Goal: Information Seeking & Learning: Learn about a topic

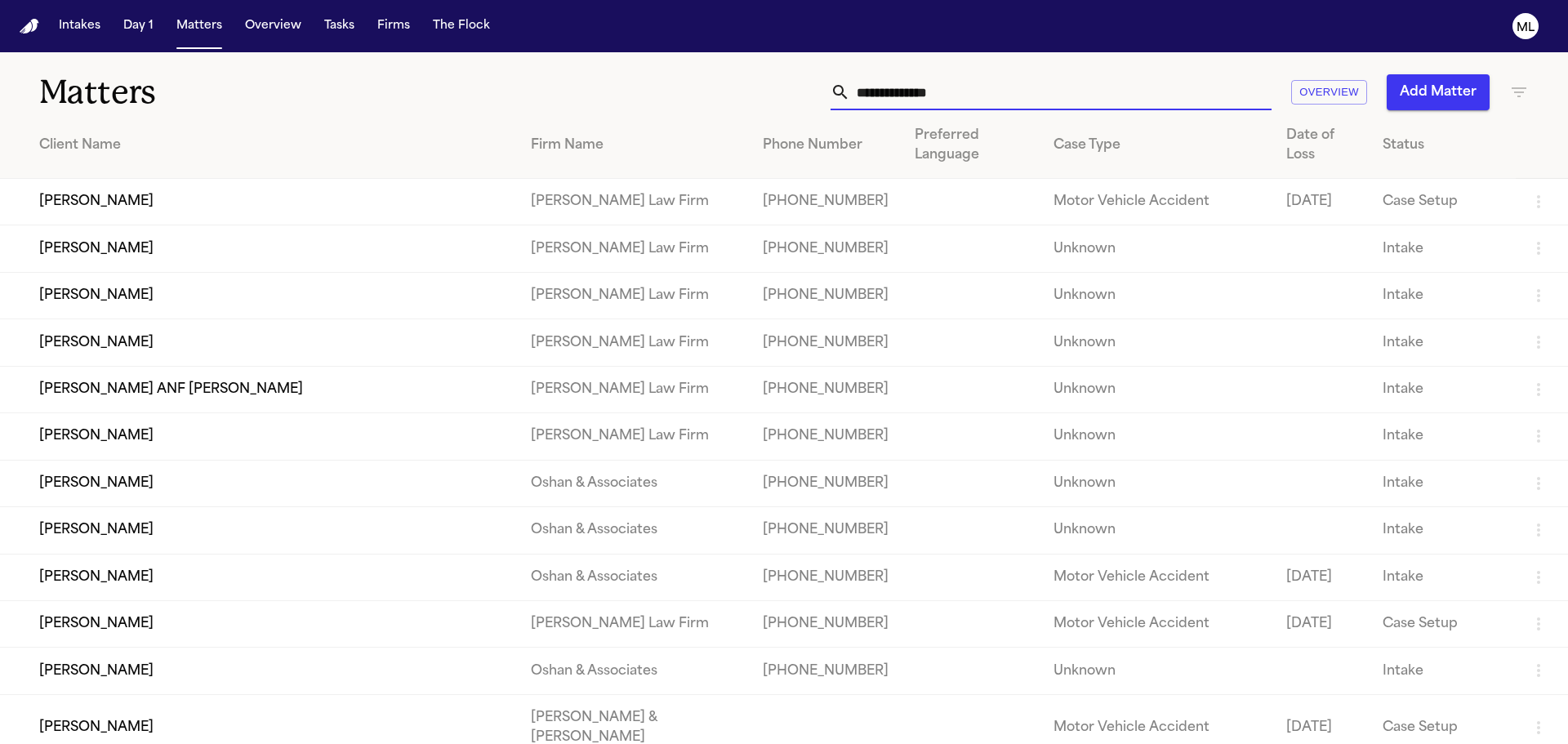
click at [883, 80] on input "text" at bounding box center [1061, 92] width 421 height 36
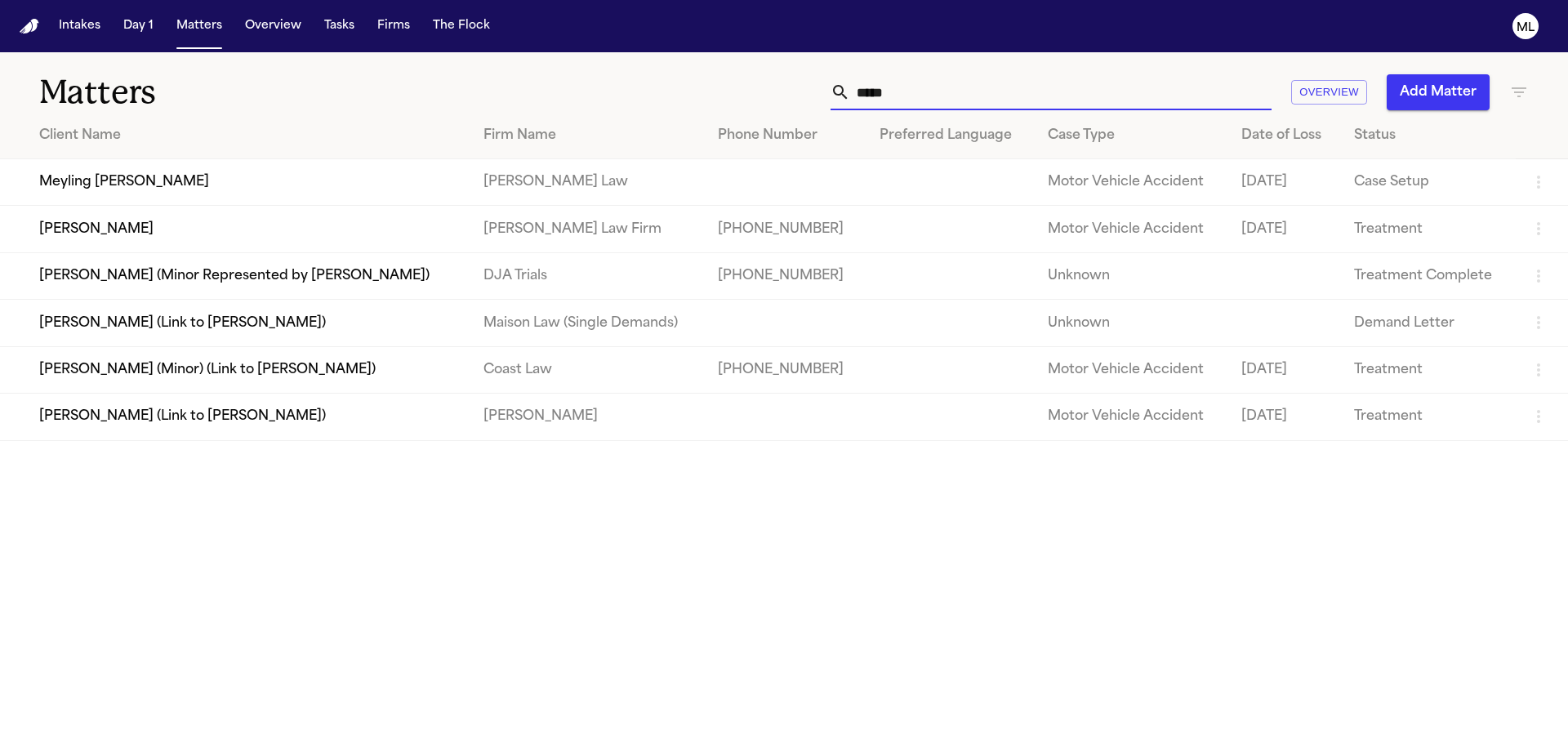
type input "*****"
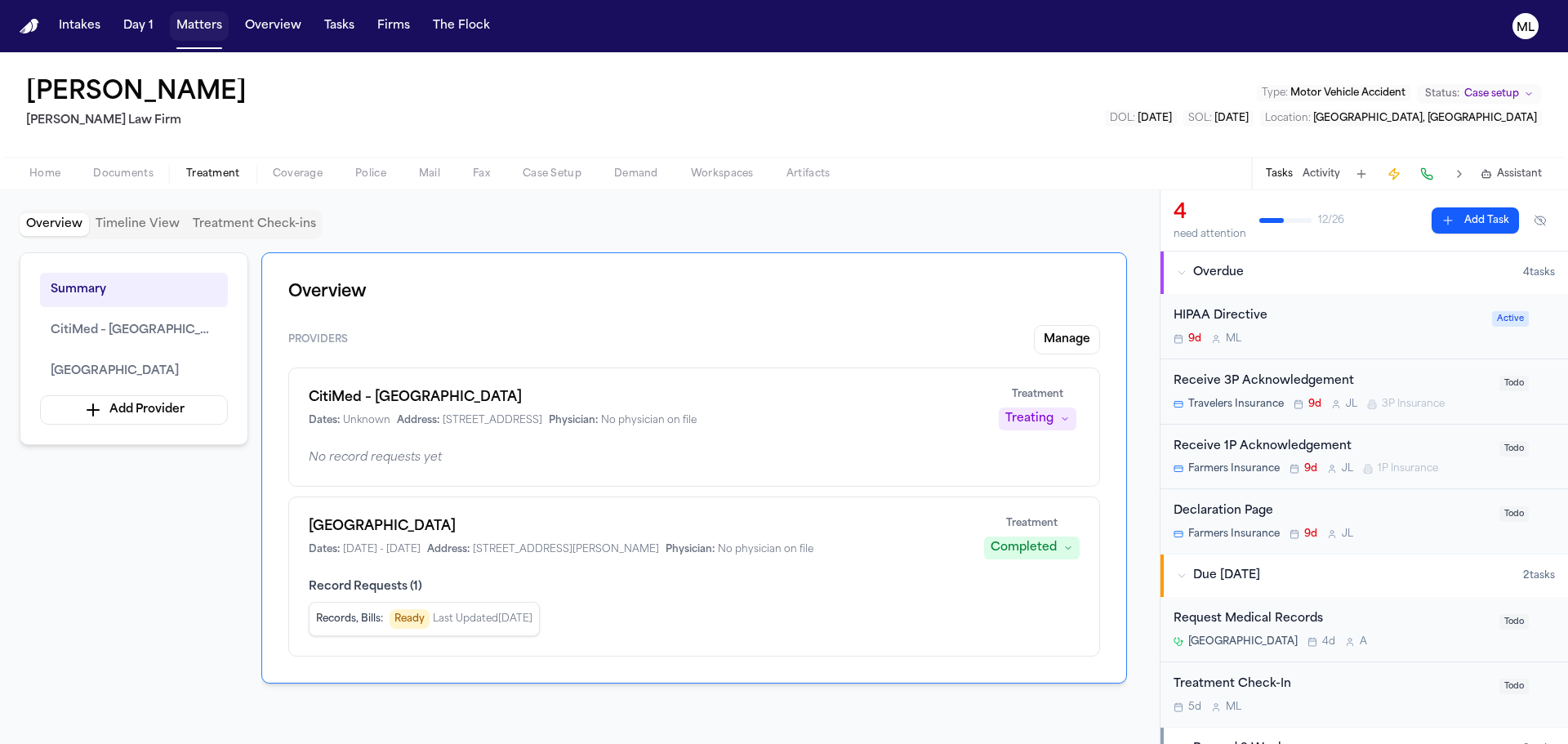
click at [208, 31] on button "Matters" at bounding box center [200, 26] width 59 height 29
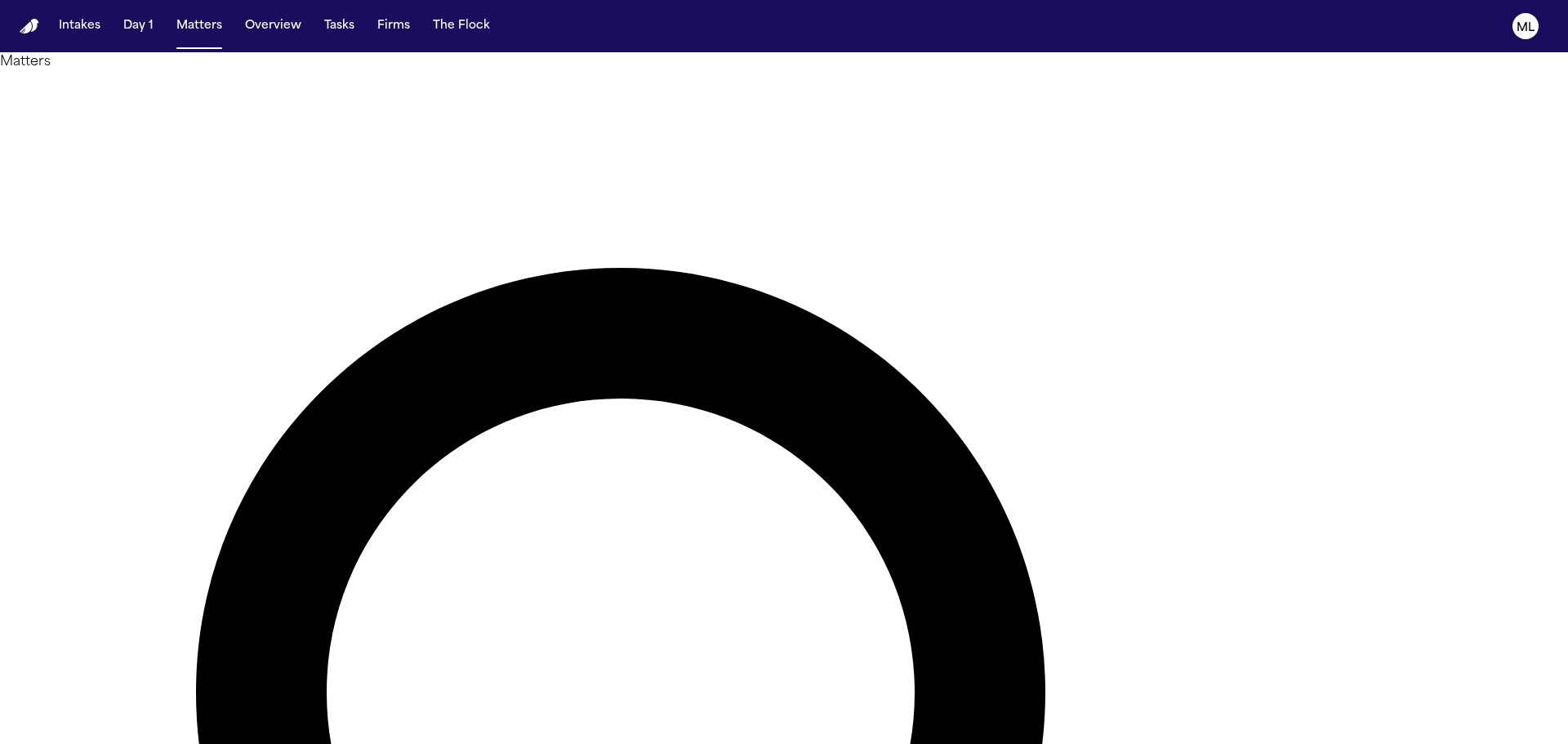
type input "********"
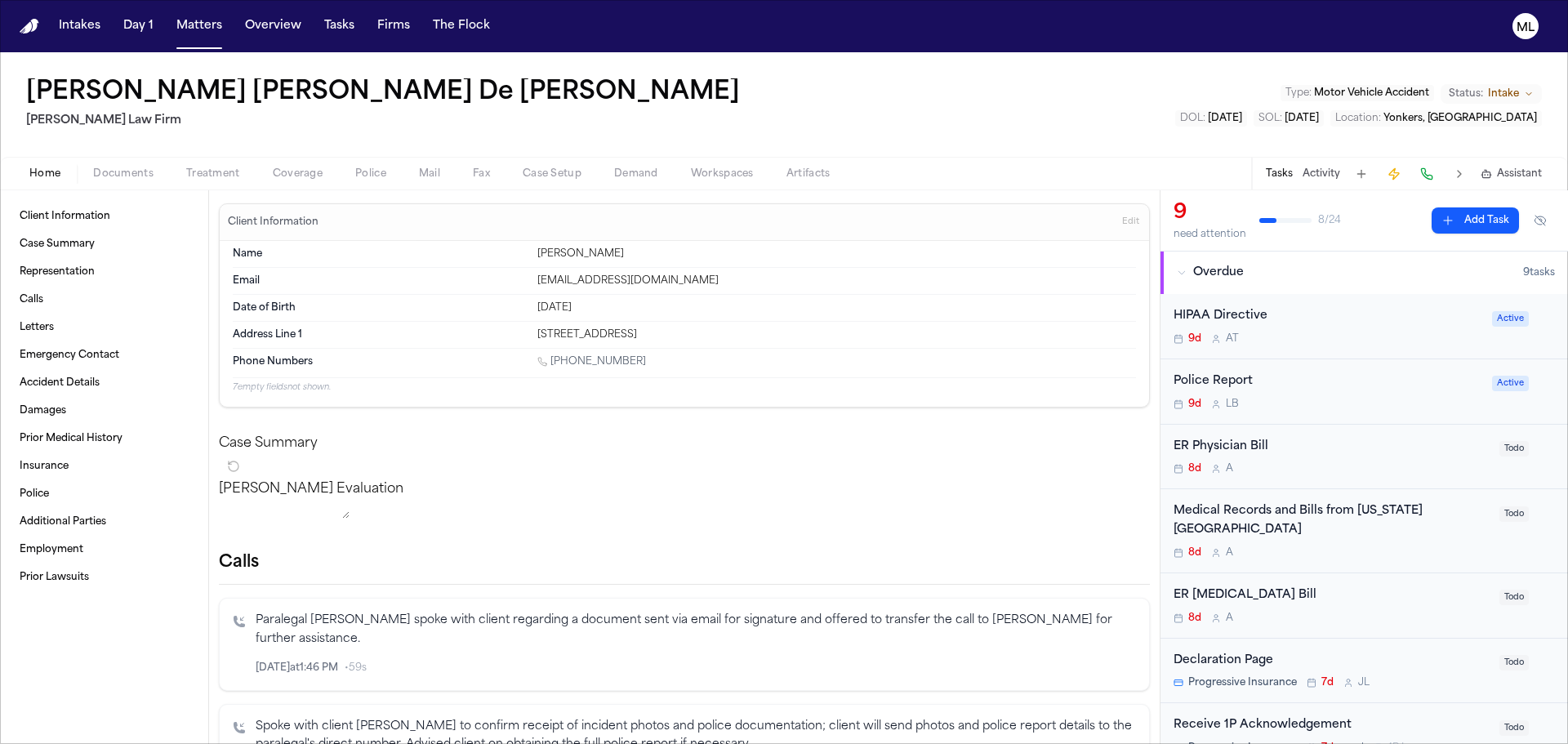
click at [124, 181] on button "Documents" at bounding box center [124, 174] width 93 height 20
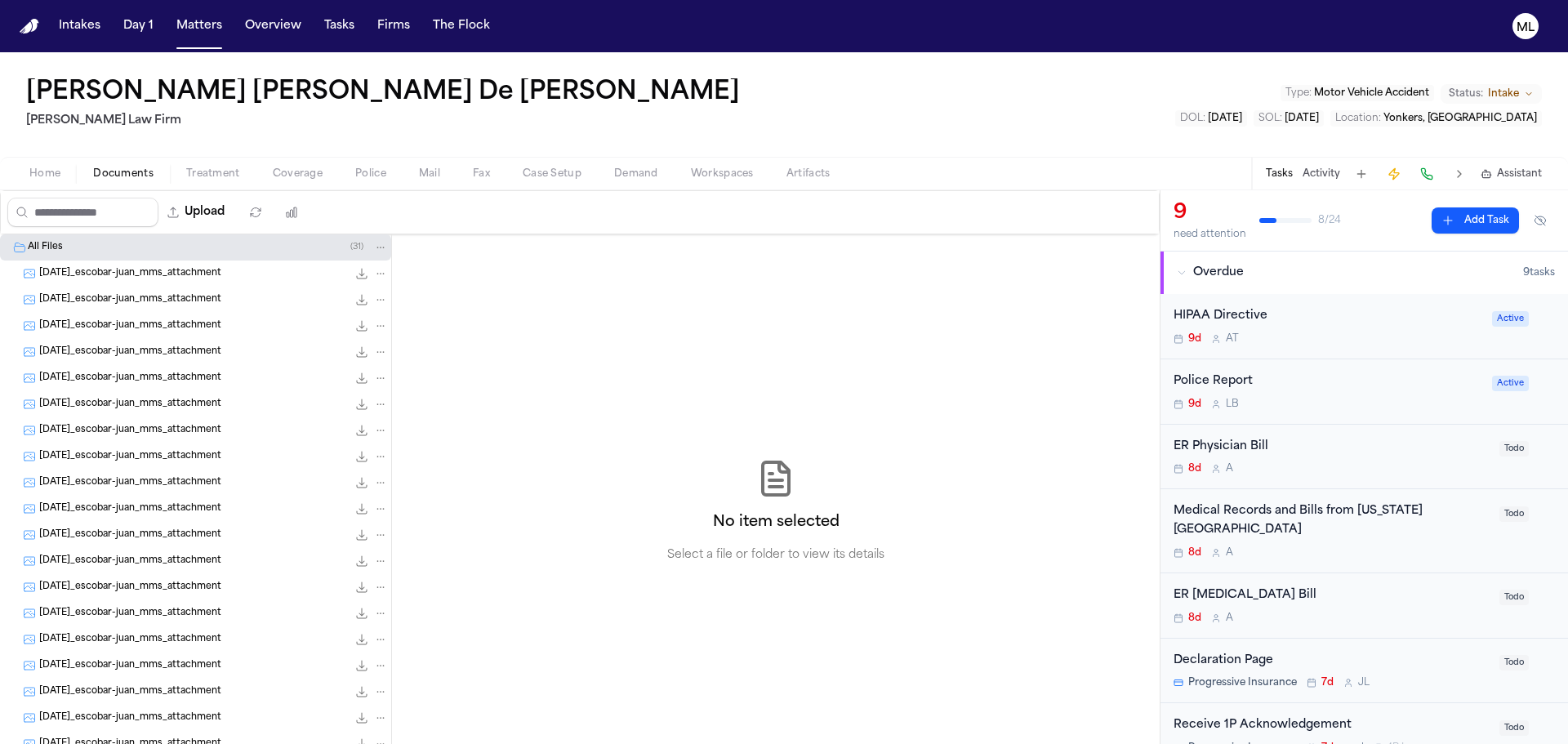
click at [129, 281] on div "2025-08-25_escobar-juan_mms_attachment 33.1 KB • JPG" at bounding box center [213, 273] width 349 height 16
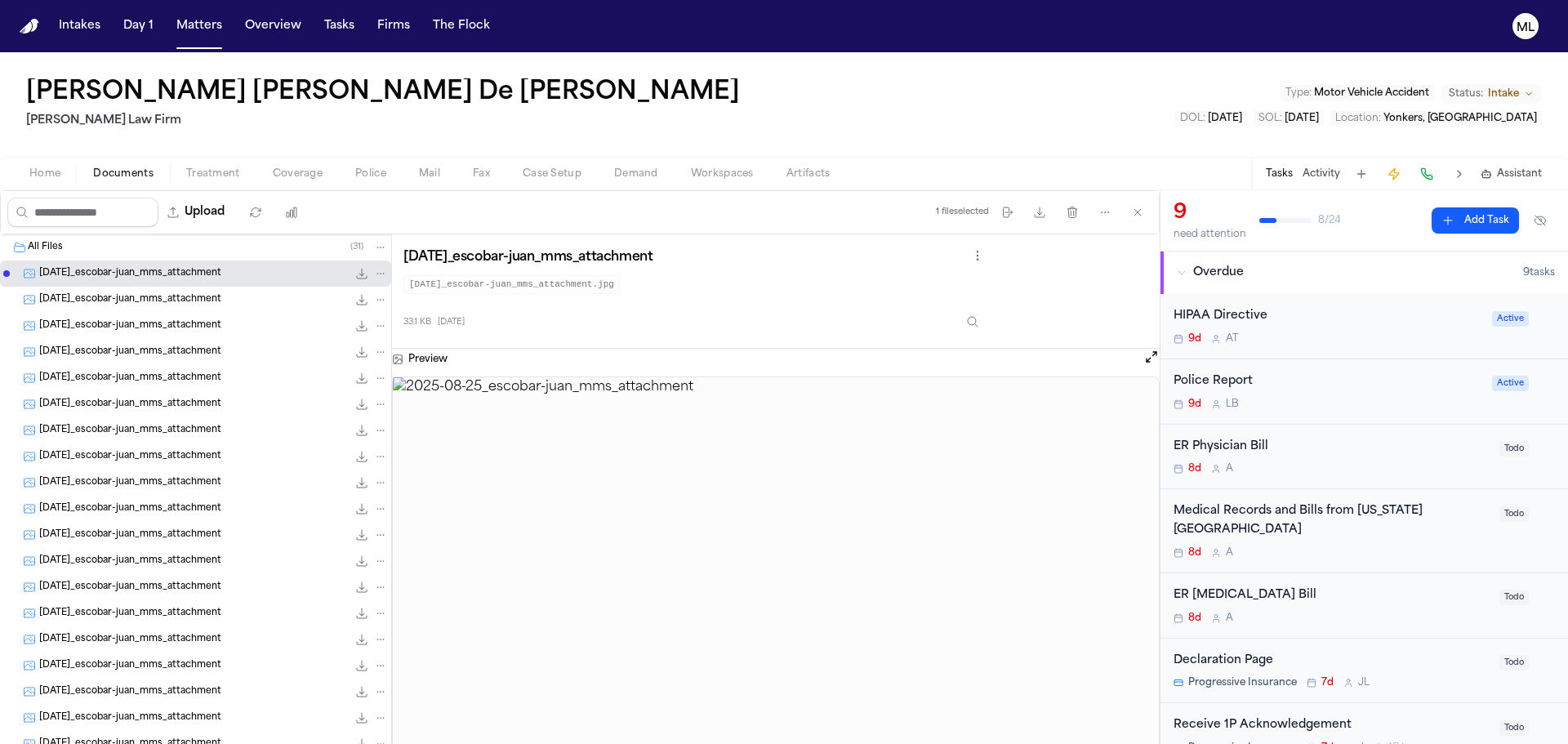
click at [141, 303] on span "2025-08-25_escobar-juan_mms_attachment" at bounding box center [129, 300] width 182 height 14
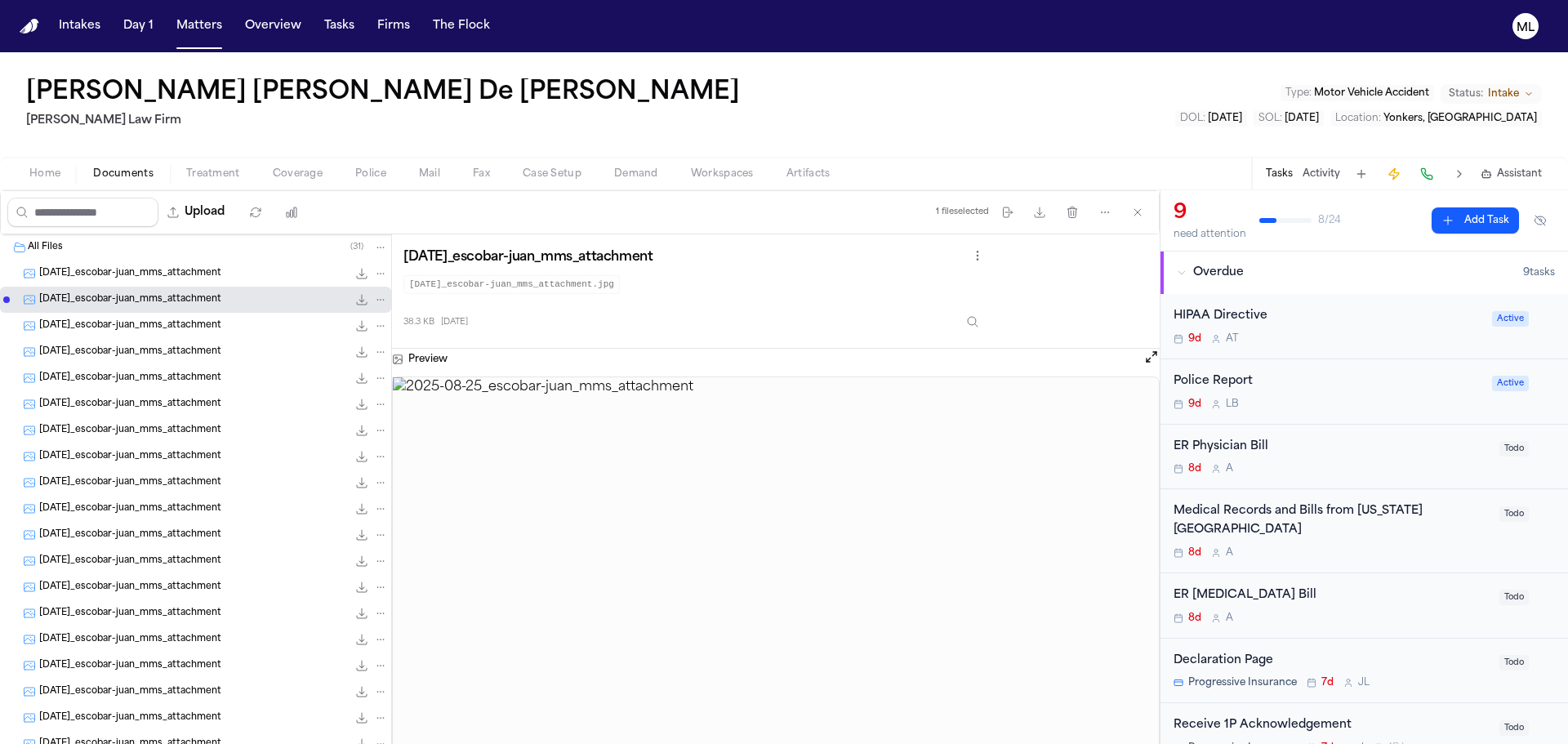
click at [149, 340] on div "2025-08-25_escobar-juan_mms_attachment 41.2 KB • JPG" at bounding box center [195, 351] width 391 height 26
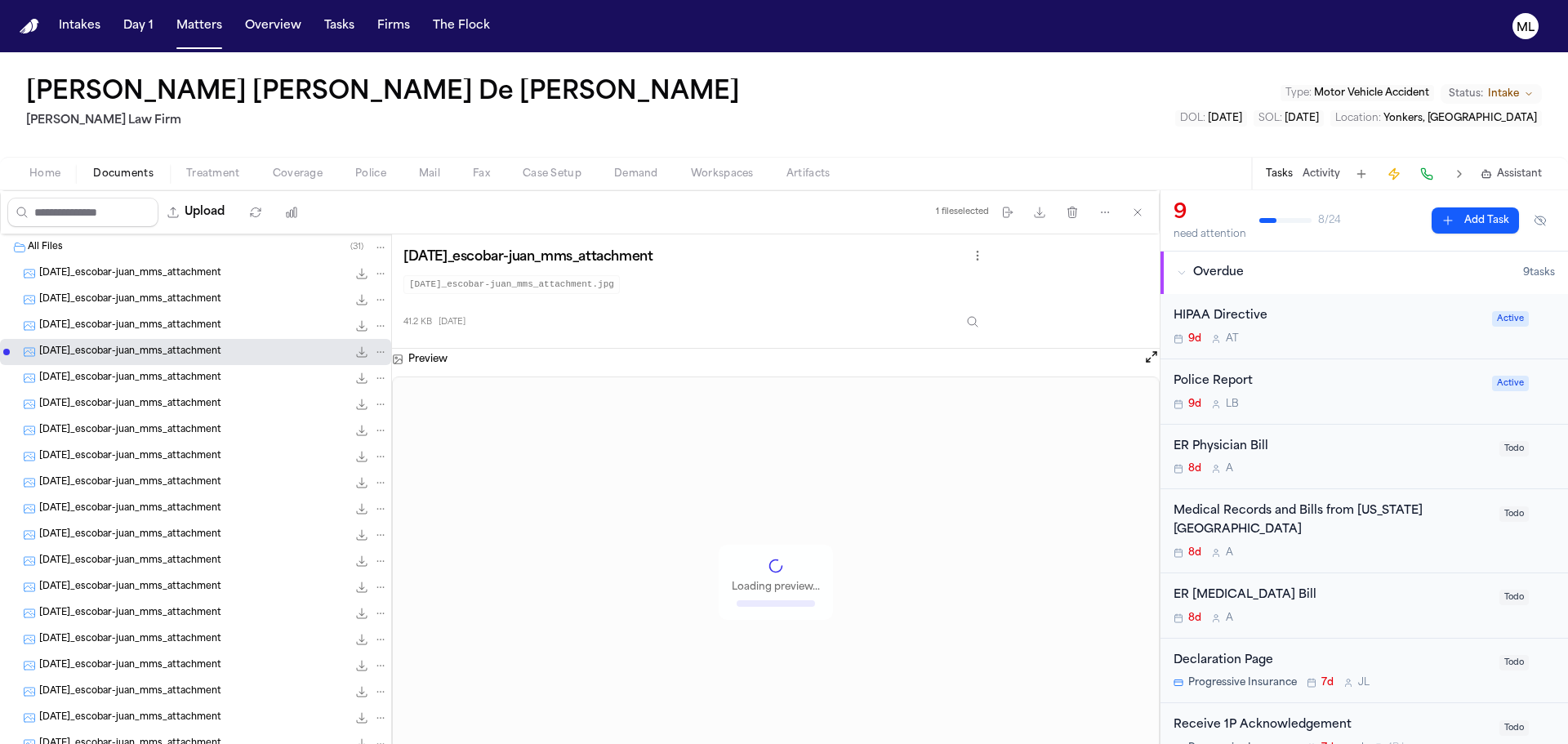
click at [155, 323] on span "2025-08-25_escobar-juan_mms_attachment" at bounding box center [129, 326] width 182 height 14
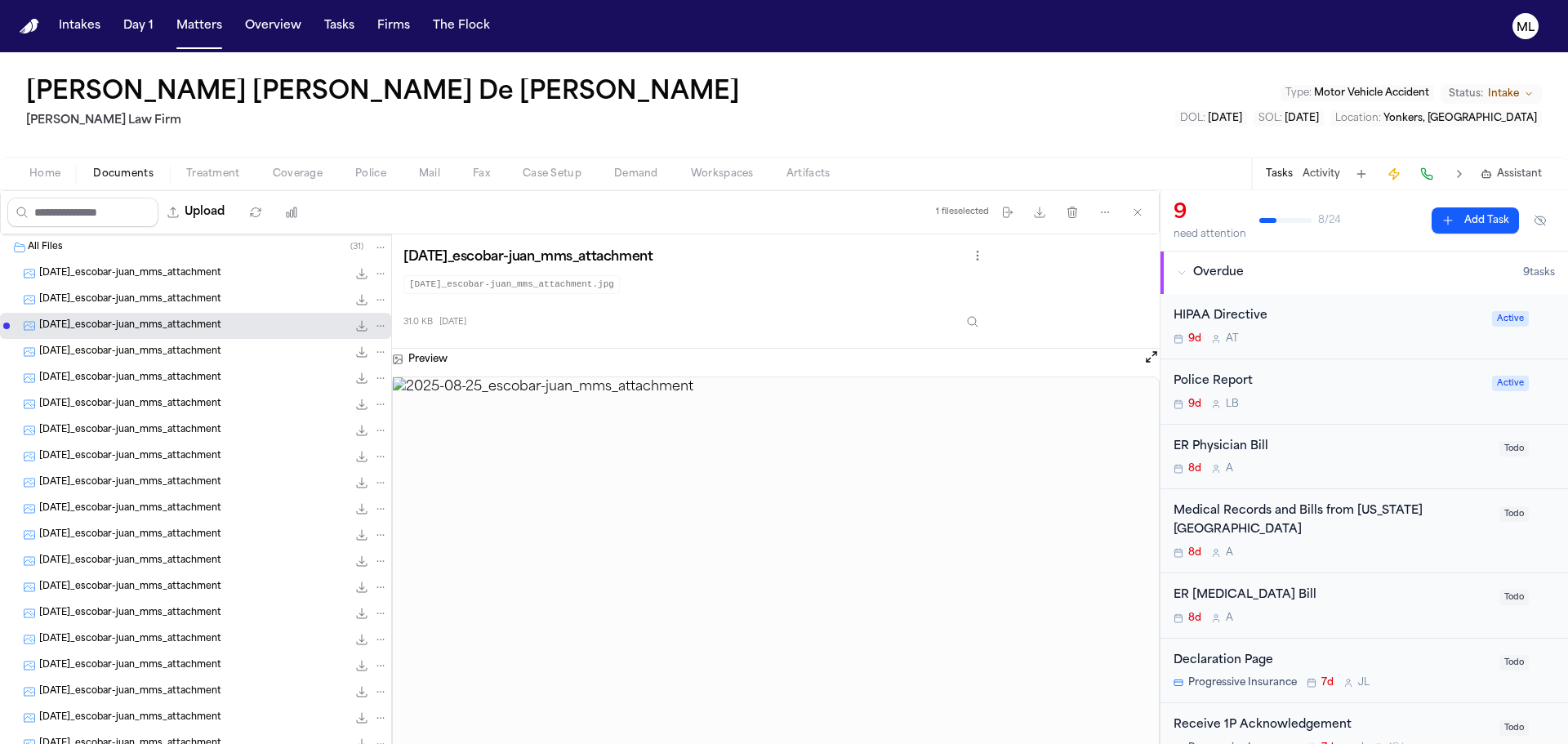
click at [170, 367] on div "2025-08-25_escobar-juan_mms_attachment 38.9 KB • JPG" at bounding box center [195, 378] width 391 height 26
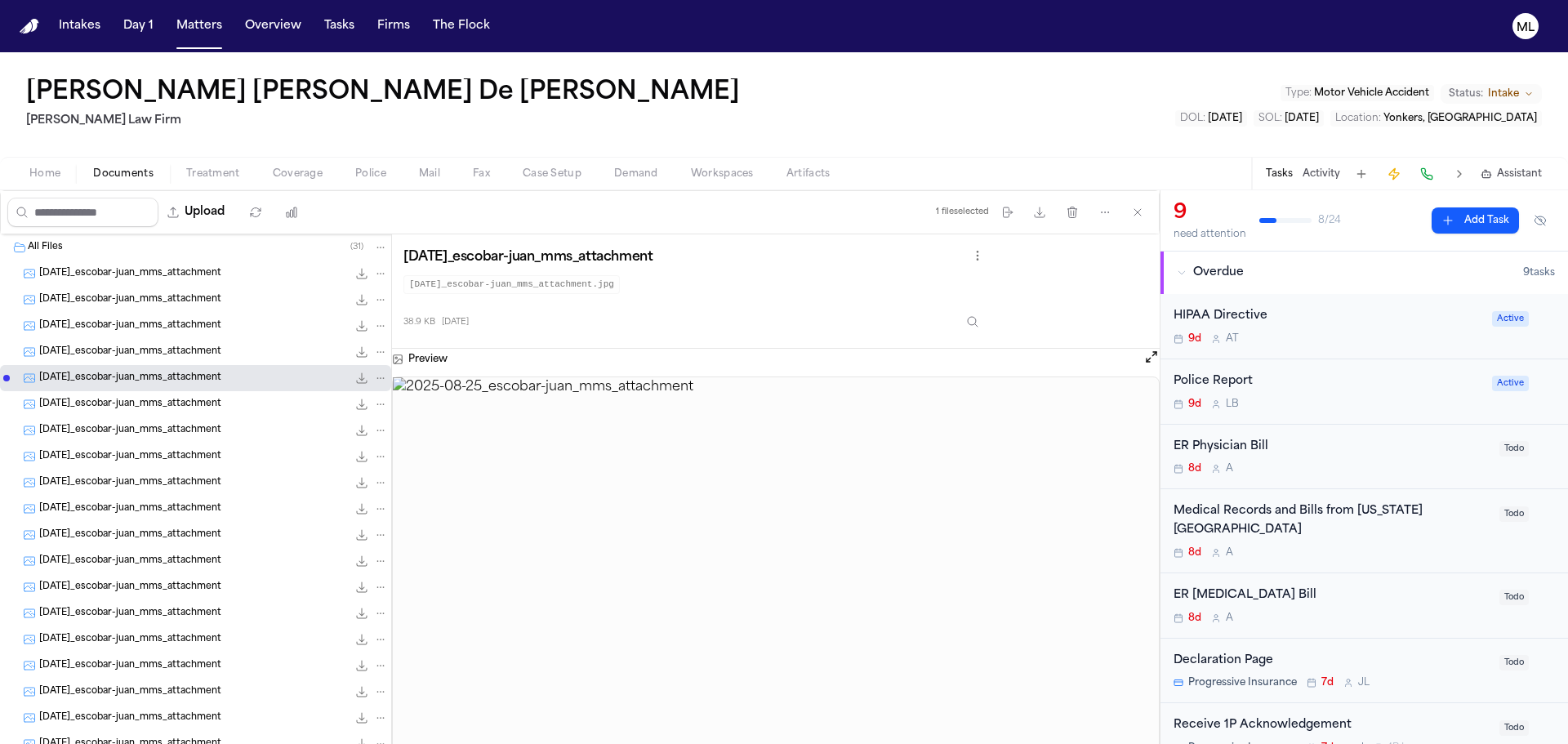
click at [181, 406] on span "2025-08-25_escobar-juan_mms_attachment" at bounding box center [129, 404] width 182 height 14
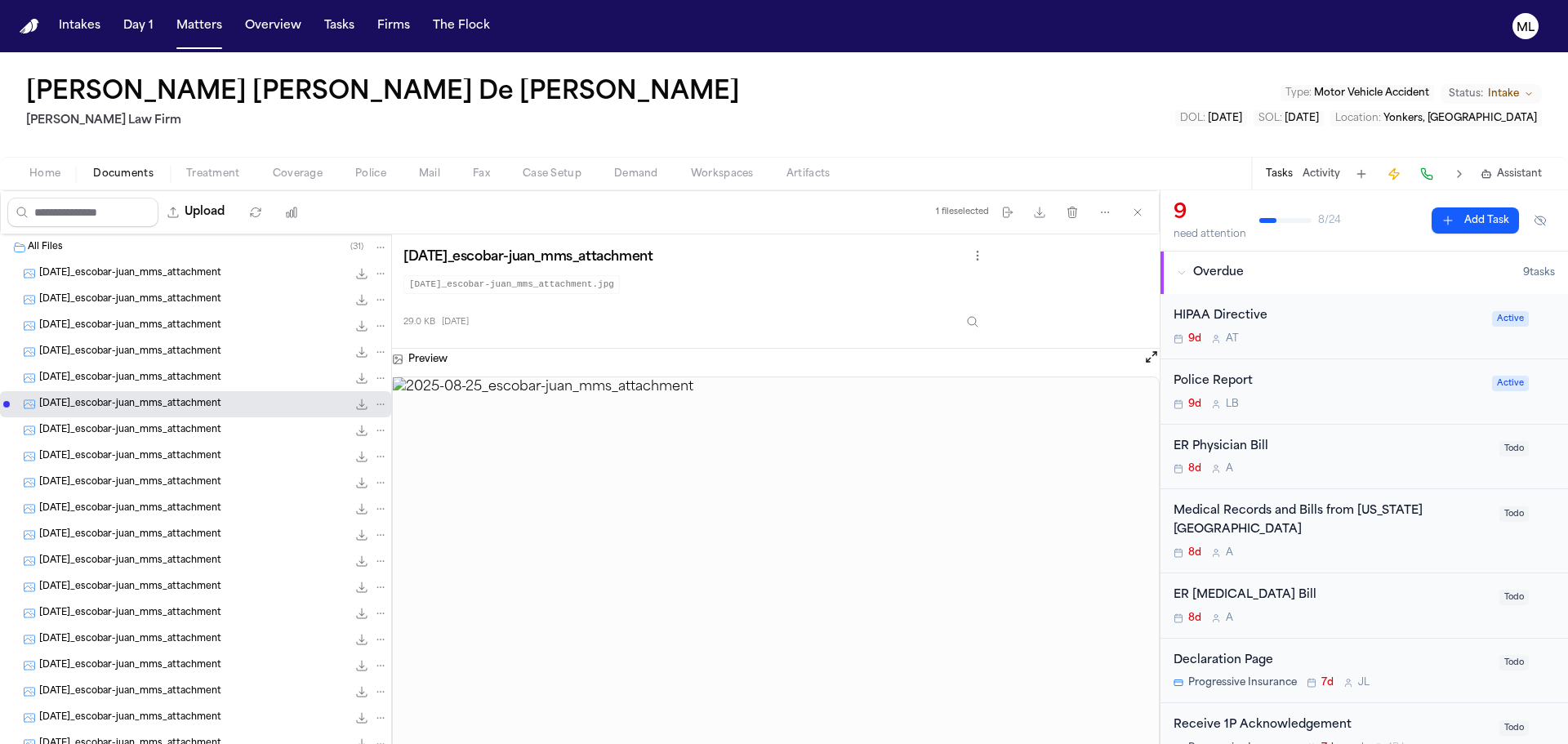
click at [191, 435] on span "2025-08-25_escobar-juan_mms_attachment" at bounding box center [129, 431] width 182 height 14
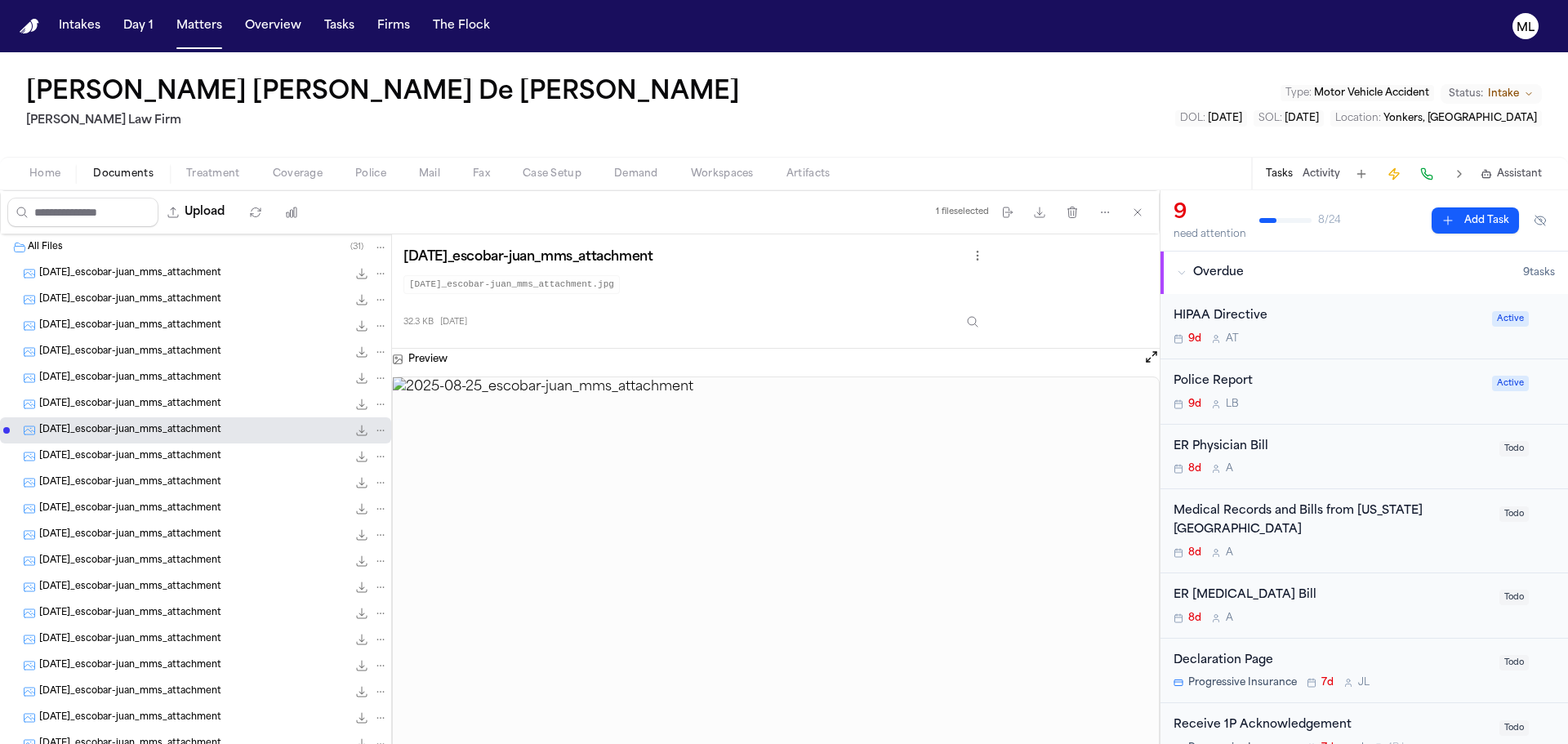
click at [199, 475] on div "2025-08-25_escobar-juan_mms_attachment 73.6 KB • JPG" at bounding box center [213, 482] width 349 height 16
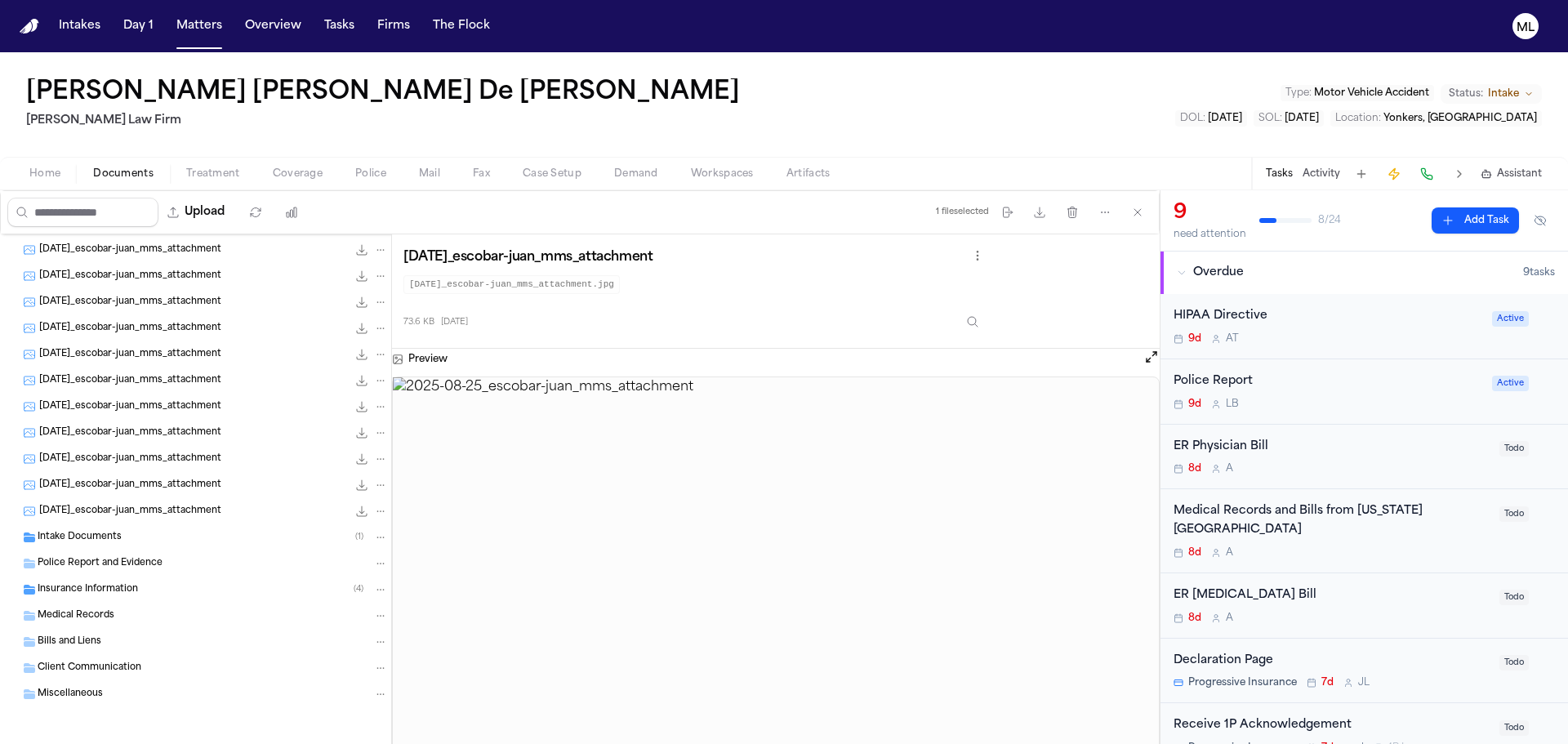
scroll to position [417, 0]
click at [205, 502] on div "2025-08-25_escobar-juan_mms_attachment 33.5 KB • JPG" at bounding box center [213, 510] width 349 height 16
click at [205, 483] on span "2025-08-25_escobar-juan_mms_attachment" at bounding box center [129, 484] width 182 height 14
click at [849, 586] on img at bounding box center [775, 583] width 766 height 411
click at [1152, 357] on button "Open preview" at bounding box center [1151, 357] width 16 height 16
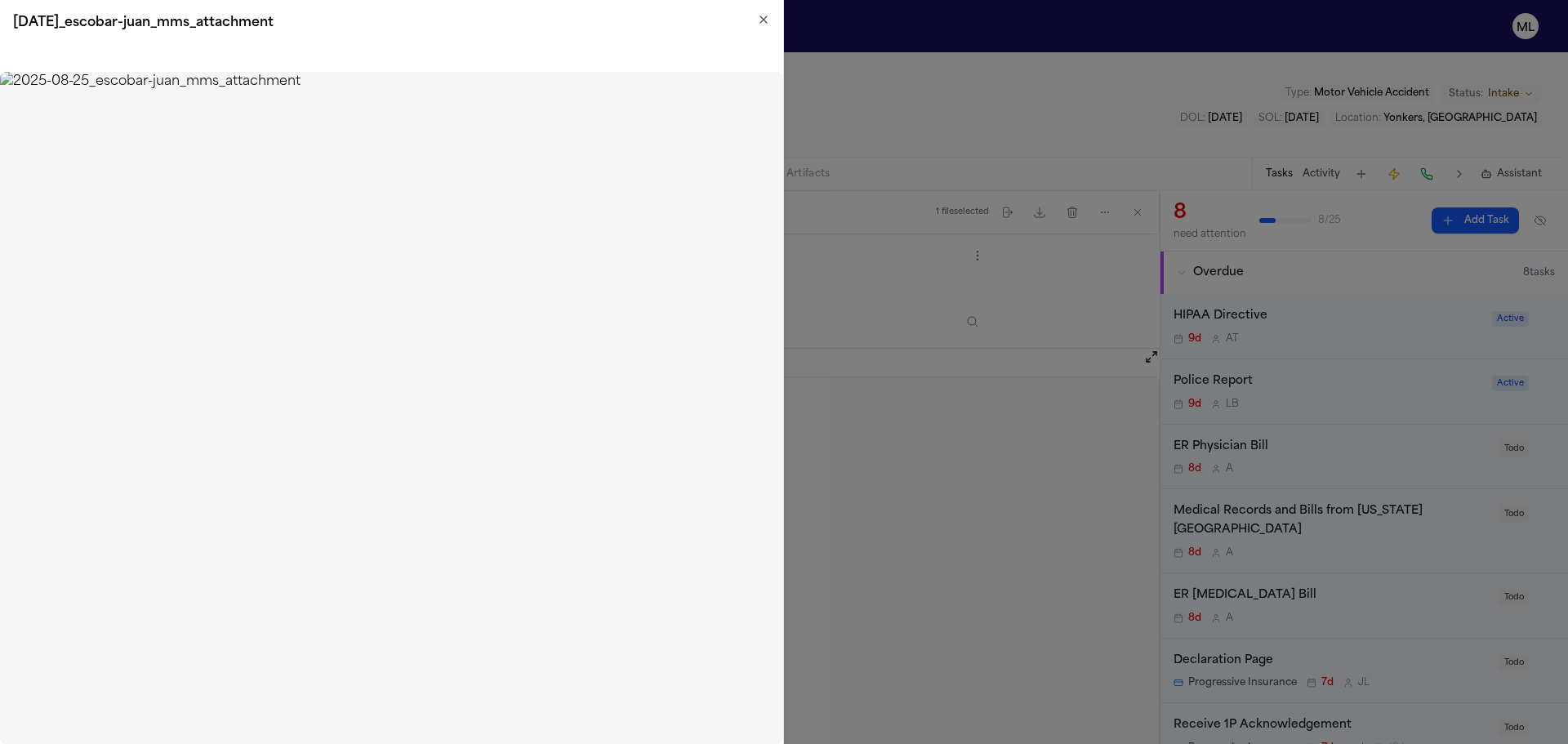
click at [758, 24] on icon "button" at bounding box center [764, 20] width 13 height 13
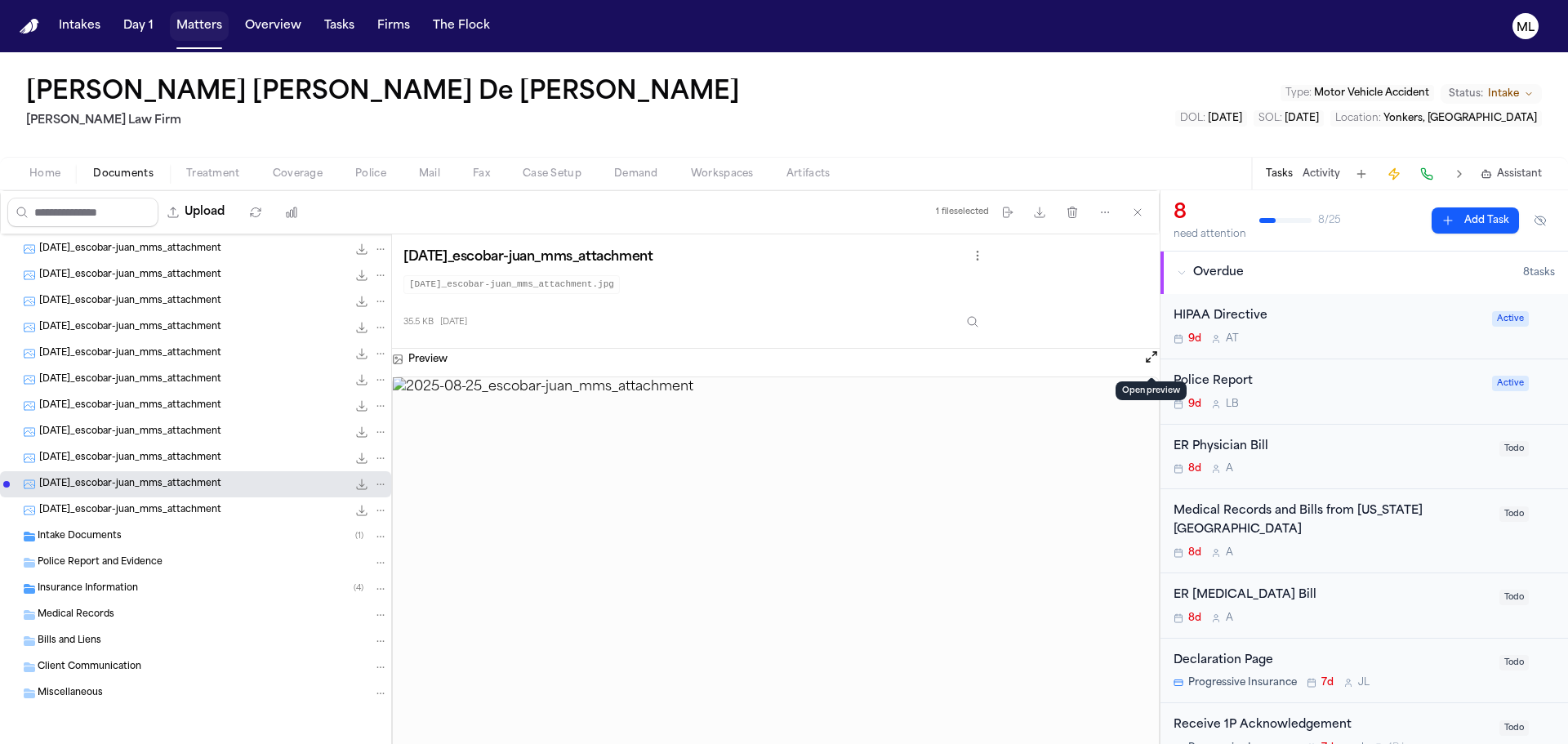
click at [195, 23] on button "Matters" at bounding box center [200, 26] width 59 height 29
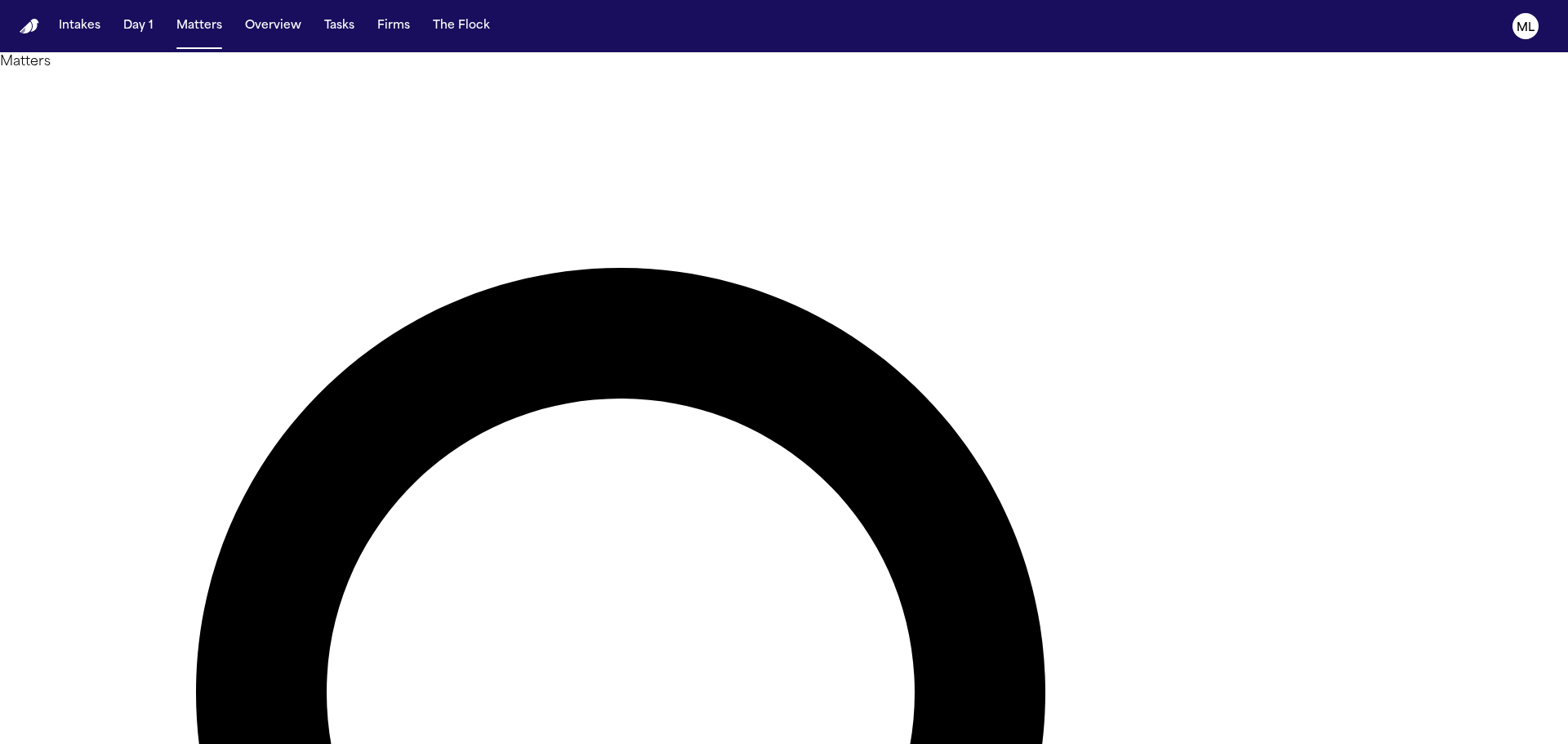
drag, startPoint x: 911, startPoint y: 90, endPoint x: 813, endPoint y: 90, distance: 98.0
type input "*****"
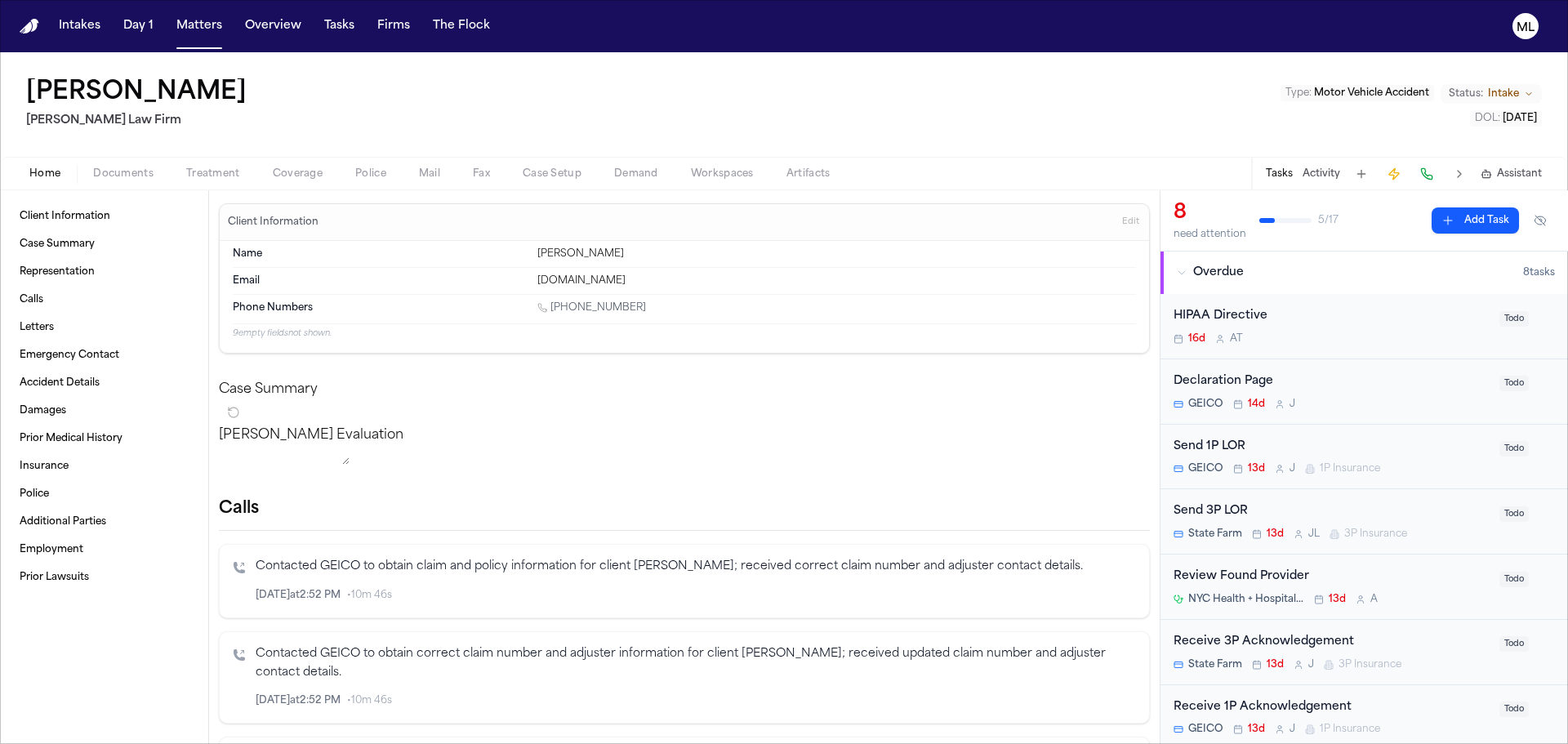
click at [1355, 330] on div "HIPAA Directive 16d A T" at bounding box center [1332, 326] width 316 height 38
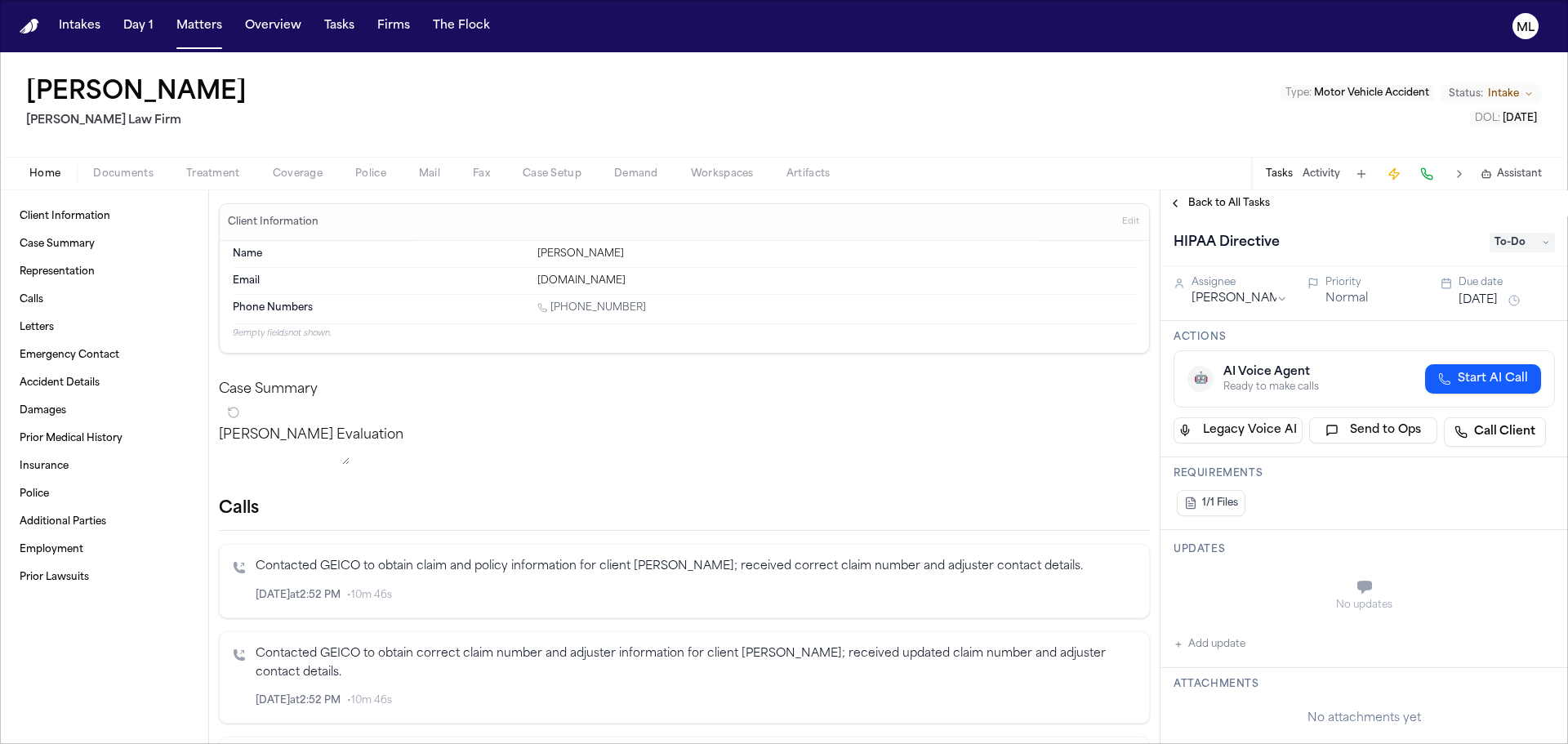
click at [1515, 239] on span "To-Do" at bounding box center [1522, 243] width 66 height 20
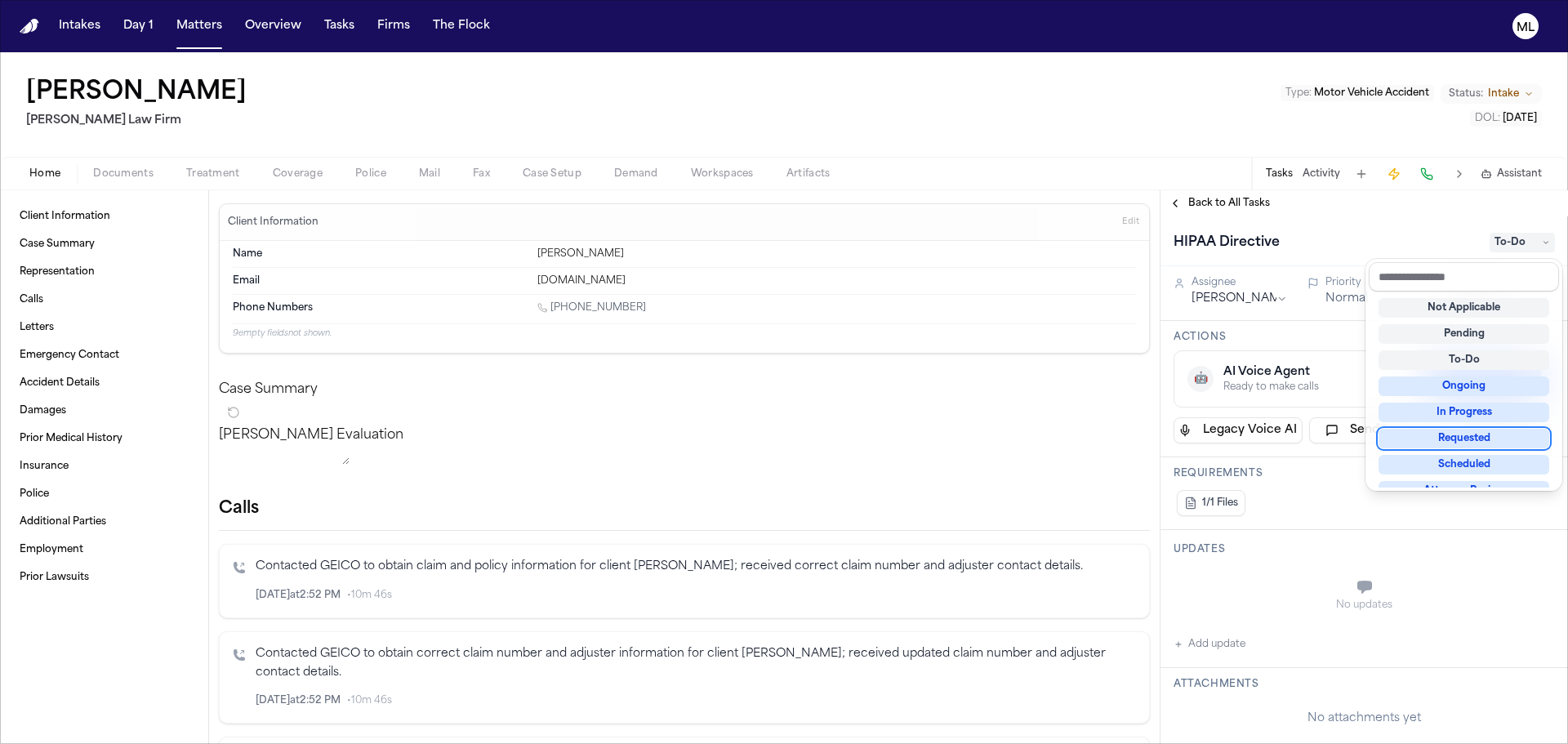
click at [1475, 437] on div "Requested" at bounding box center [1463, 439] width 170 height 20
click at [1245, 291] on div "HIPAA Directive To-Do Assignee Aysha Tebha Priority Normal Due date Aug 13, 202…" at bounding box center [1364, 480] width 407 height 528
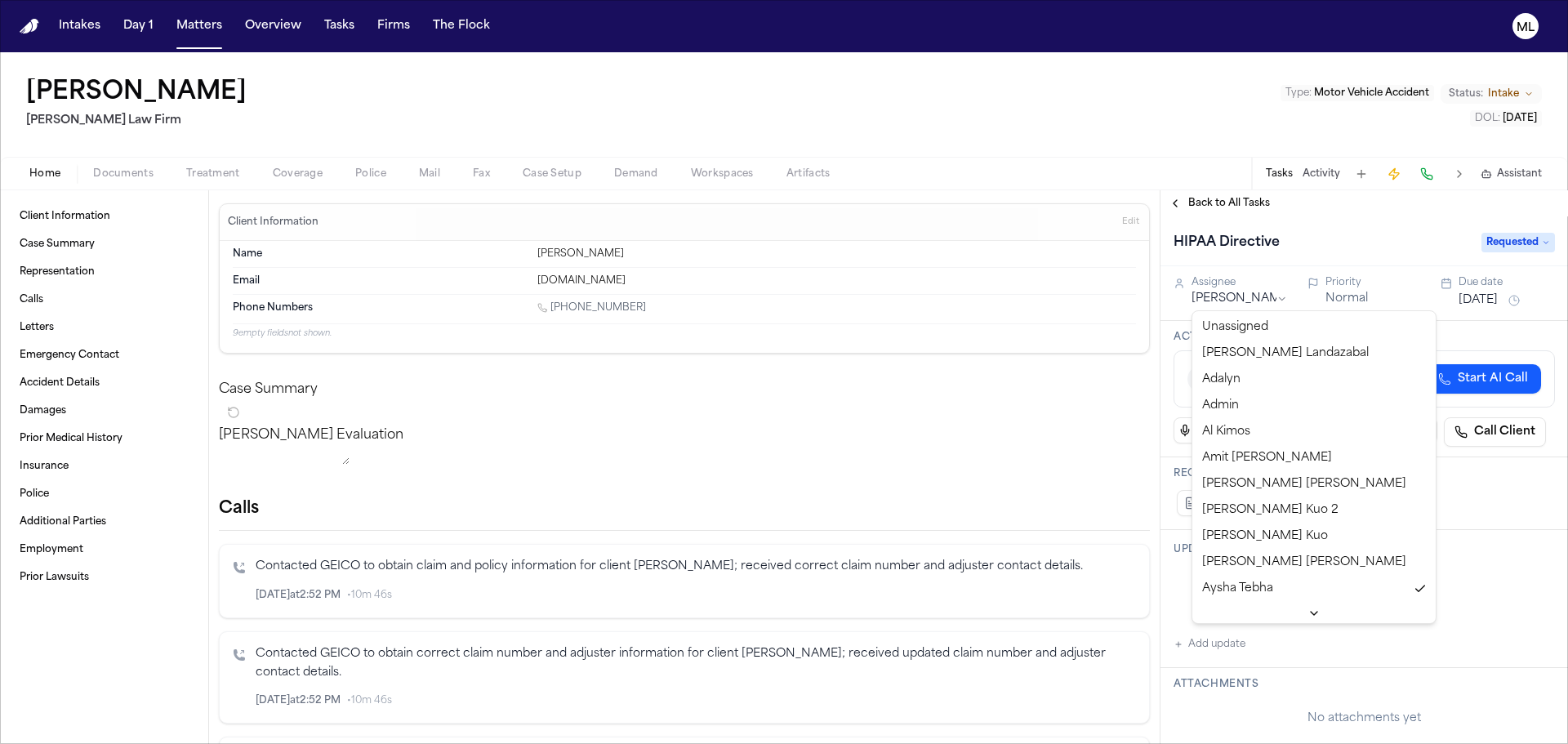
click at [1245, 295] on html "Intakes Day 1 Matters Overview Tasks Firms The Flock ML Adama Fall Martello Law…" at bounding box center [784, 372] width 1568 height 744
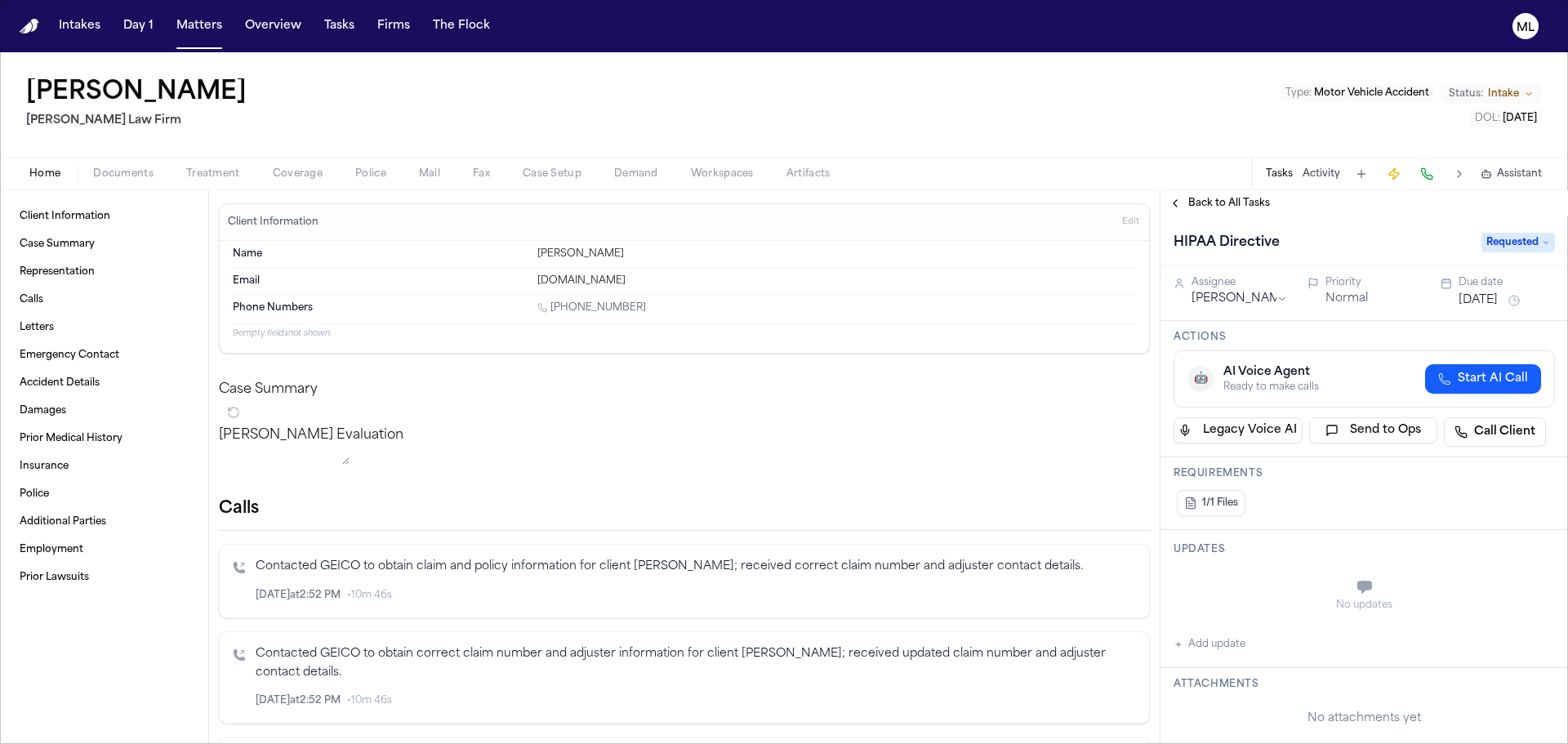
click at [1463, 302] on button "Aug 13, 2025" at bounding box center [1478, 300] width 39 height 16
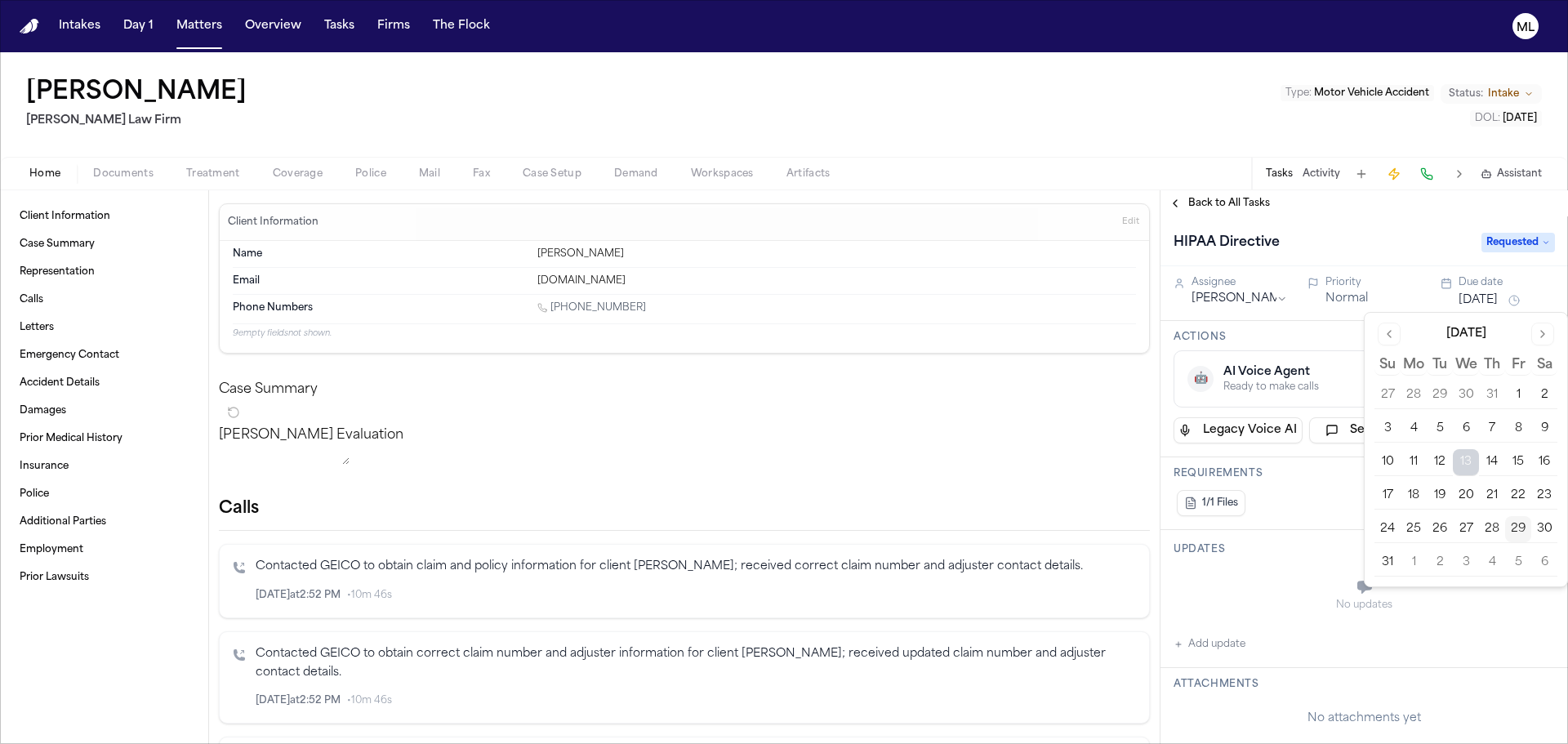
click at [1448, 569] on button "2" at bounding box center [1440, 562] width 26 height 26
click at [1199, 203] on span "Back to All Tasks" at bounding box center [1229, 204] width 82 height 13
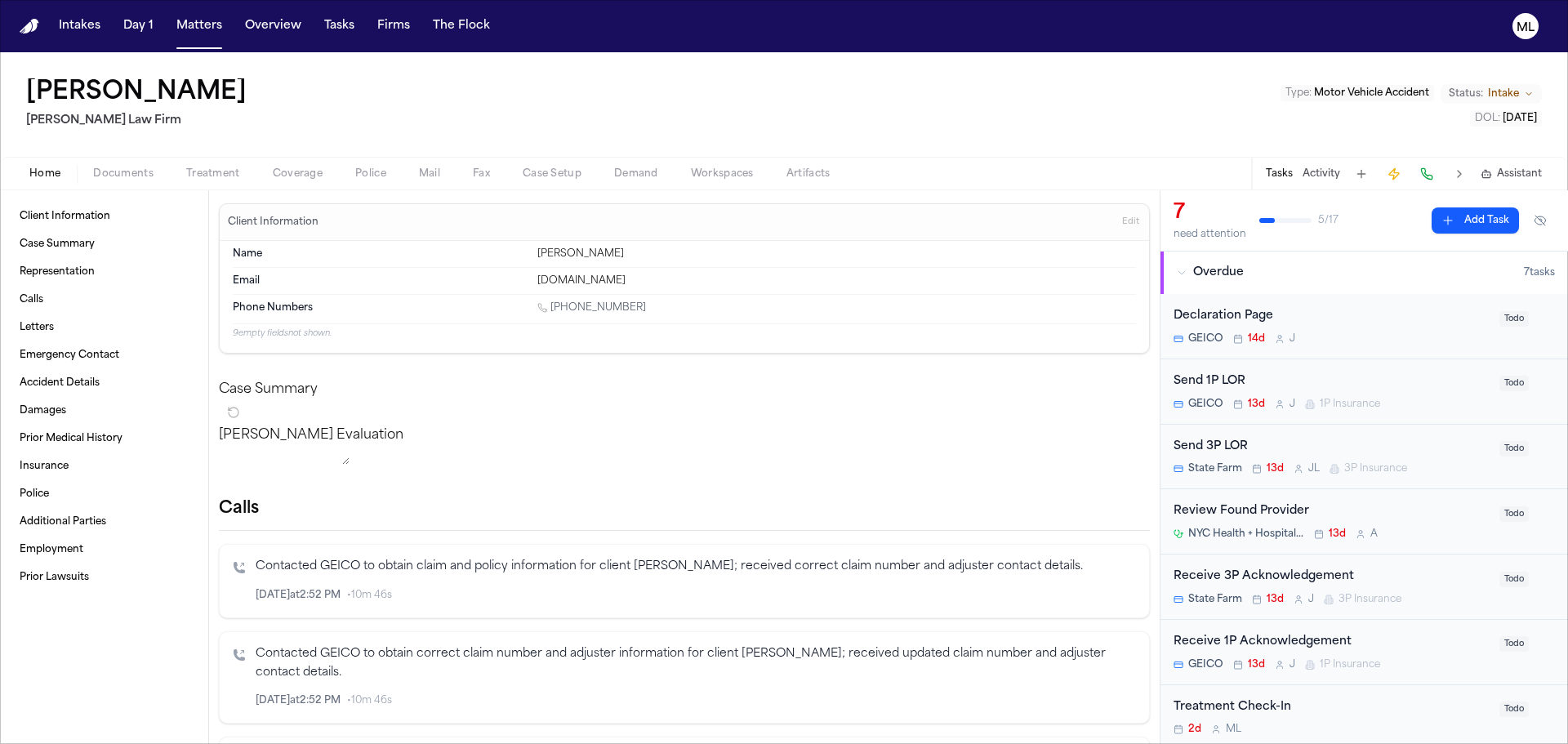
click at [1123, 224] on span "Edit" at bounding box center [1131, 223] width 17 height 11
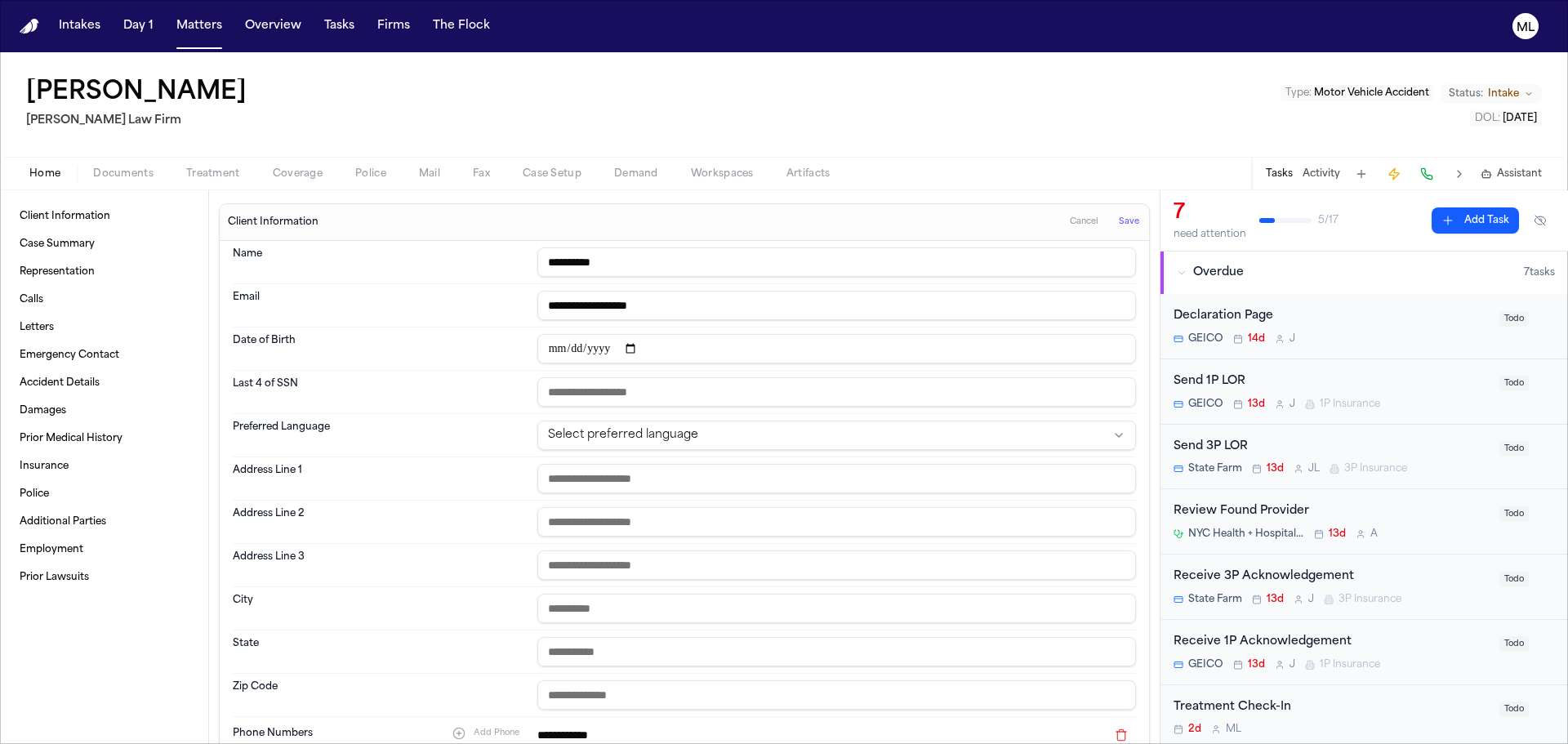
click at [568, 348] on input "date" at bounding box center [836, 348] width 598 height 29
type input "**********"
click at [1124, 218] on span "Save" at bounding box center [1128, 223] width 20 height 11
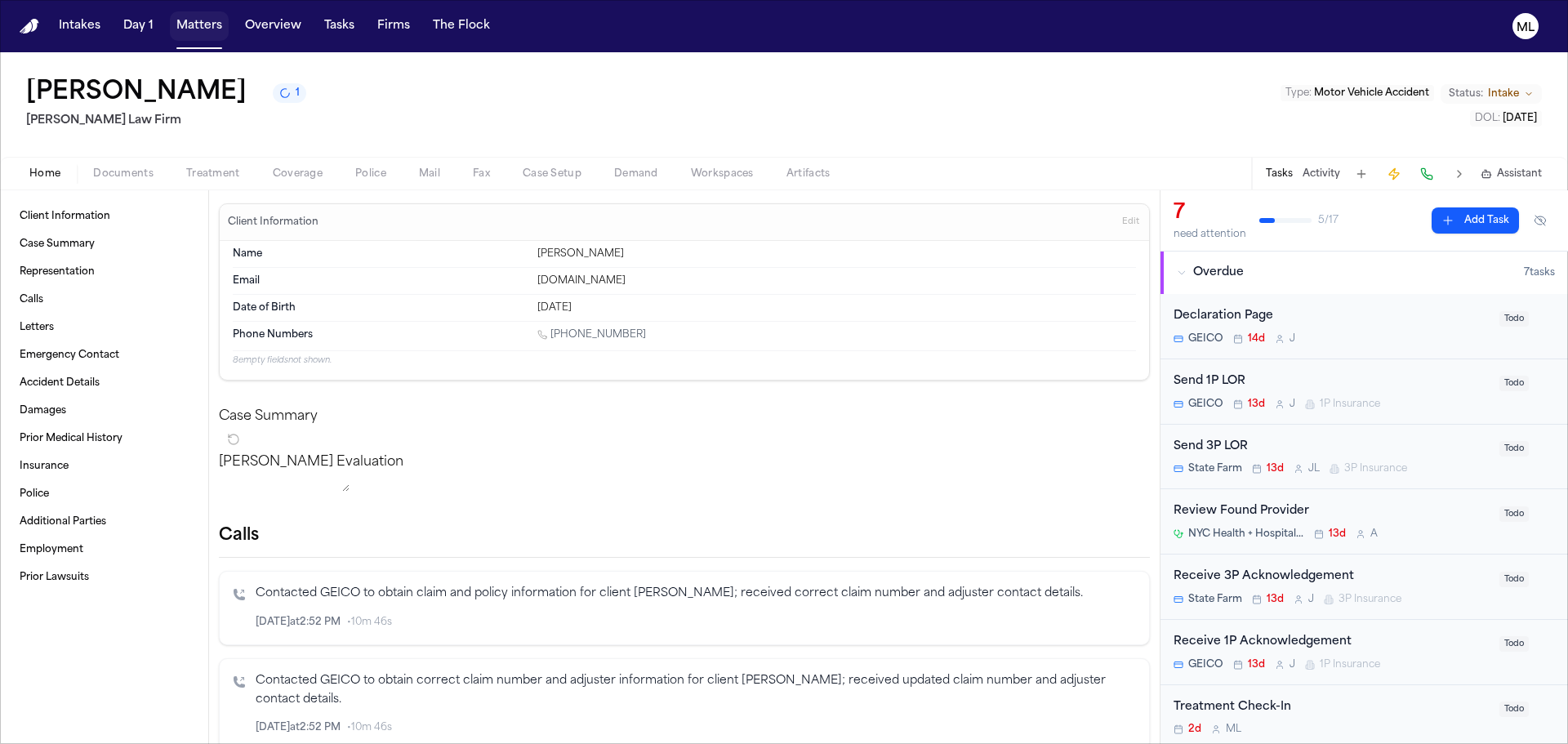
click at [171, 29] on button "Matters" at bounding box center [200, 26] width 59 height 29
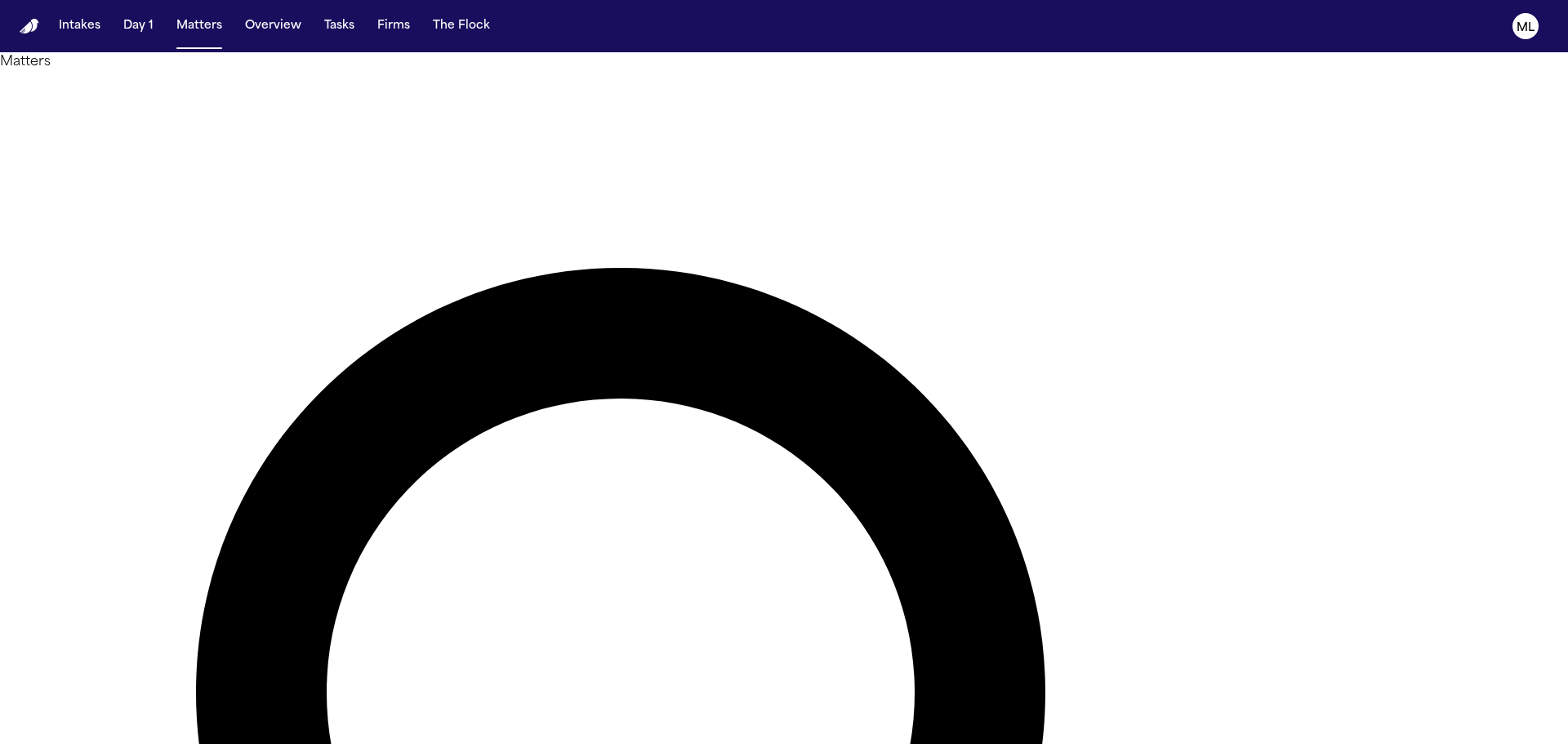
drag, startPoint x: 820, startPoint y: 95, endPoint x: 722, endPoint y: 104, distance: 98.4
type input "******"
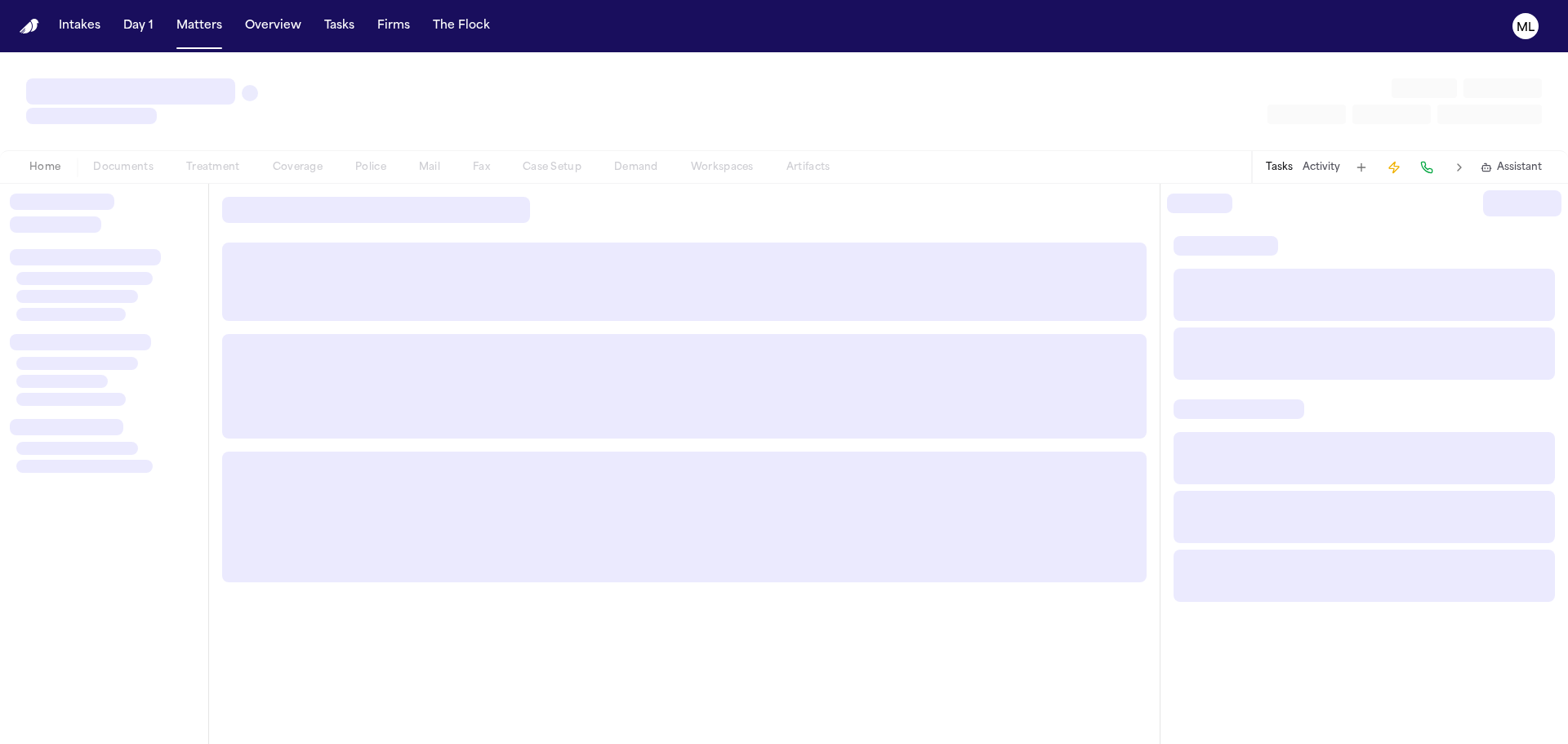
click at [82, 187] on div at bounding box center [104, 463] width 208 height 560
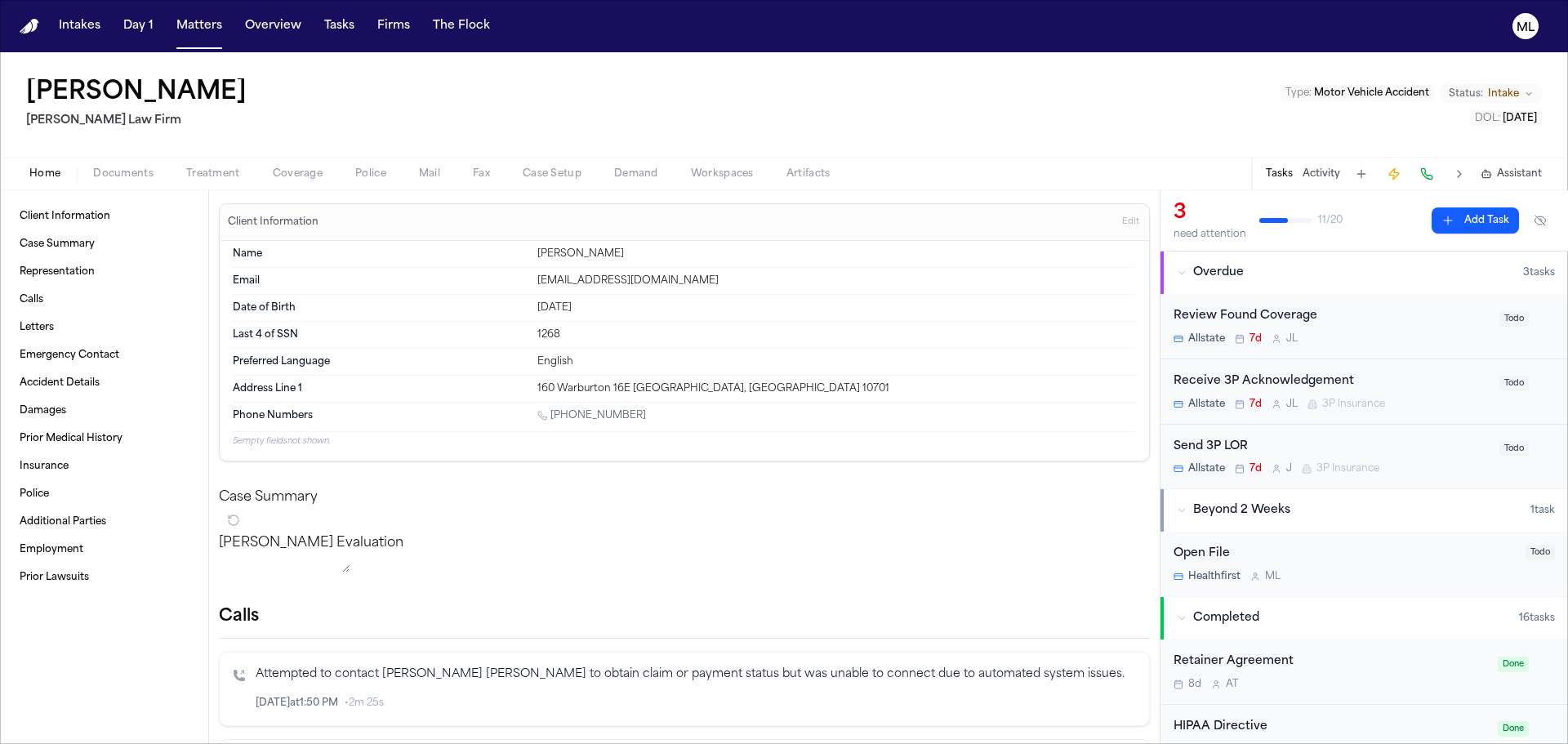
click at [106, 169] on span "Documents" at bounding box center [124, 174] width 61 height 13
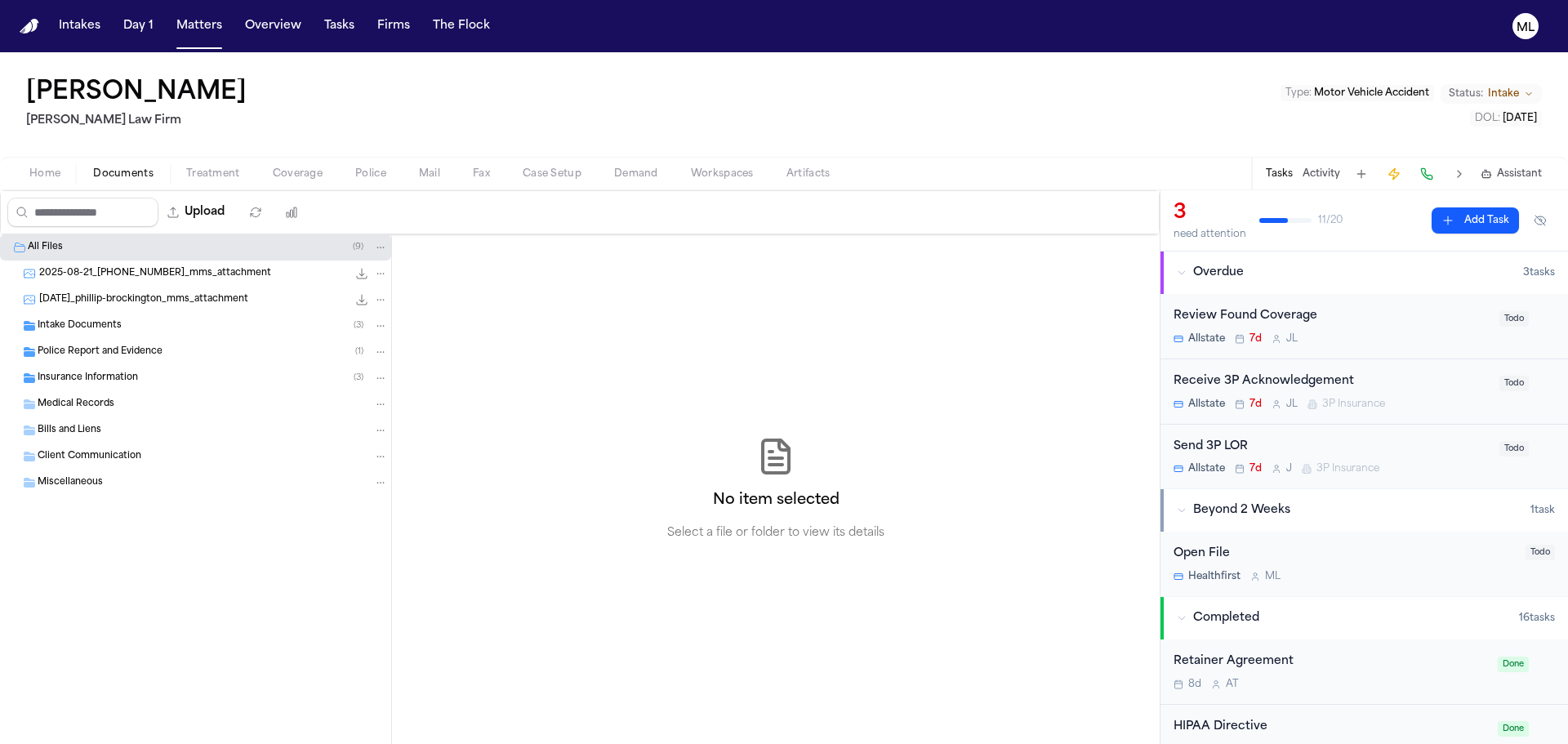
click at [96, 329] on span "Intake Documents" at bounding box center [79, 326] width 84 height 14
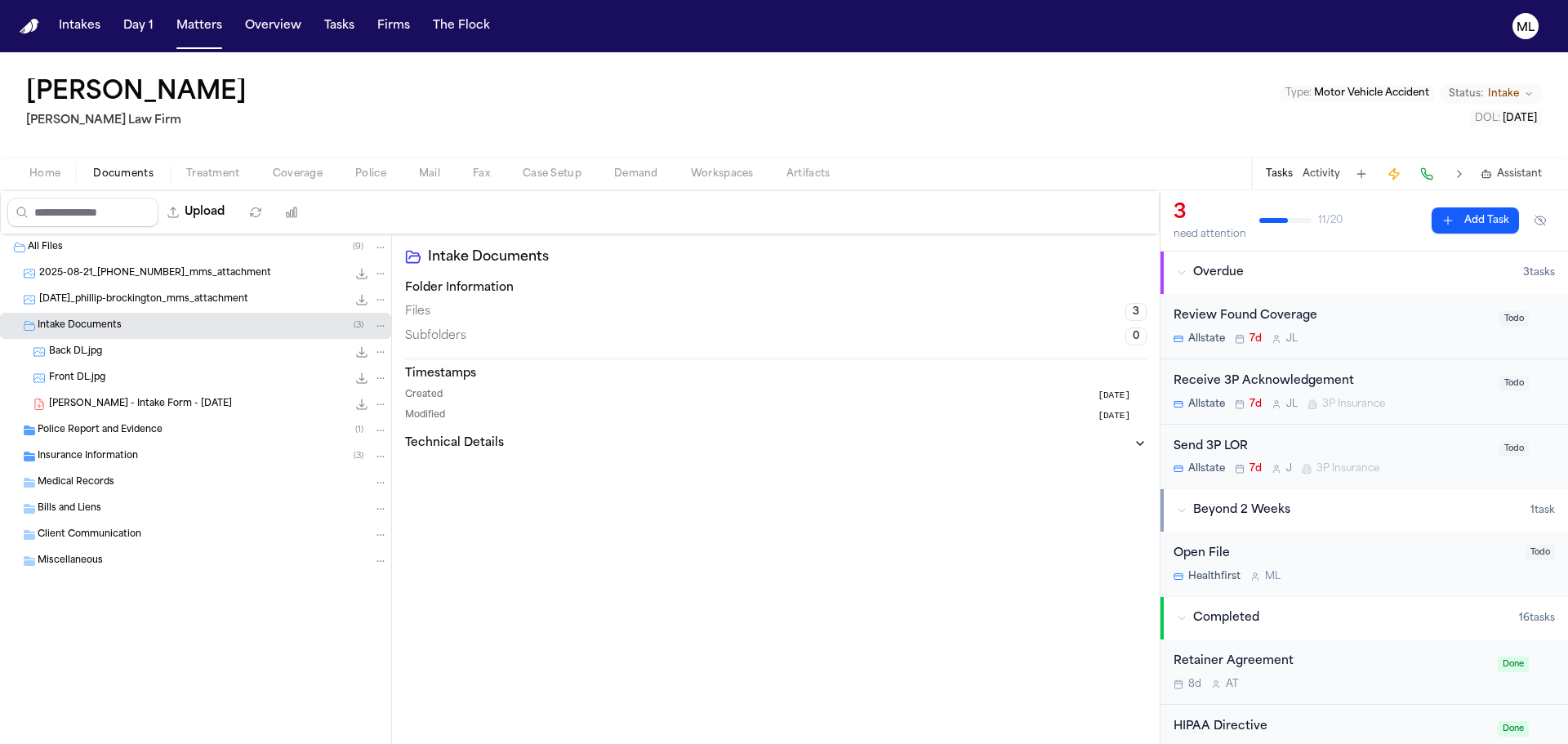
click at [116, 405] on span "P. Brockington - Intake Form - 8.21.25" at bounding box center [141, 404] width 183 height 14
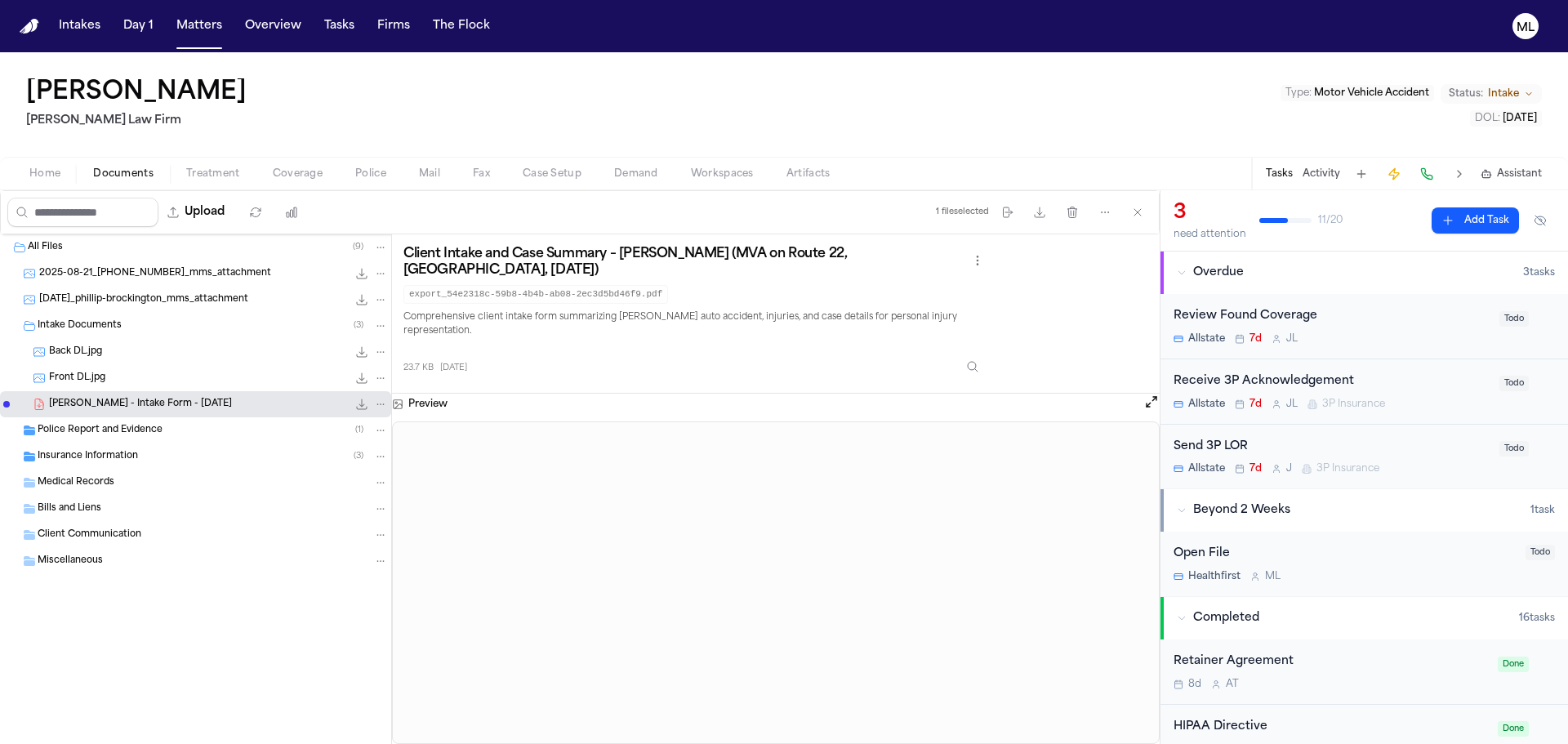
click at [150, 467] on div "Insurance Information ( 3 )" at bounding box center [195, 456] width 391 height 26
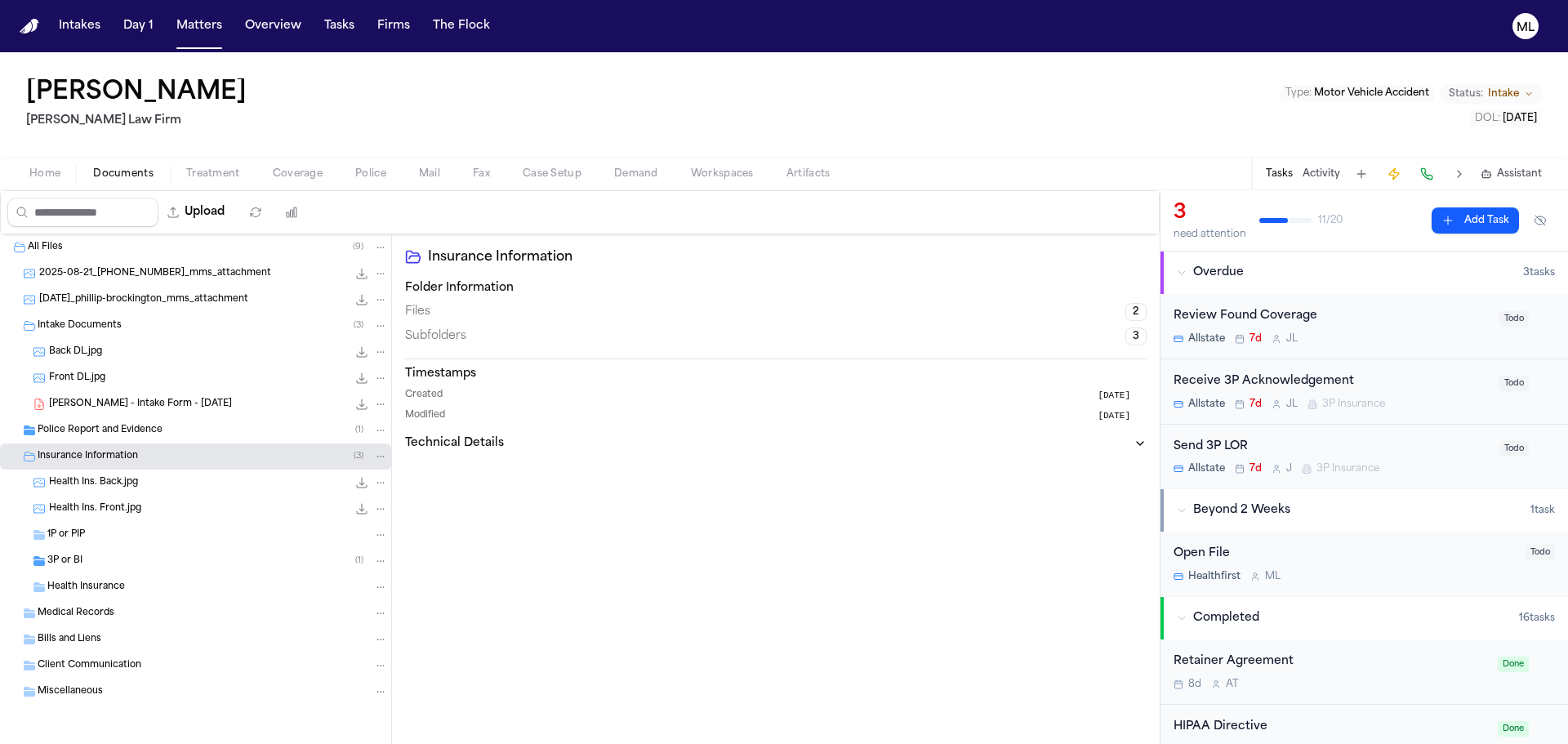
click at [124, 557] on div "3P or BI ( 1 )" at bounding box center [218, 560] width 341 height 14
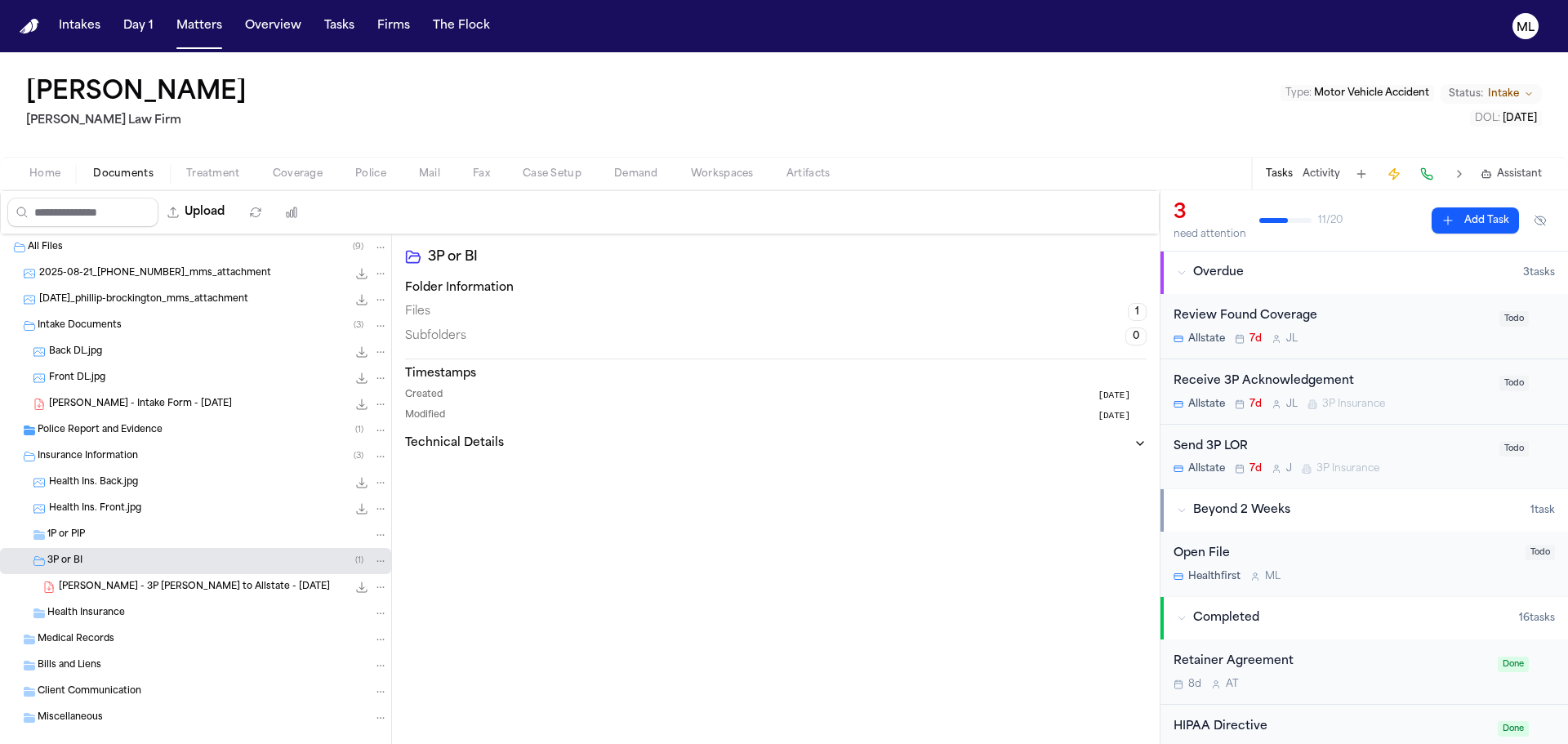
click at [173, 586] on span "P. Brockington - 3P LOR to Allstate - 8.22.25" at bounding box center [194, 587] width 271 height 14
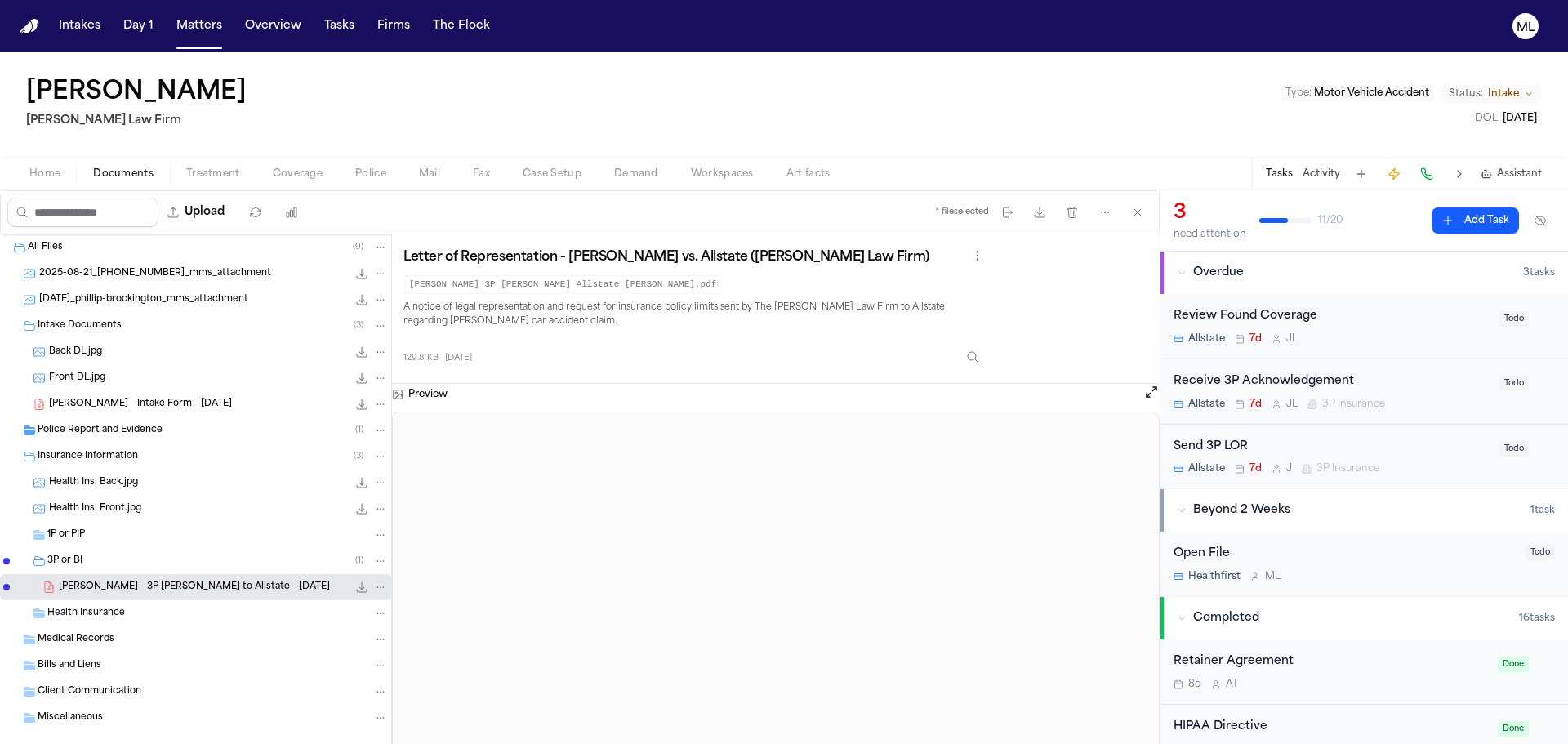
click at [133, 534] on div "1P or PIP" at bounding box center [218, 535] width 341 height 14
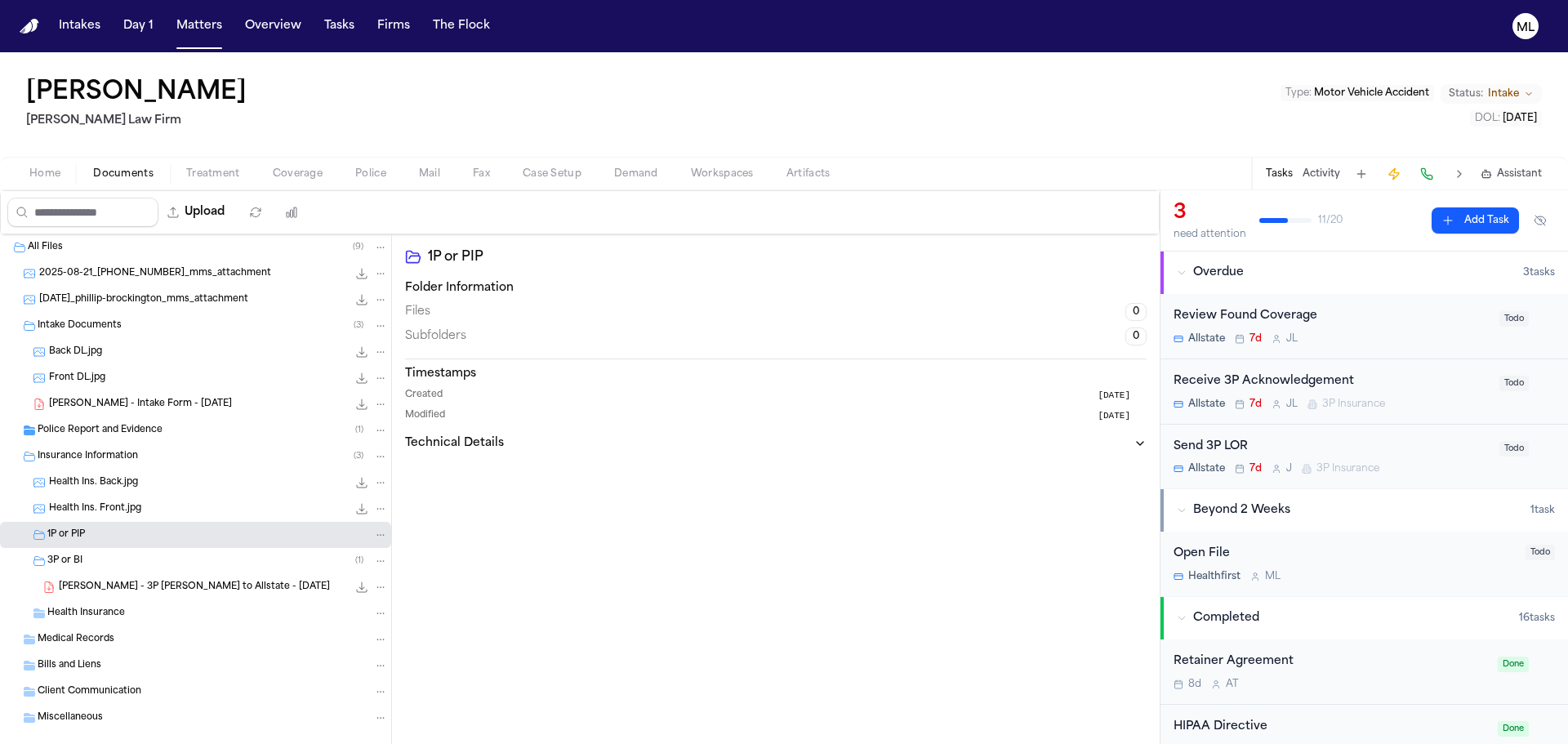
click at [114, 410] on span "P. Brockington - Intake Form - 8.21.25" at bounding box center [141, 404] width 183 height 14
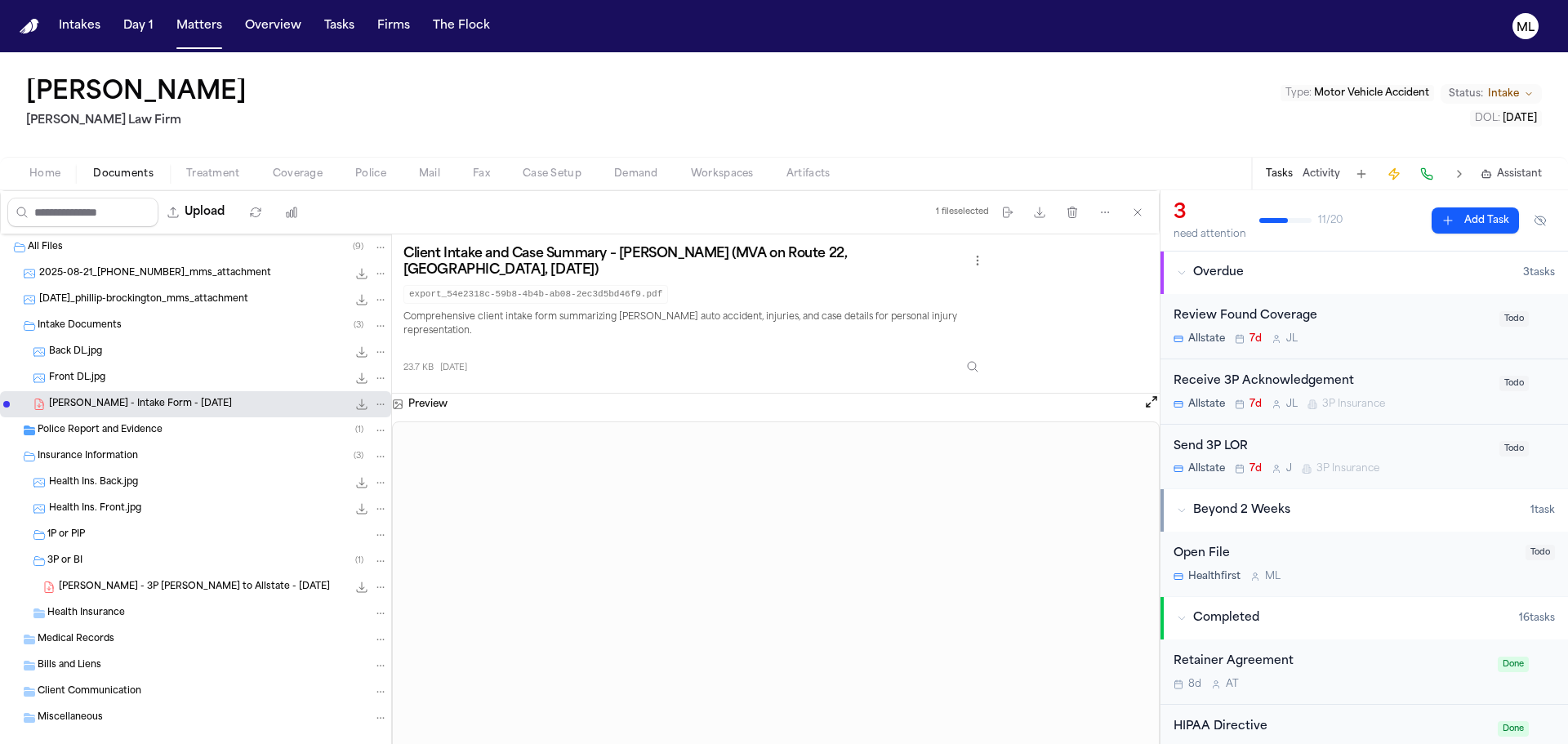
click at [153, 290] on div "2025-08-21_phillip-brockington_mms_attachment 262.3 KB • JPG" at bounding box center [195, 299] width 391 height 26
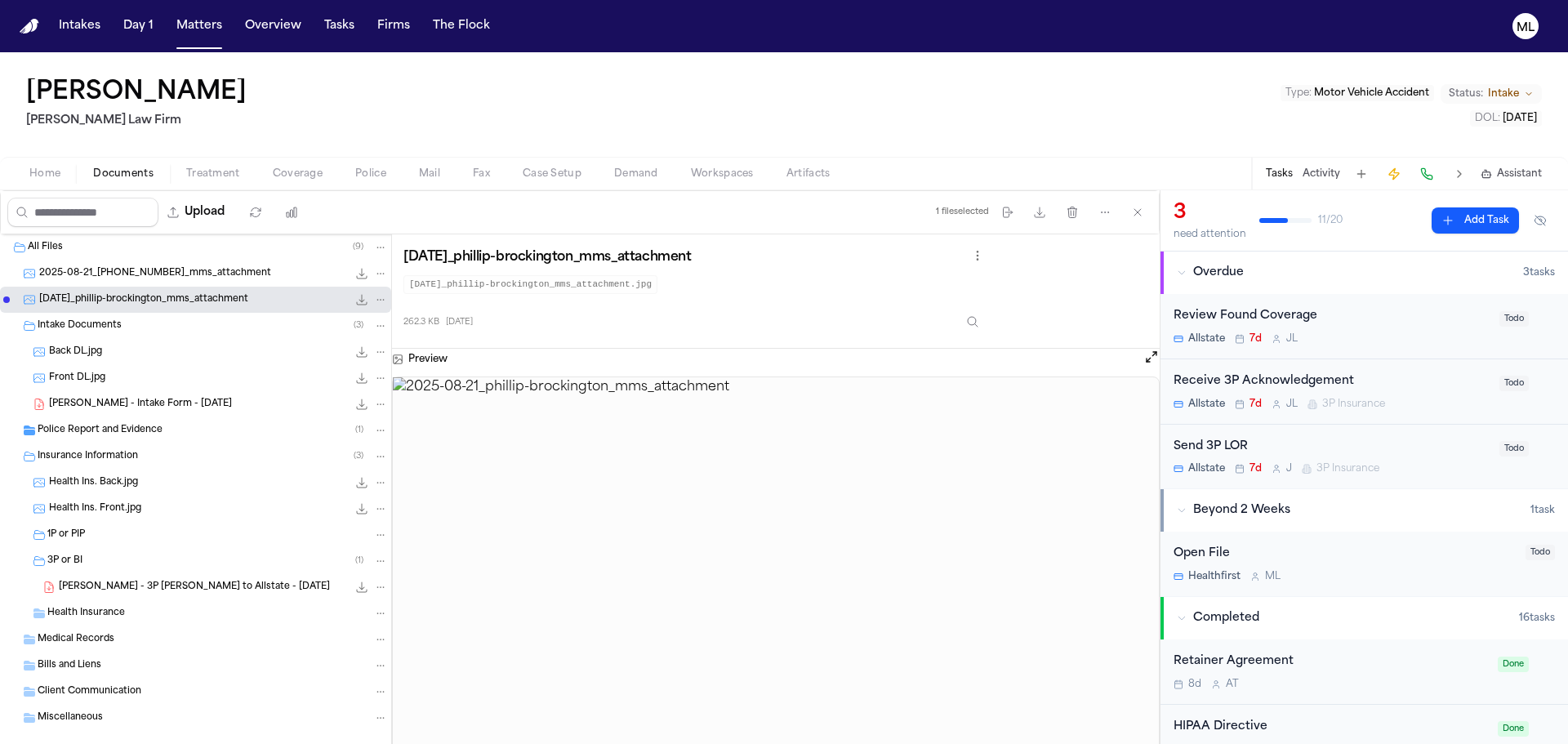
click at [176, 269] on span "2025-08-21_347-965-3042_mms_attachment" at bounding box center [155, 274] width 232 height 14
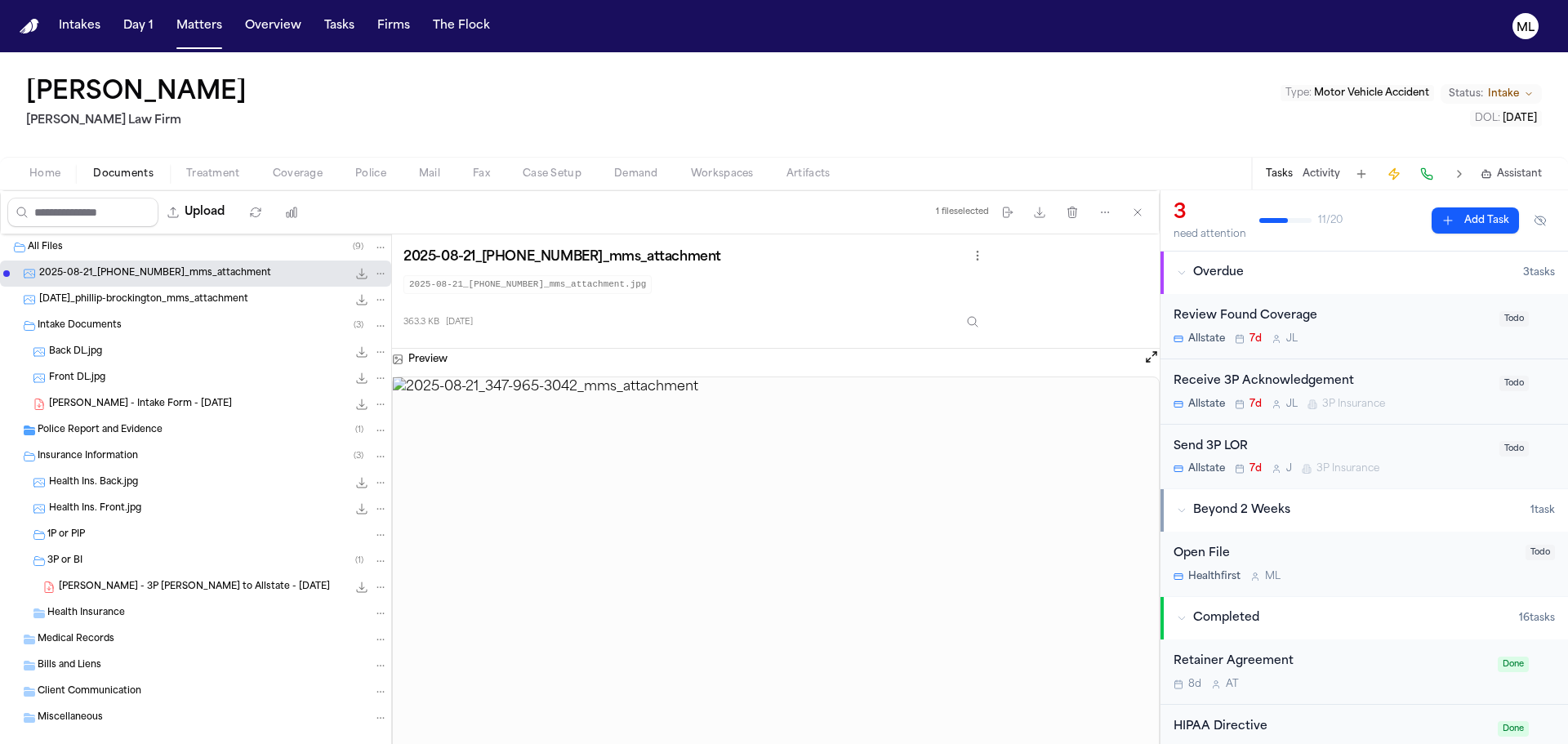
click at [125, 403] on span "P. Brockington - Intake Form - 8.21.25" at bounding box center [141, 404] width 183 height 14
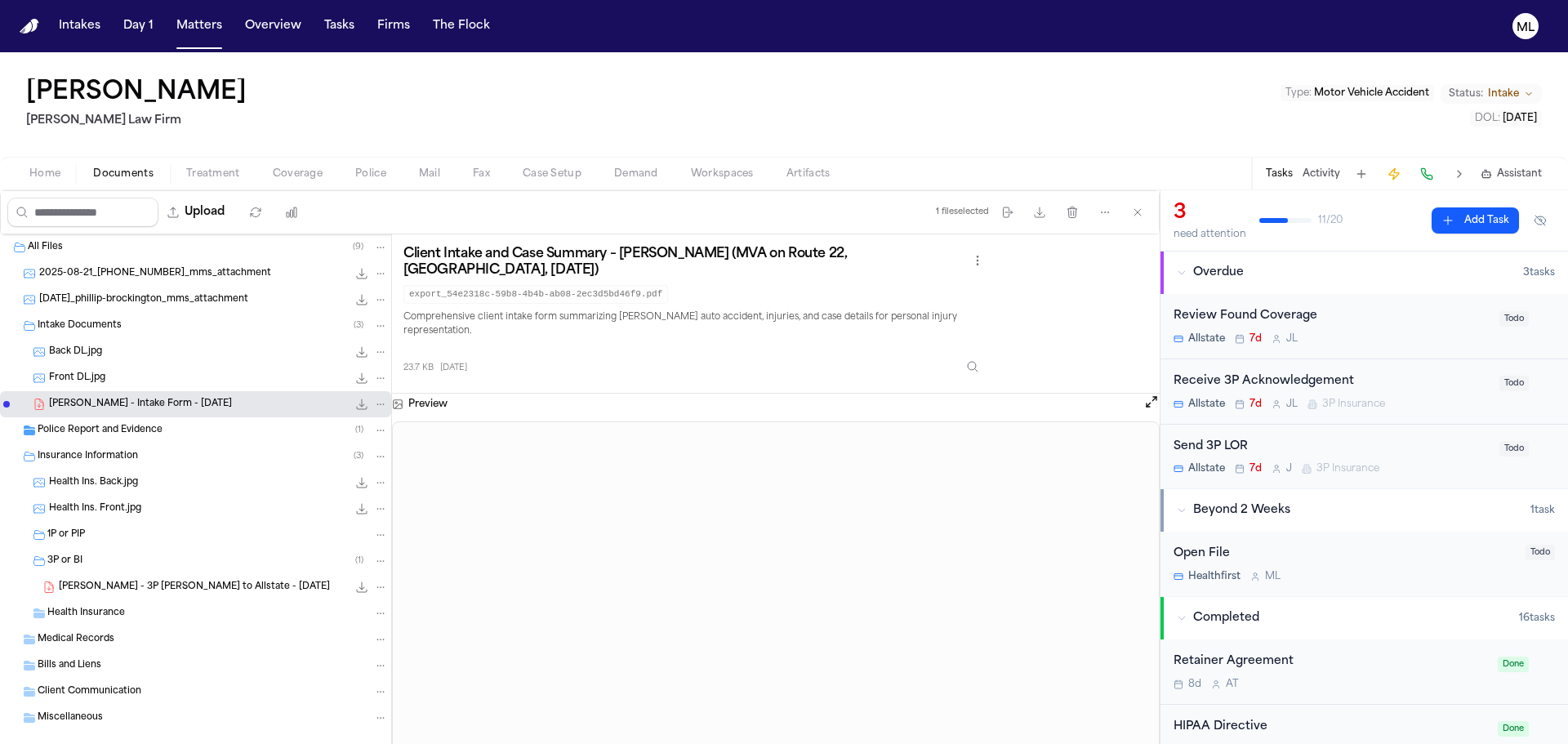
click at [210, 173] on span "Treatment" at bounding box center [213, 174] width 54 height 13
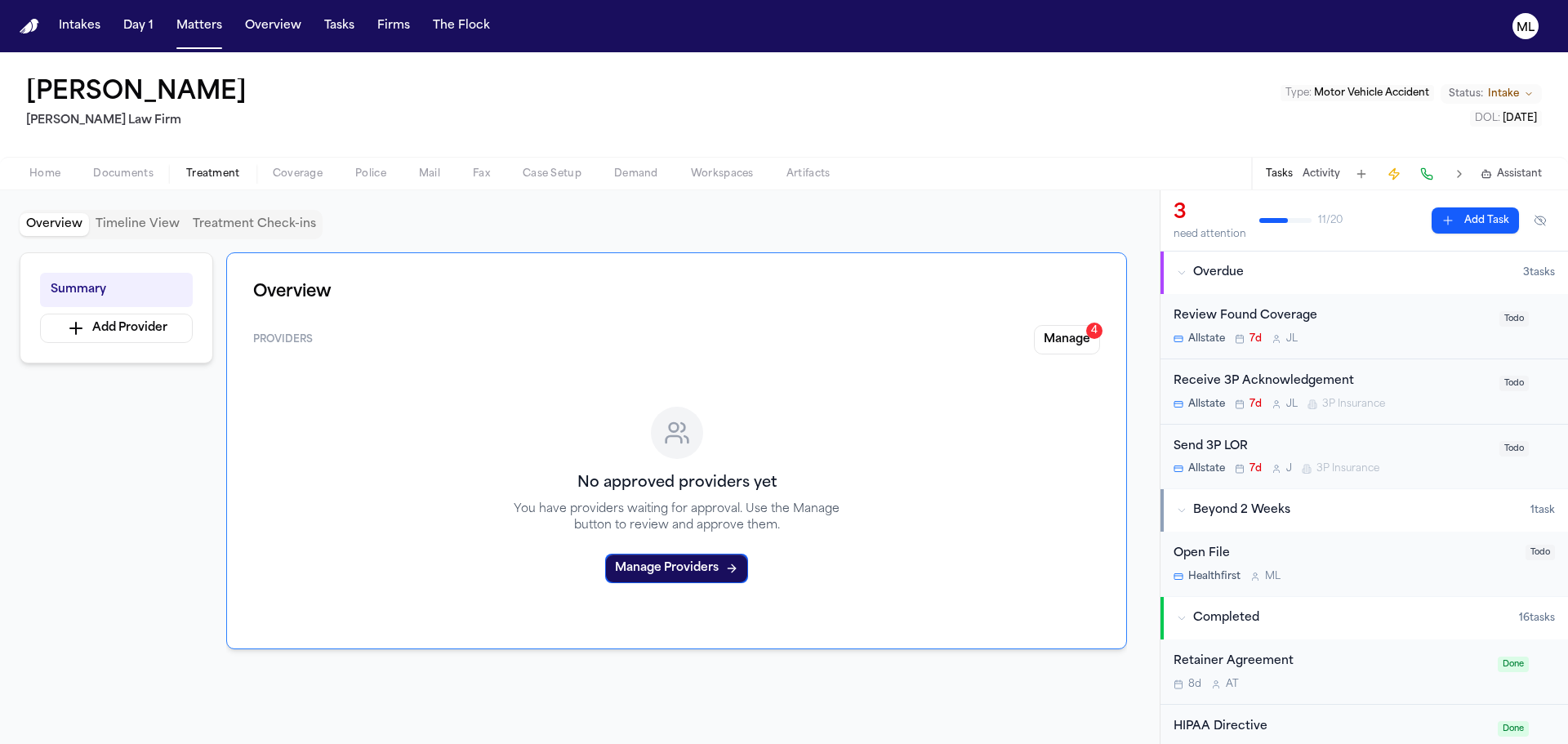
click at [119, 174] on span "Documents" at bounding box center [124, 174] width 61 height 13
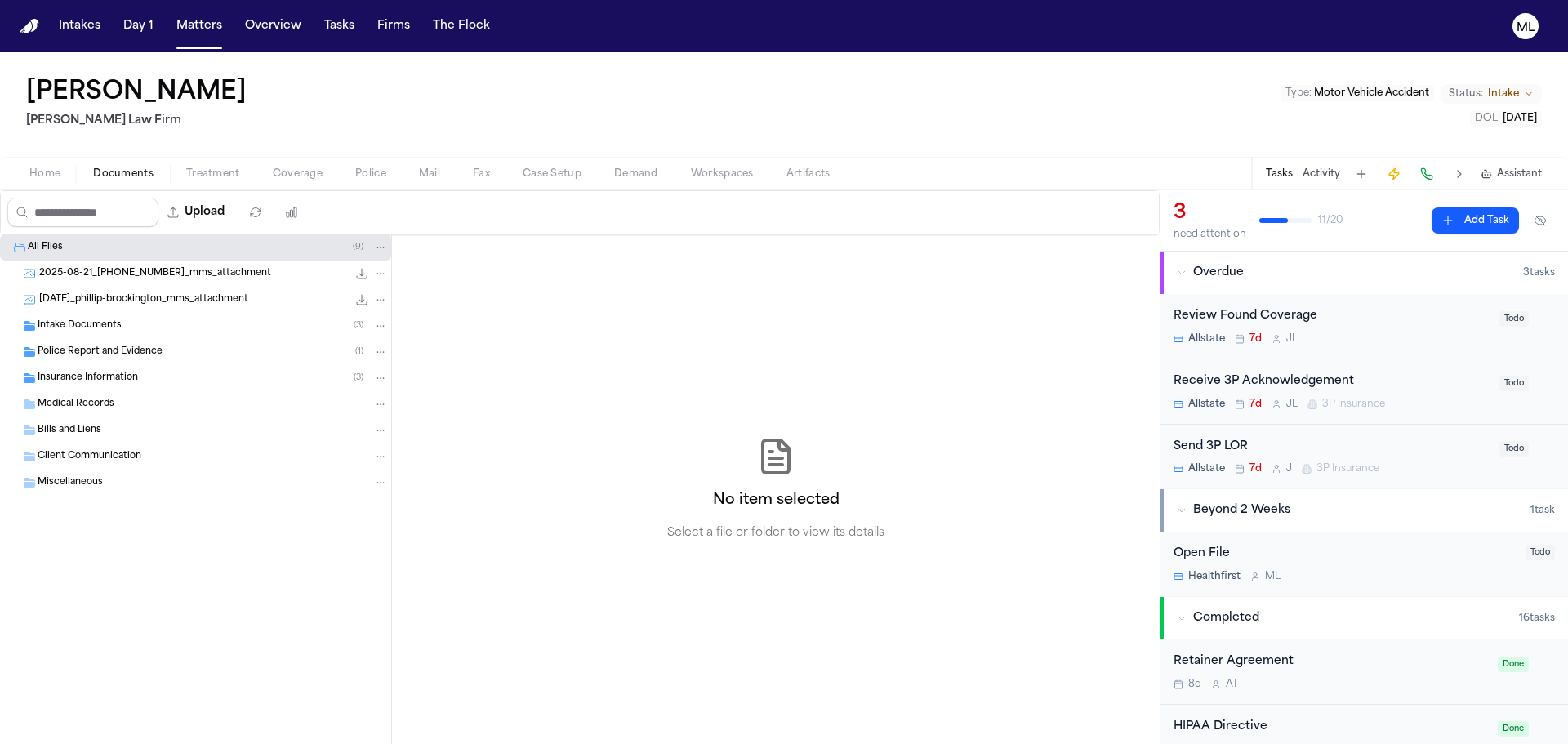
click at [152, 321] on div "Intake Documents ( 3 )" at bounding box center [212, 325] width 350 height 14
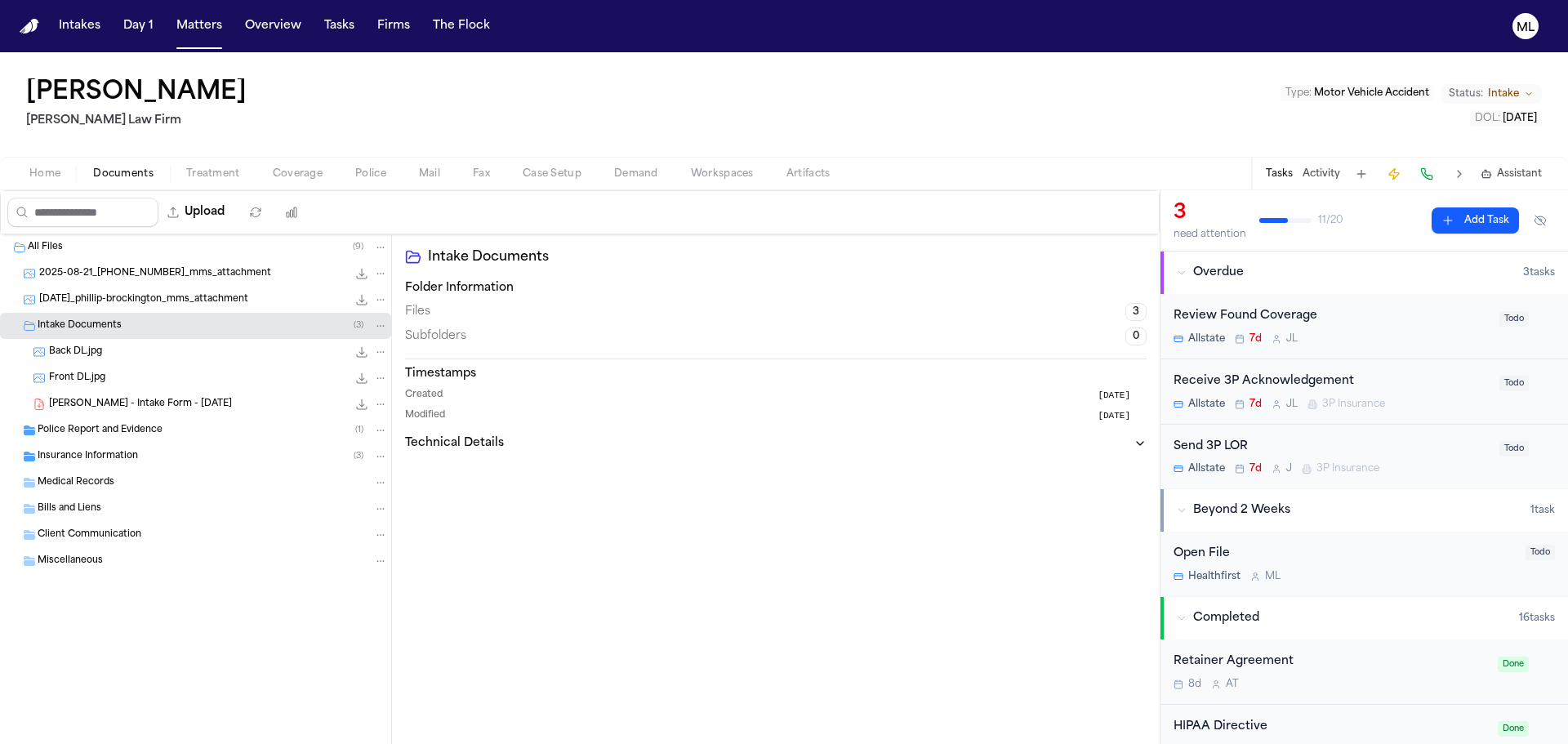
click at [159, 347] on div "Back DL.jpg 18.6 KB • JPG" at bounding box center [219, 351] width 339 height 16
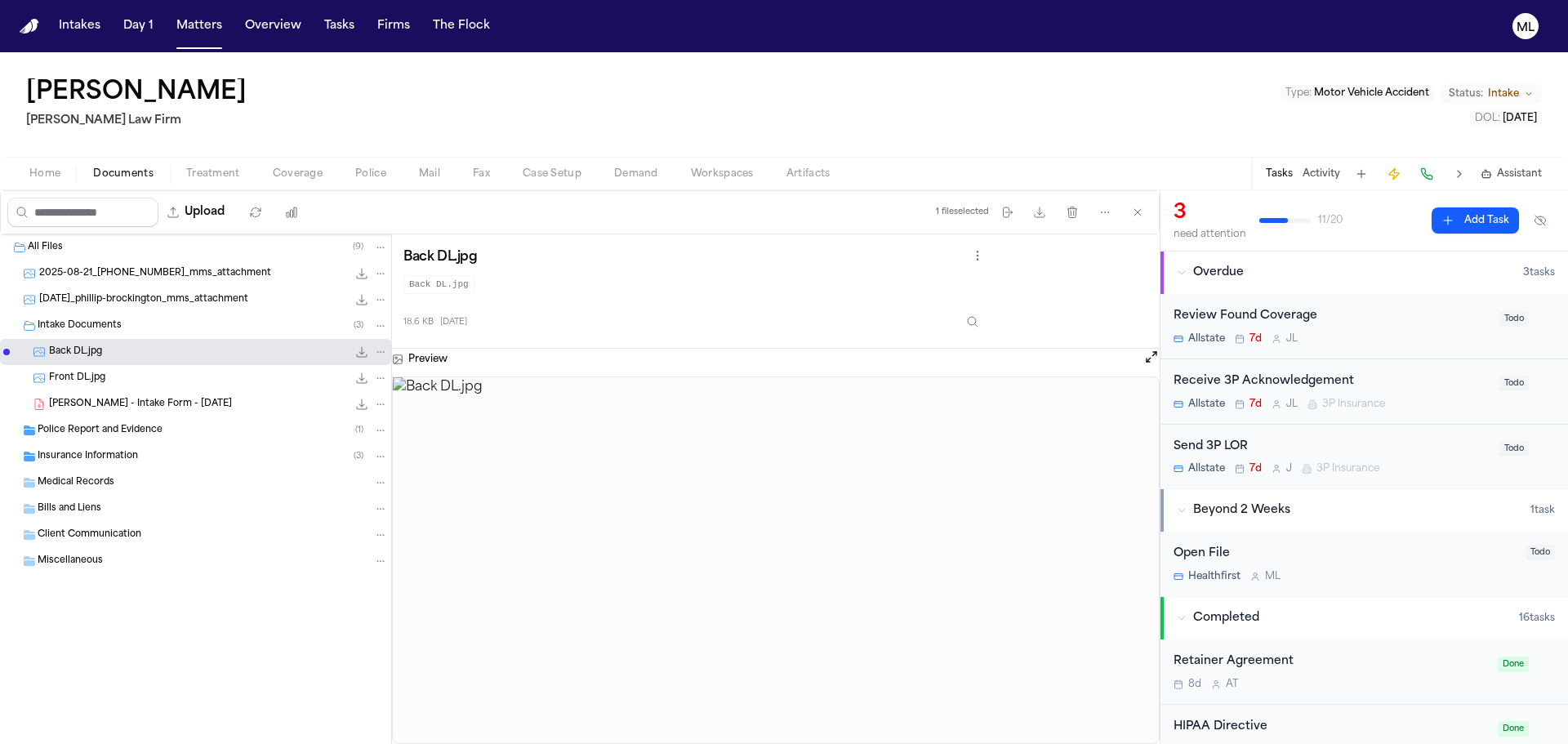
click at [159, 364] on div "Back DL.jpg 18.6 KB • JPG" at bounding box center [195, 351] width 391 height 26
click at [159, 374] on div "Front DL.jpg 19.3 KB • JPG" at bounding box center [219, 378] width 339 height 16
click at [168, 400] on span "P. Brockington - Intake Form - 8.21.25" at bounding box center [141, 404] width 183 height 14
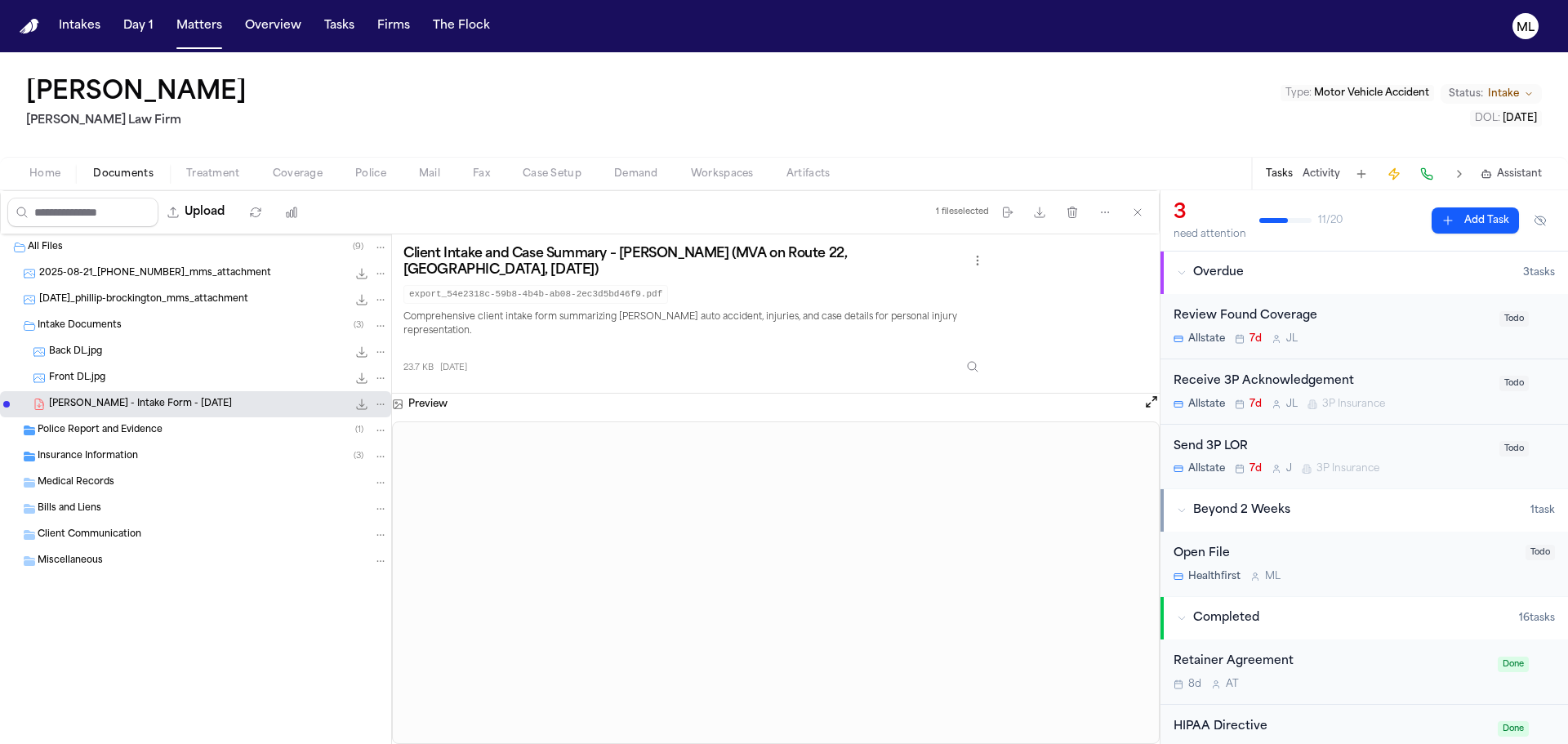
click at [288, 176] on span "Coverage" at bounding box center [298, 174] width 49 height 13
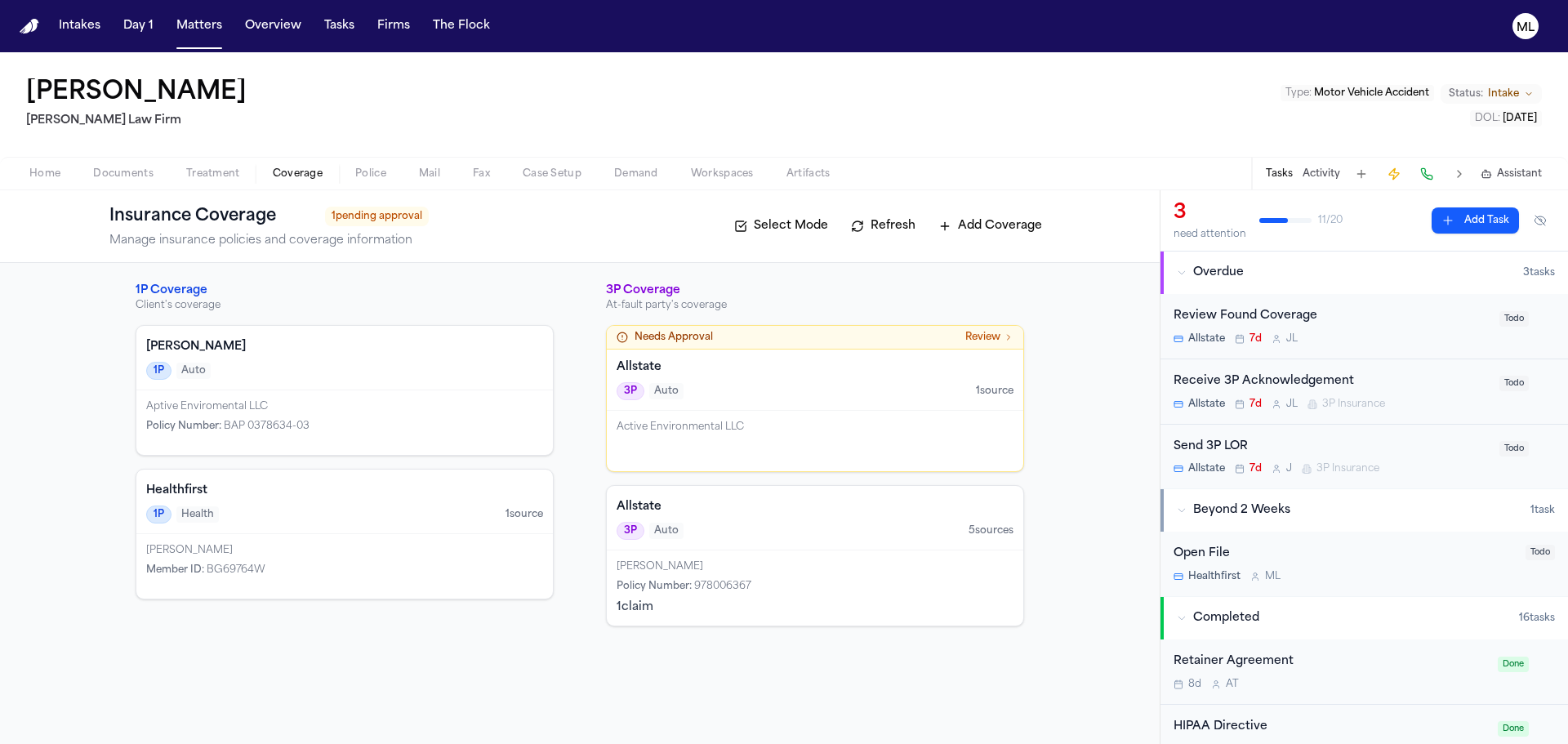
click at [394, 403] on div "Aptive Enviromental LLC" at bounding box center [344, 407] width 397 height 13
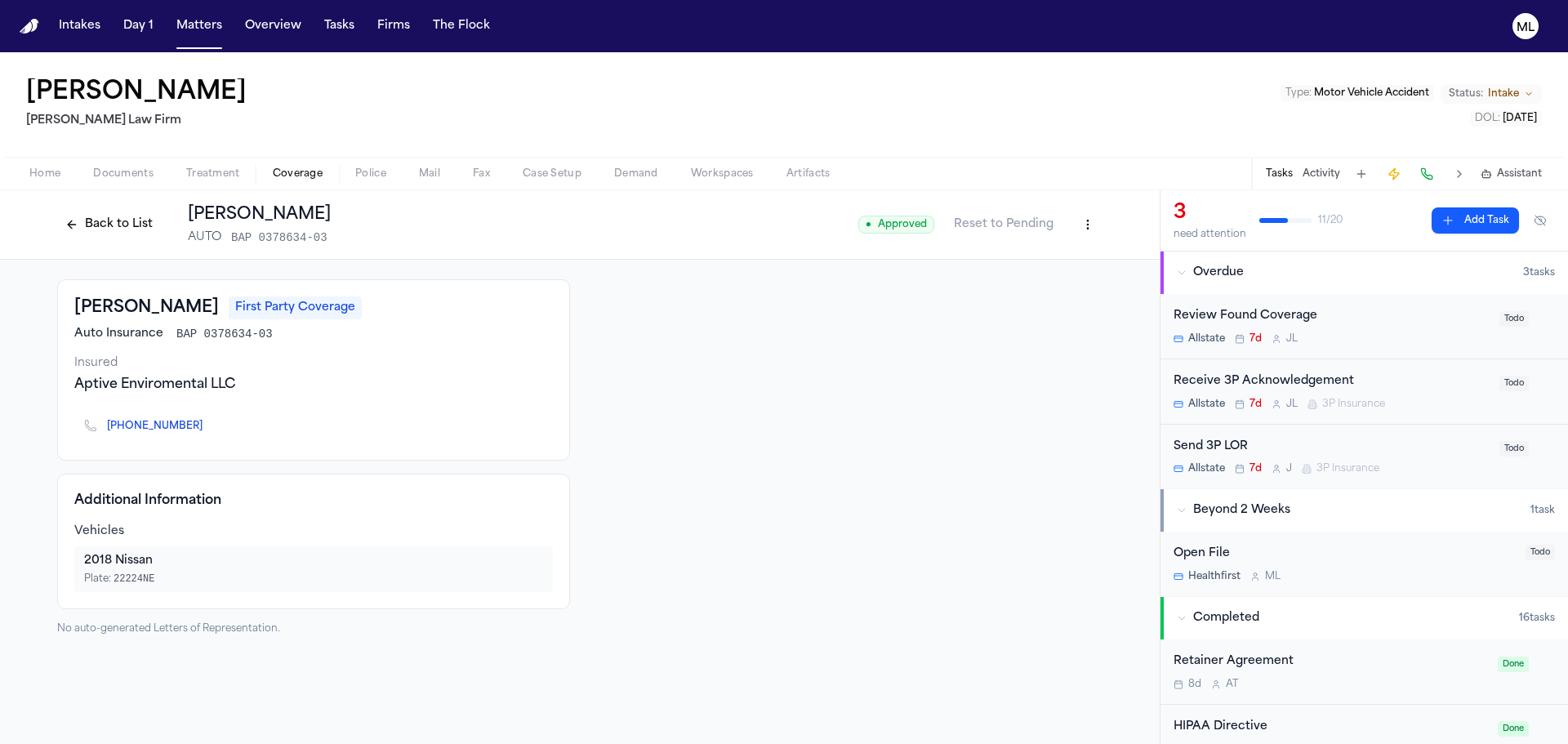
click at [121, 231] on button "Back to List" at bounding box center [108, 224] width 104 height 26
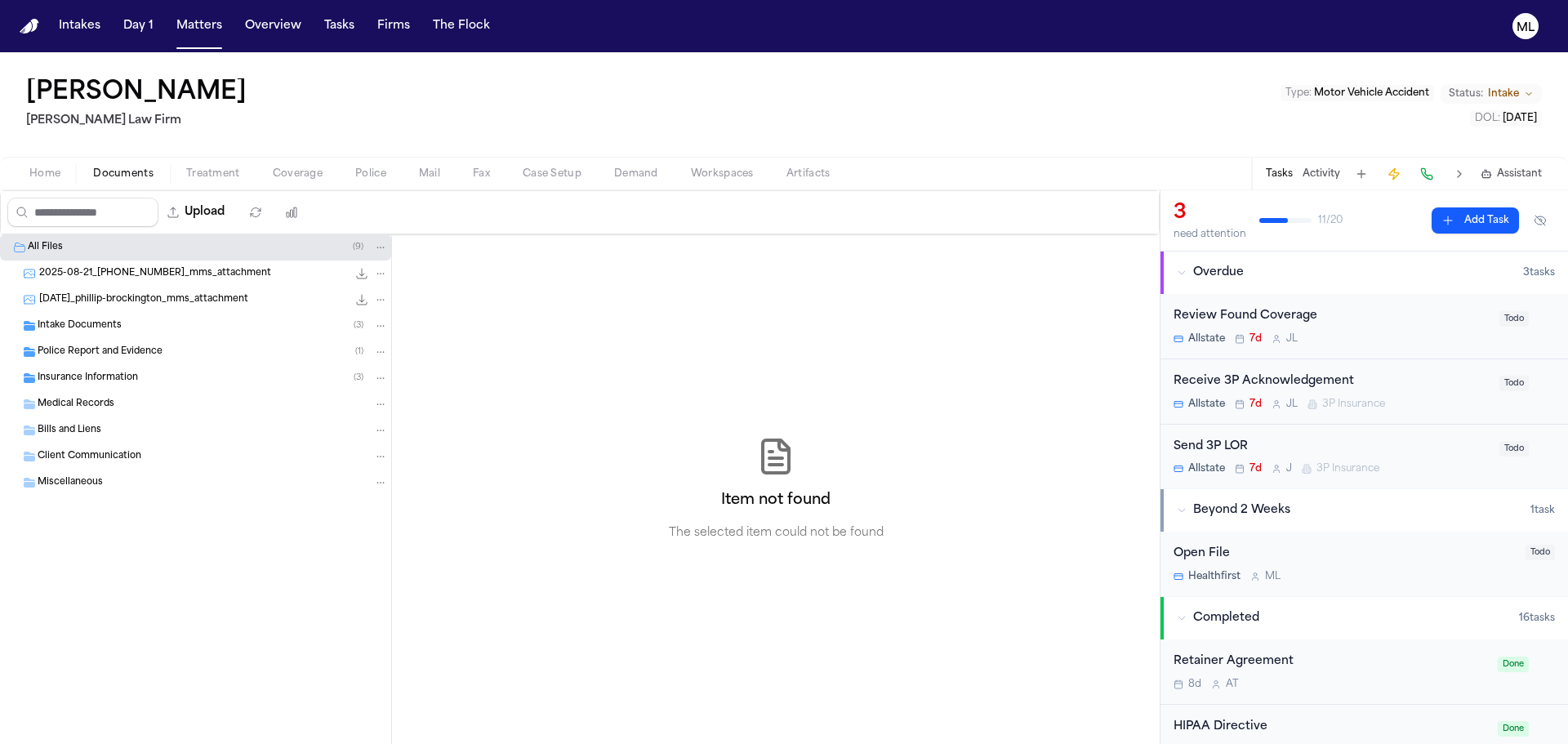
click at [118, 167] on span "Documents" at bounding box center [124, 174] width 61 height 13
click at [109, 315] on div "Intake Documents ( 3 )" at bounding box center [195, 325] width 391 height 26
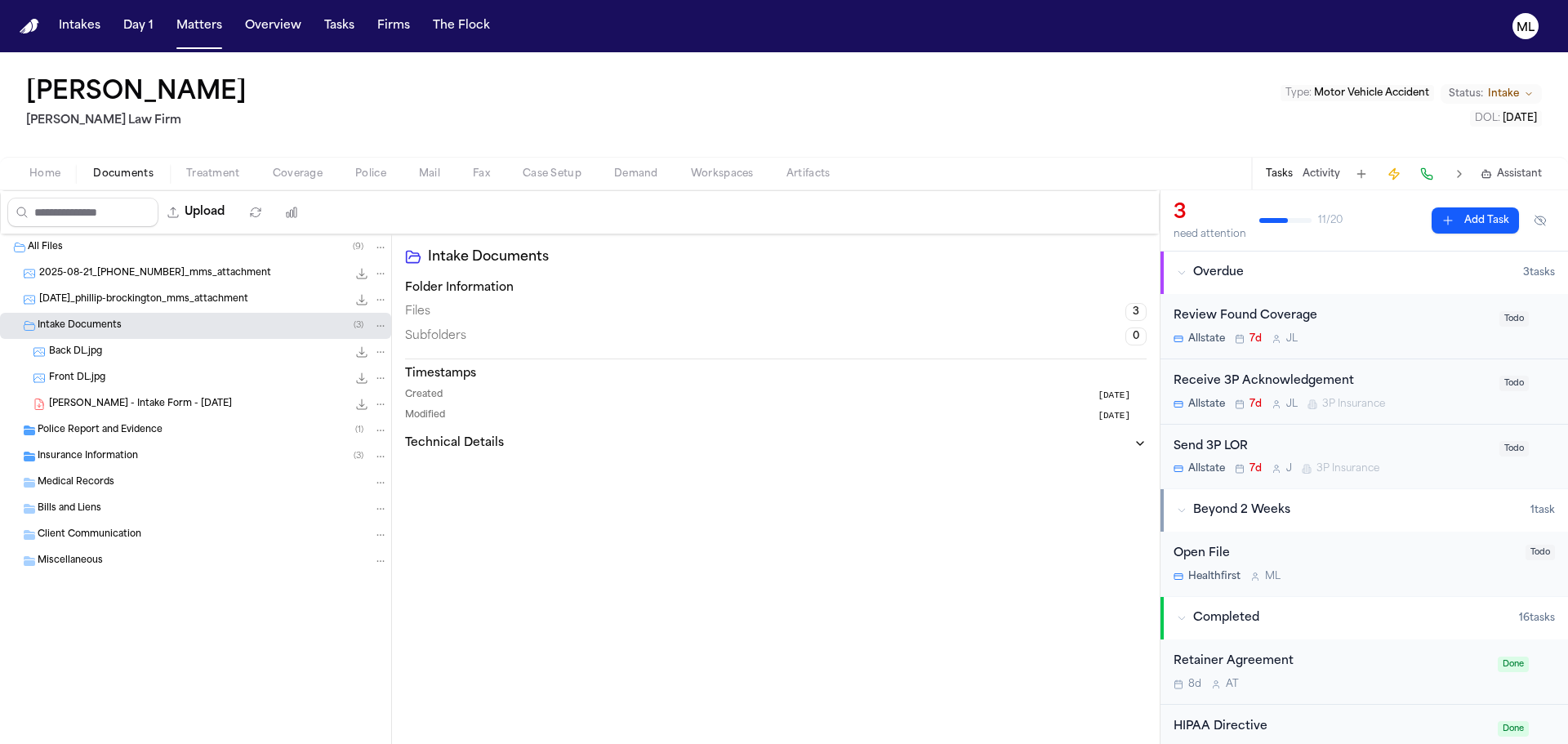
click at [147, 393] on div "P. Brockington - Intake Form - 8.21.25 23.7 KB • PDF" at bounding box center [195, 403] width 391 height 26
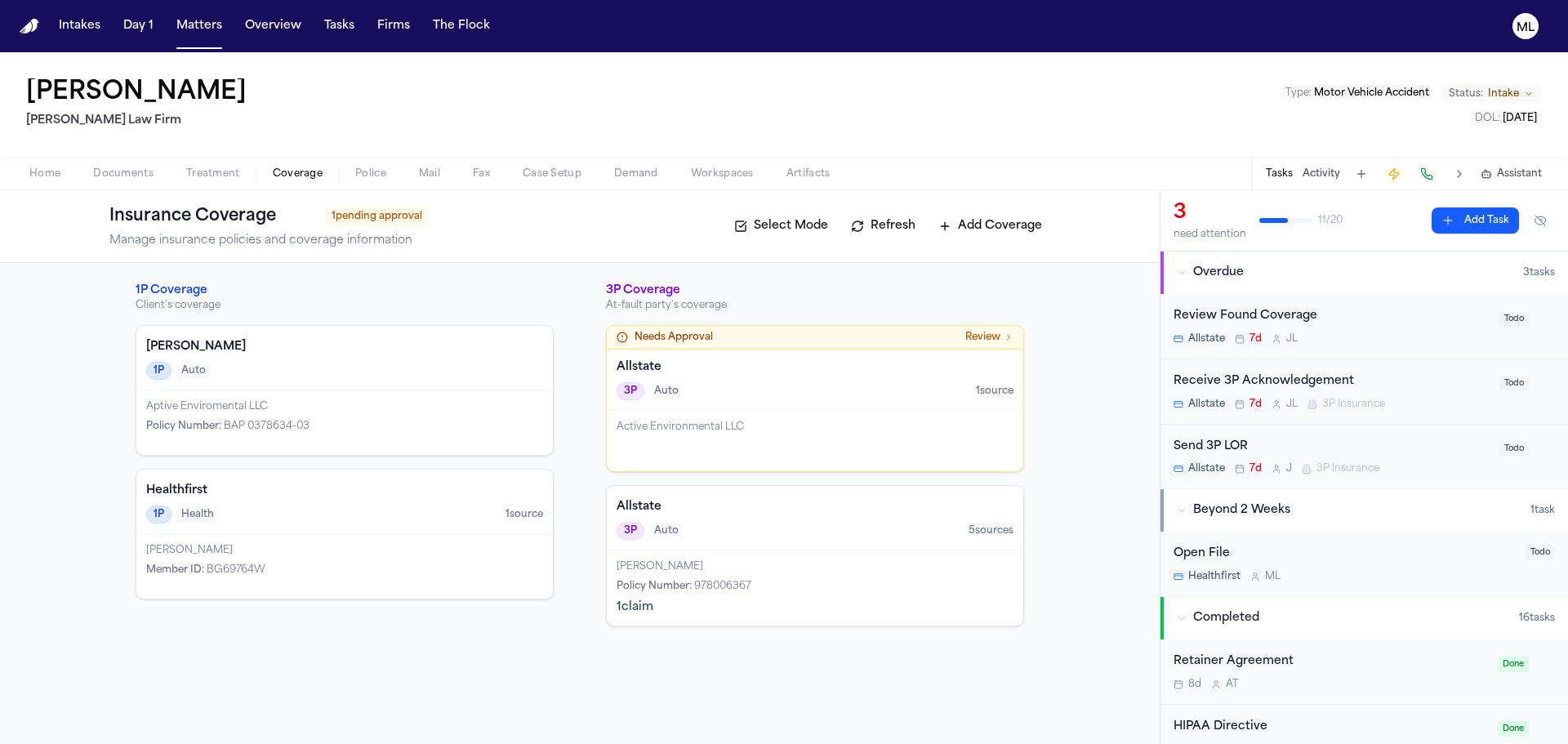
click at [323, 166] on button "Coverage" at bounding box center [298, 174] width 83 height 20
click at [404, 379] on div "1P Auto" at bounding box center [344, 370] width 397 height 18
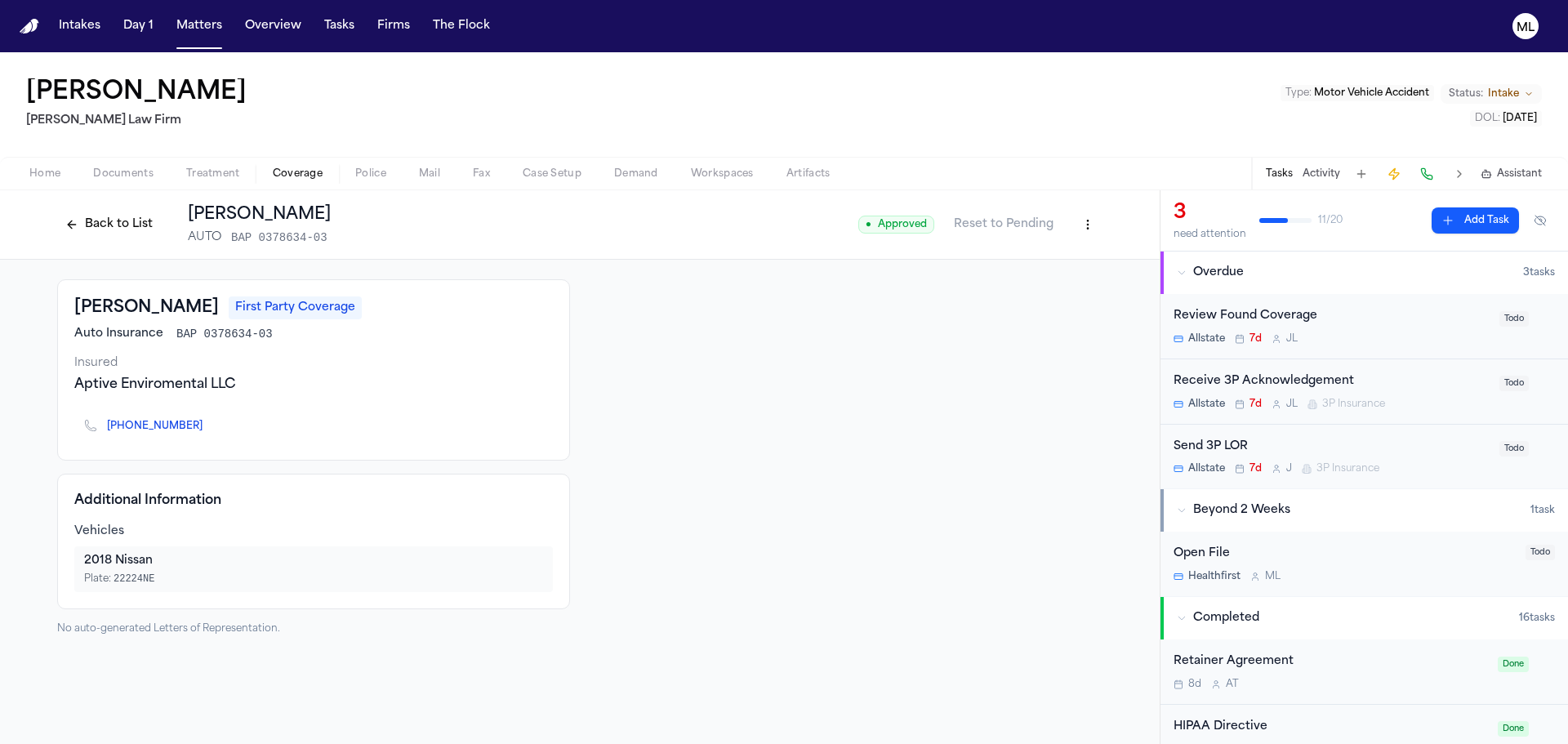
click at [117, 225] on button "Back to List" at bounding box center [108, 224] width 104 height 26
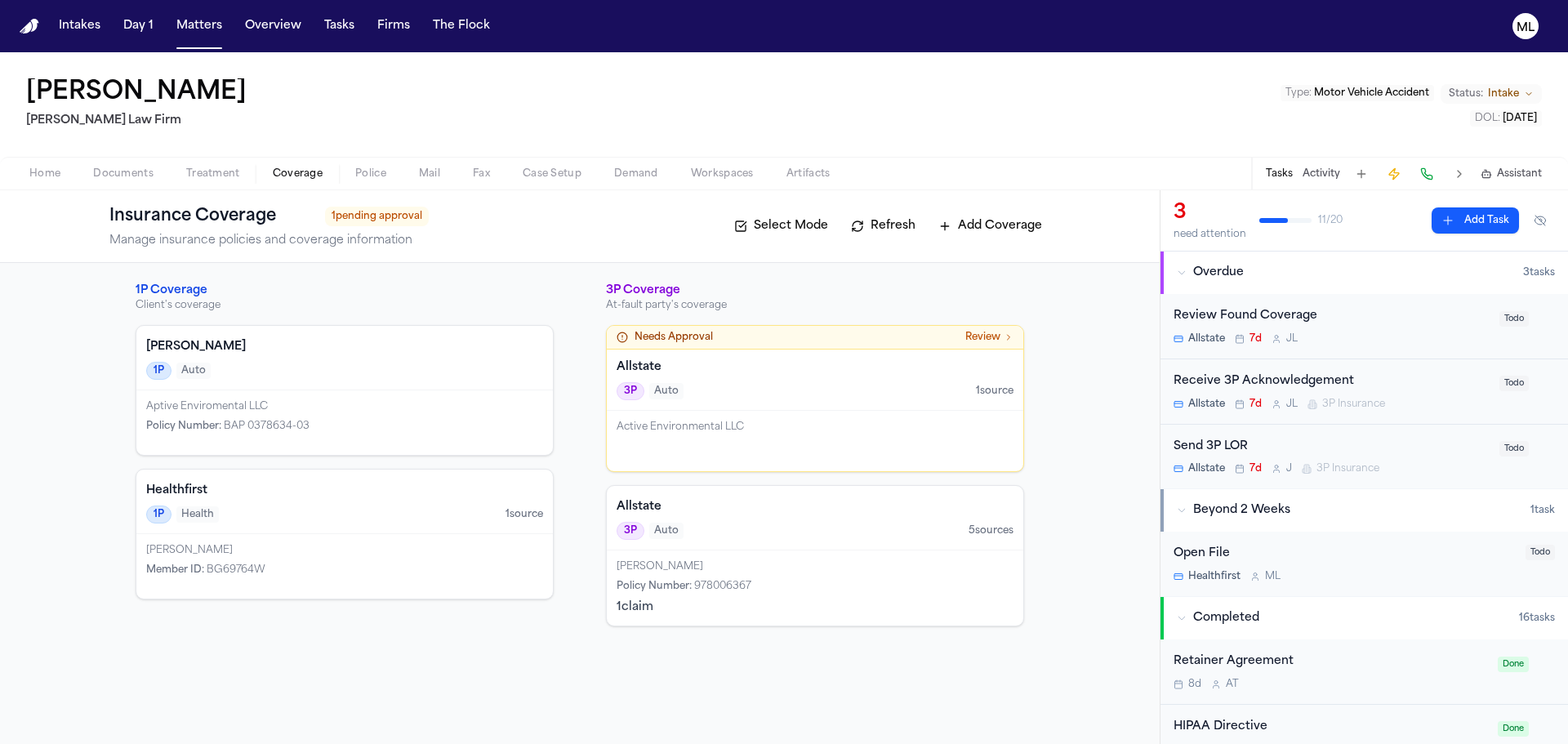
click at [118, 159] on div "Home Documents Treatment Coverage Police Mail Fax Case Setup Demand Workspaces …" at bounding box center [784, 173] width 1568 height 32
click at [117, 171] on span "Documents" at bounding box center [124, 174] width 61 height 13
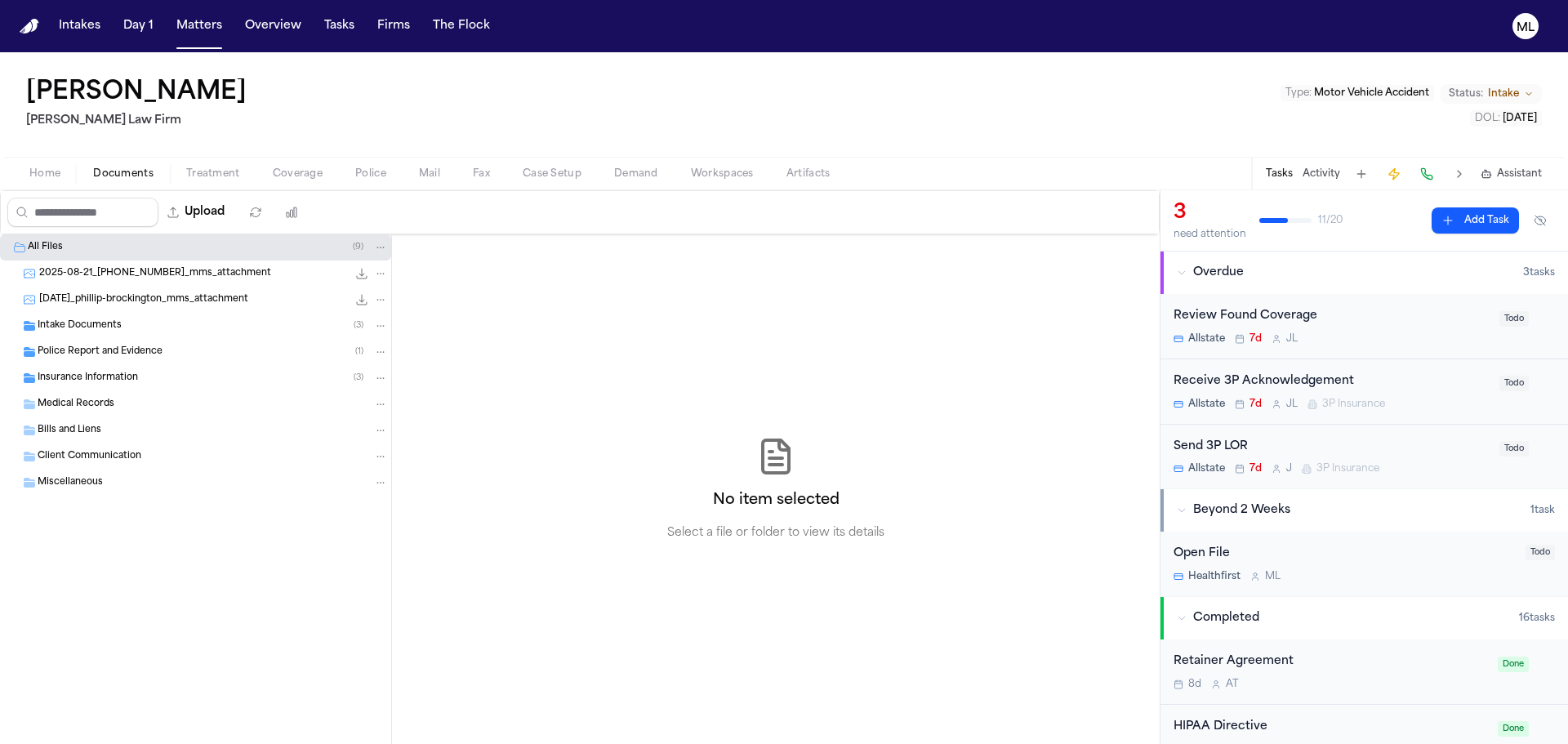
click at [76, 323] on span "Intake Documents" at bounding box center [79, 326] width 84 height 14
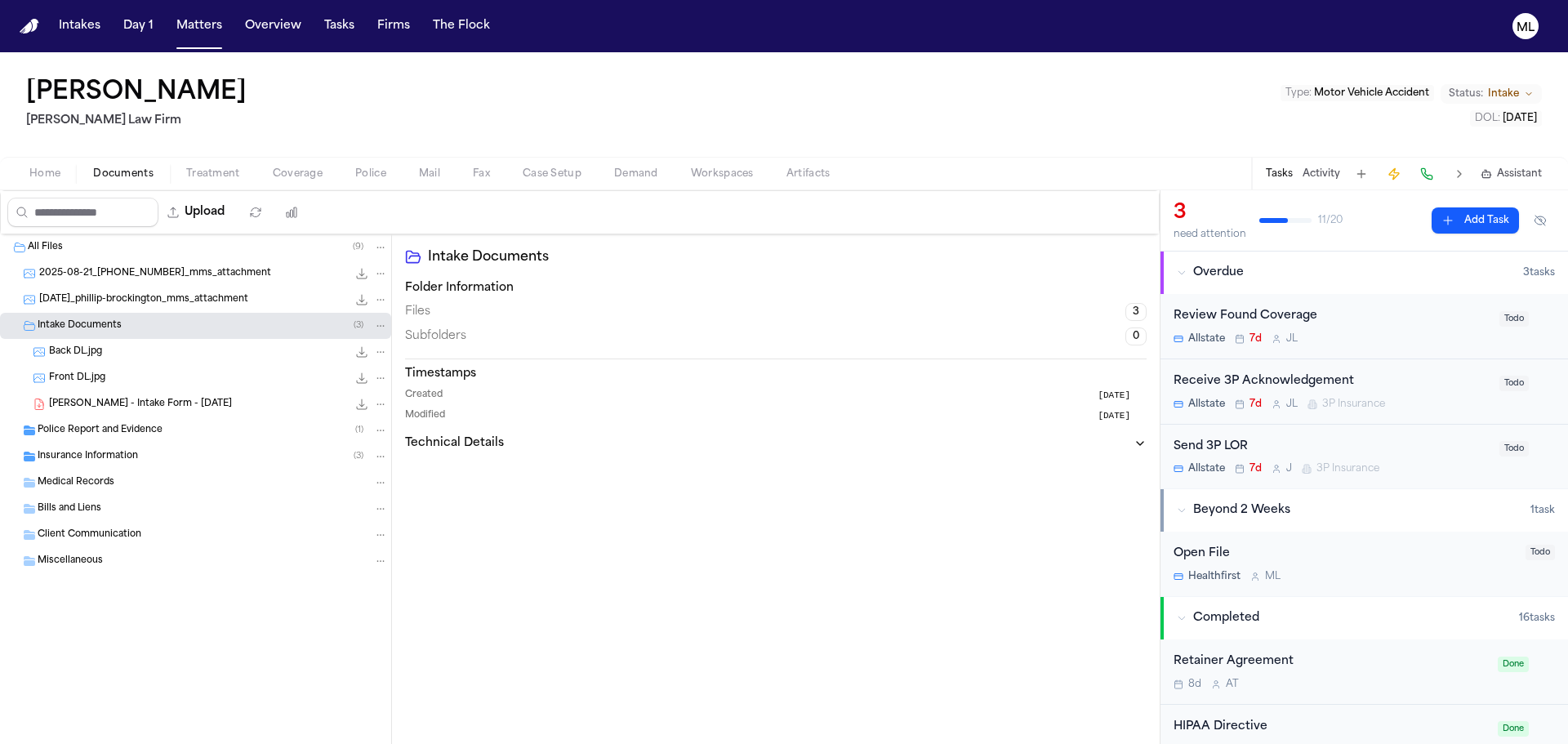
click at [140, 402] on span "P. Brockington - Intake Form - 8.21.25" at bounding box center [141, 404] width 183 height 14
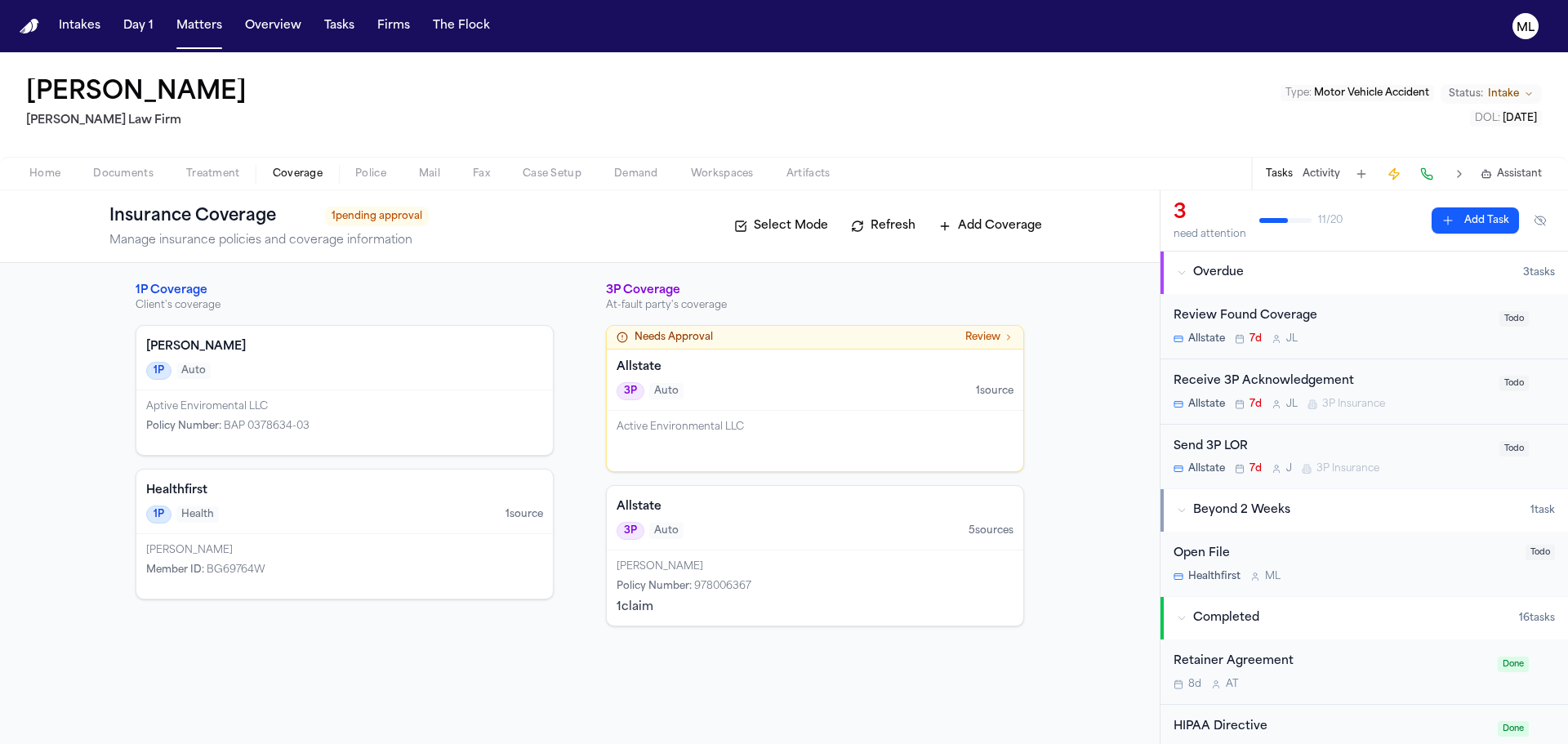
click at [297, 171] on span "Coverage" at bounding box center [298, 174] width 49 height 13
click at [338, 401] on div "Aptive Enviromental LLC" at bounding box center [344, 407] width 397 height 13
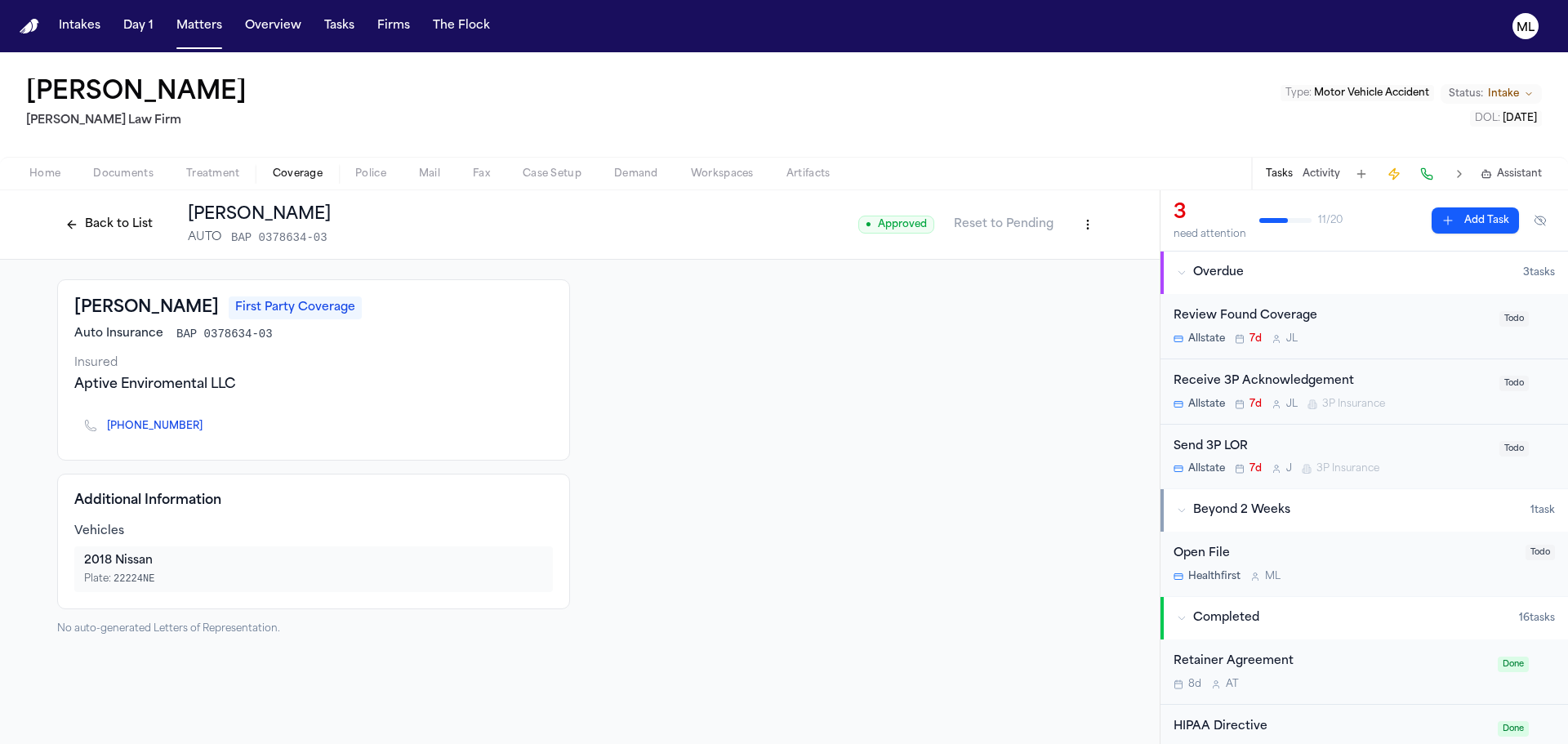
click at [109, 228] on button "Back to List" at bounding box center [108, 224] width 104 height 26
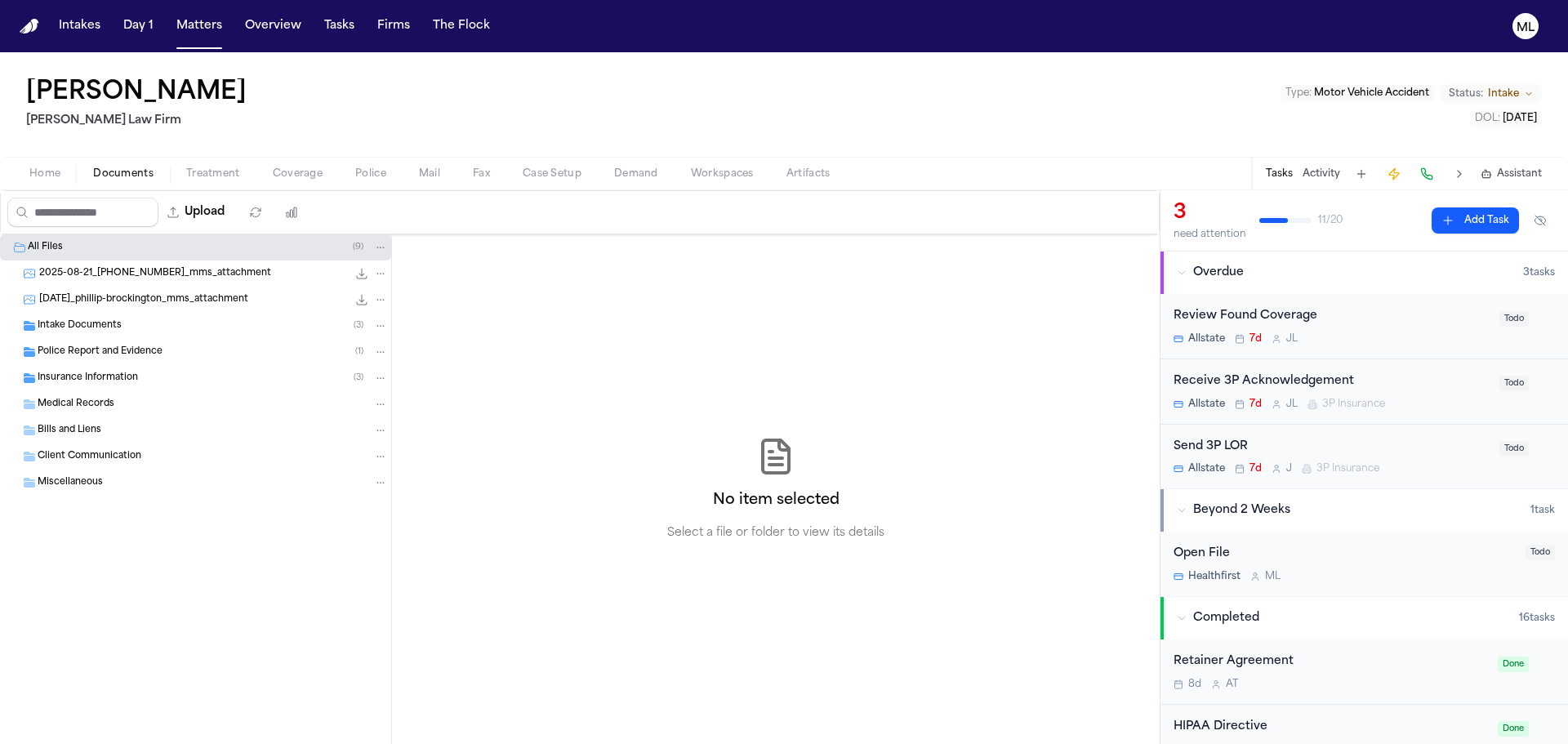
click at [119, 166] on button "Documents" at bounding box center [124, 174] width 93 height 20
click at [96, 317] on div "Intake Documents ( 3 )" at bounding box center [195, 325] width 391 height 26
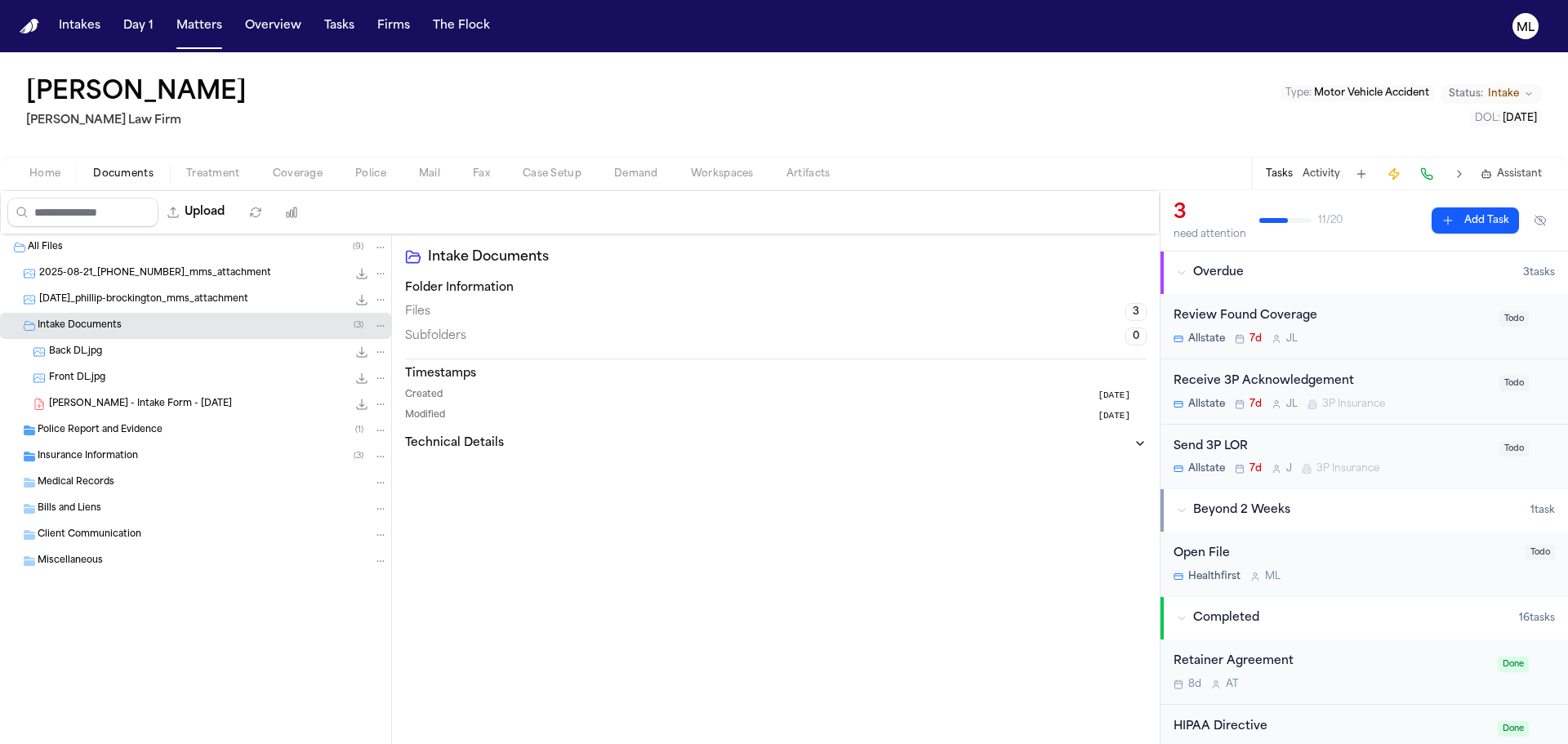
click at [120, 398] on div "P. Brockington - Intake Form - 8.21.25 23.7 KB • PDF" at bounding box center [219, 403] width 339 height 16
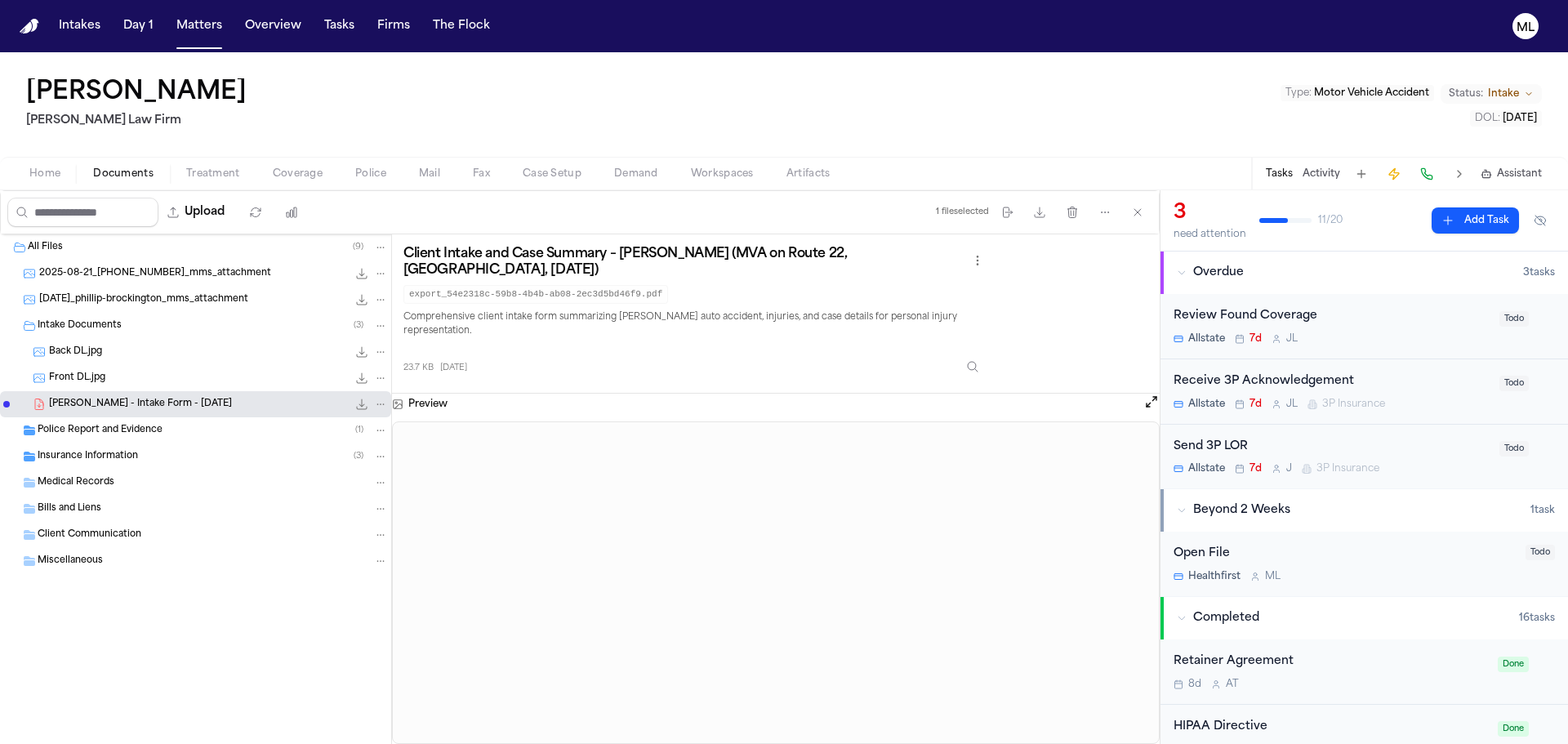
click at [126, 429] on span "Police Report and Evidence" at bounding box center [99, 431] width 125 height 14
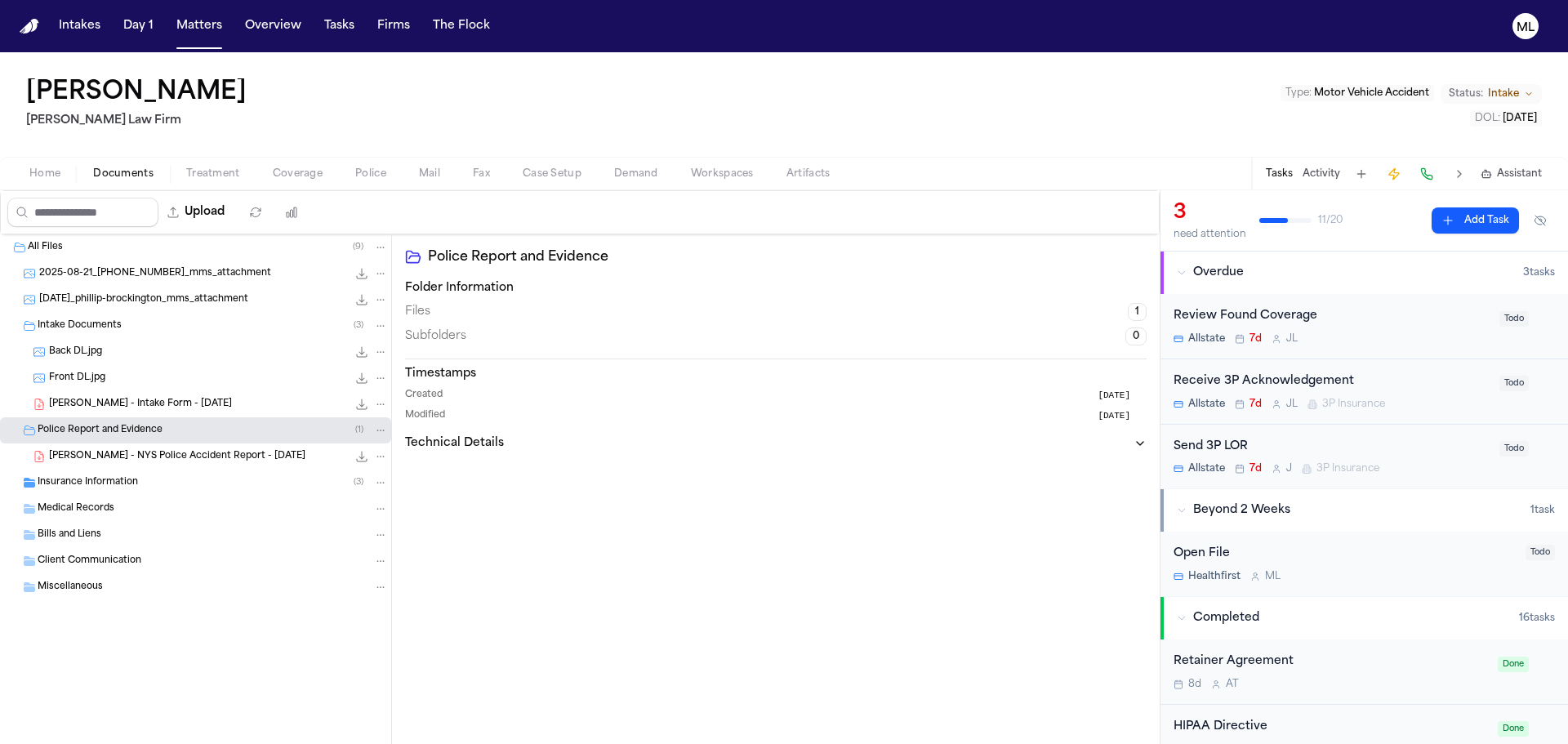
click at [136, 459] on span "P. Brockington - NYS Police Accident Report - 8.18.25" at bounding box center [178, 457] width 257 height 14
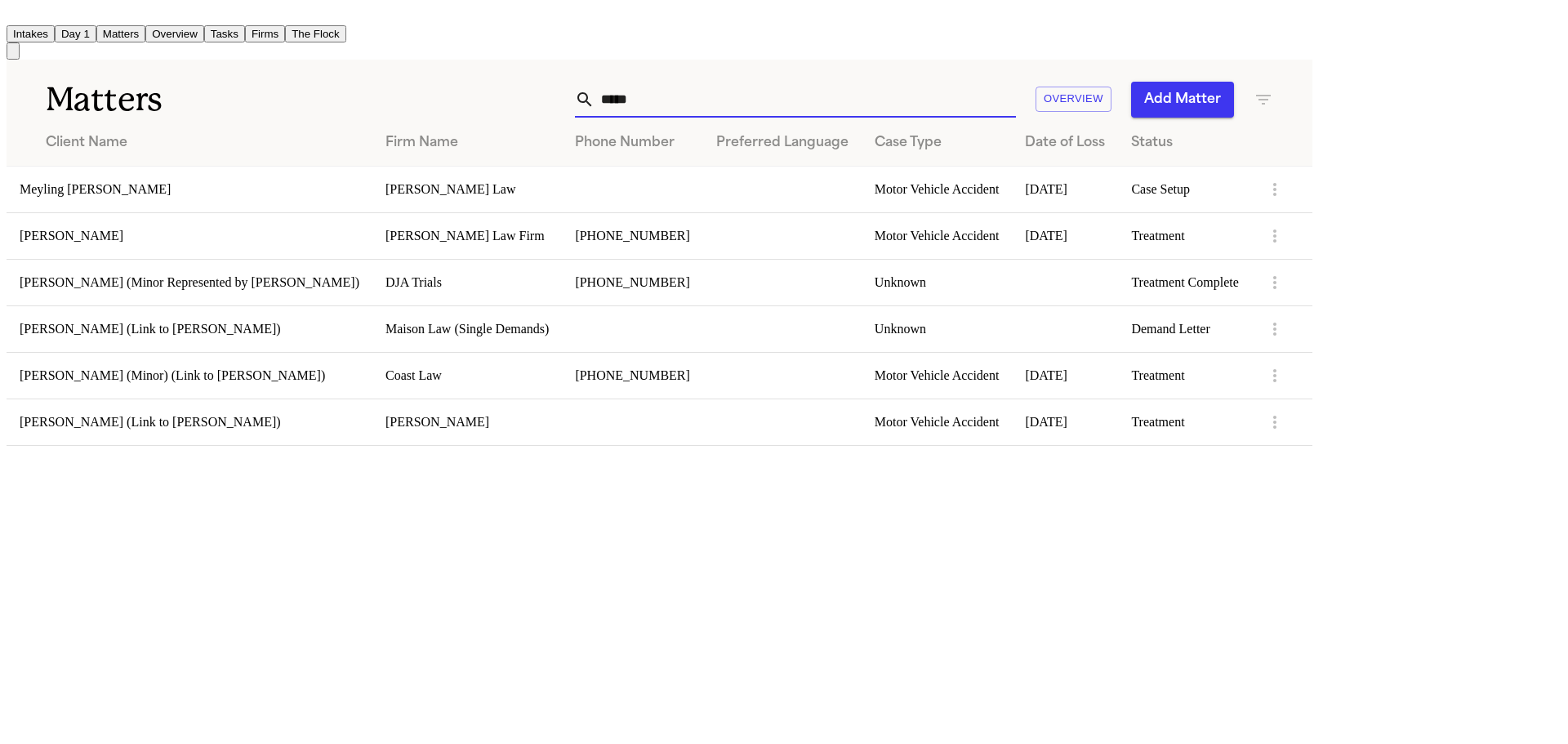
drag, startPoint x: 863, startPoint y: 88, endPoint x: 833, endPoint y: 88, distance: 30.0
click at [830, 89] on div "***** Overview Add Matter" at bounding box center [832, 100] width 880 height 36
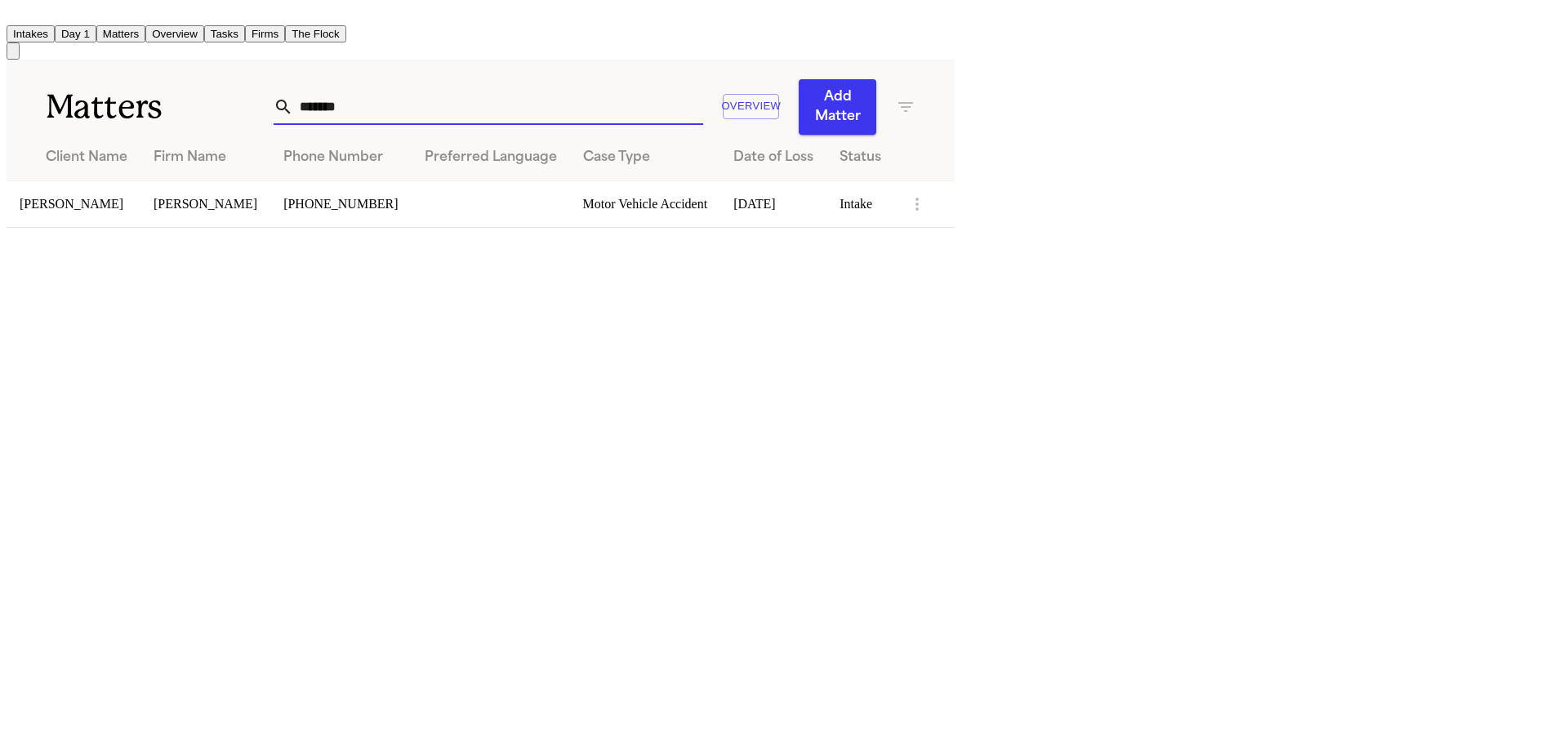
type input "*******"
click at [141, 197] on td "[PERSON_NAME]" at bounding box center [73, 204] width 134 height 47
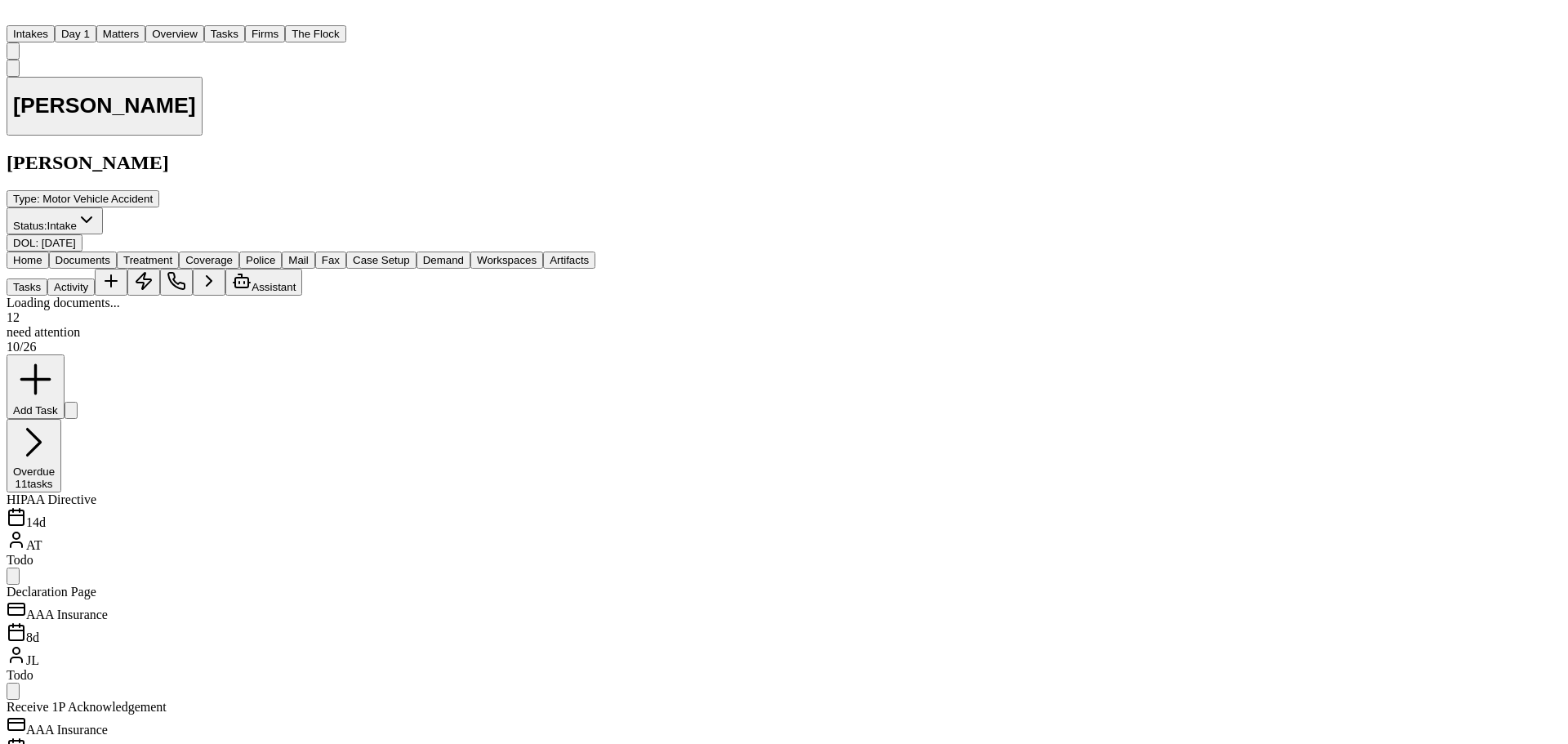
click at [110, 254] on span "Documents" at bounding box center [83, 260] width 55 height 12
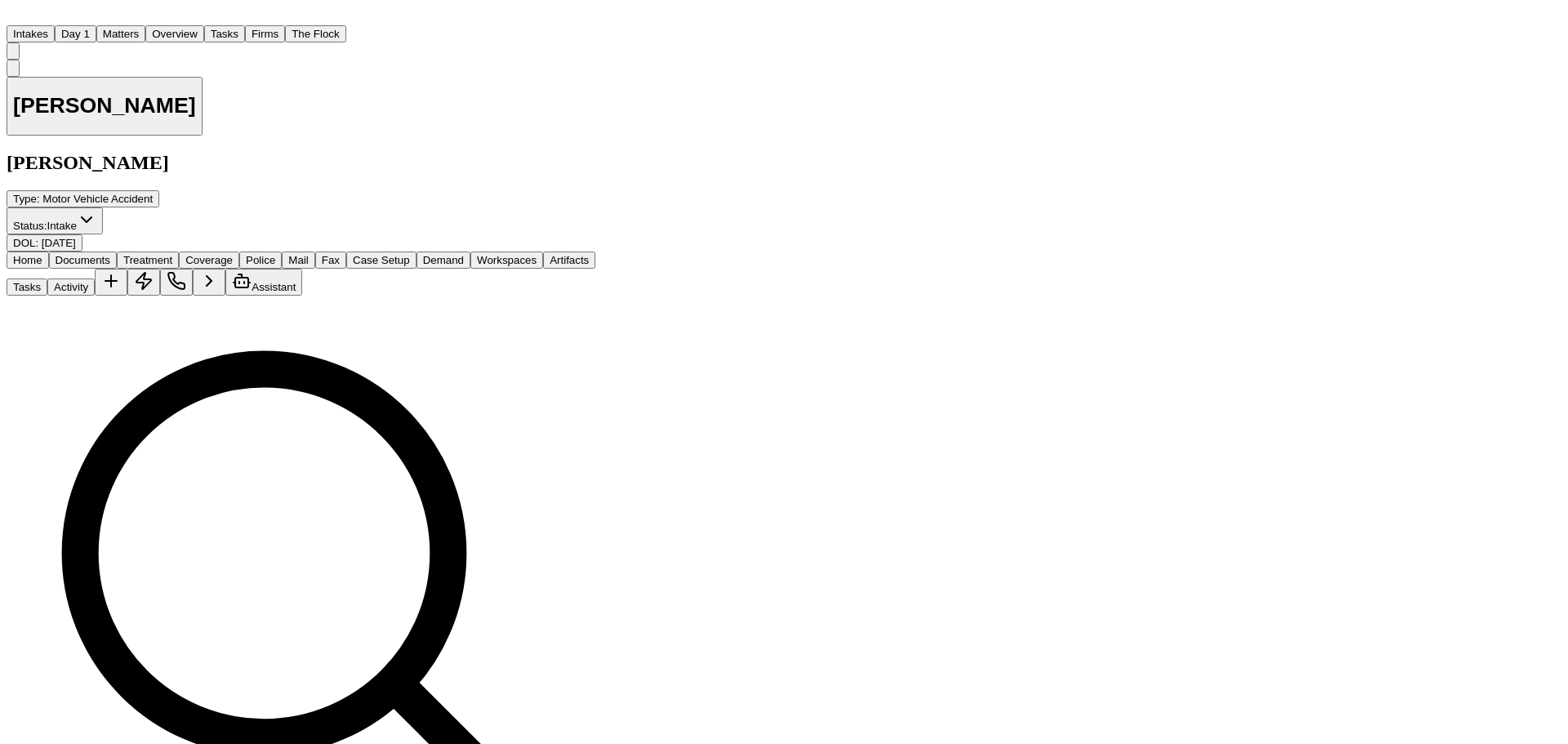
scroll to position [913, 0]
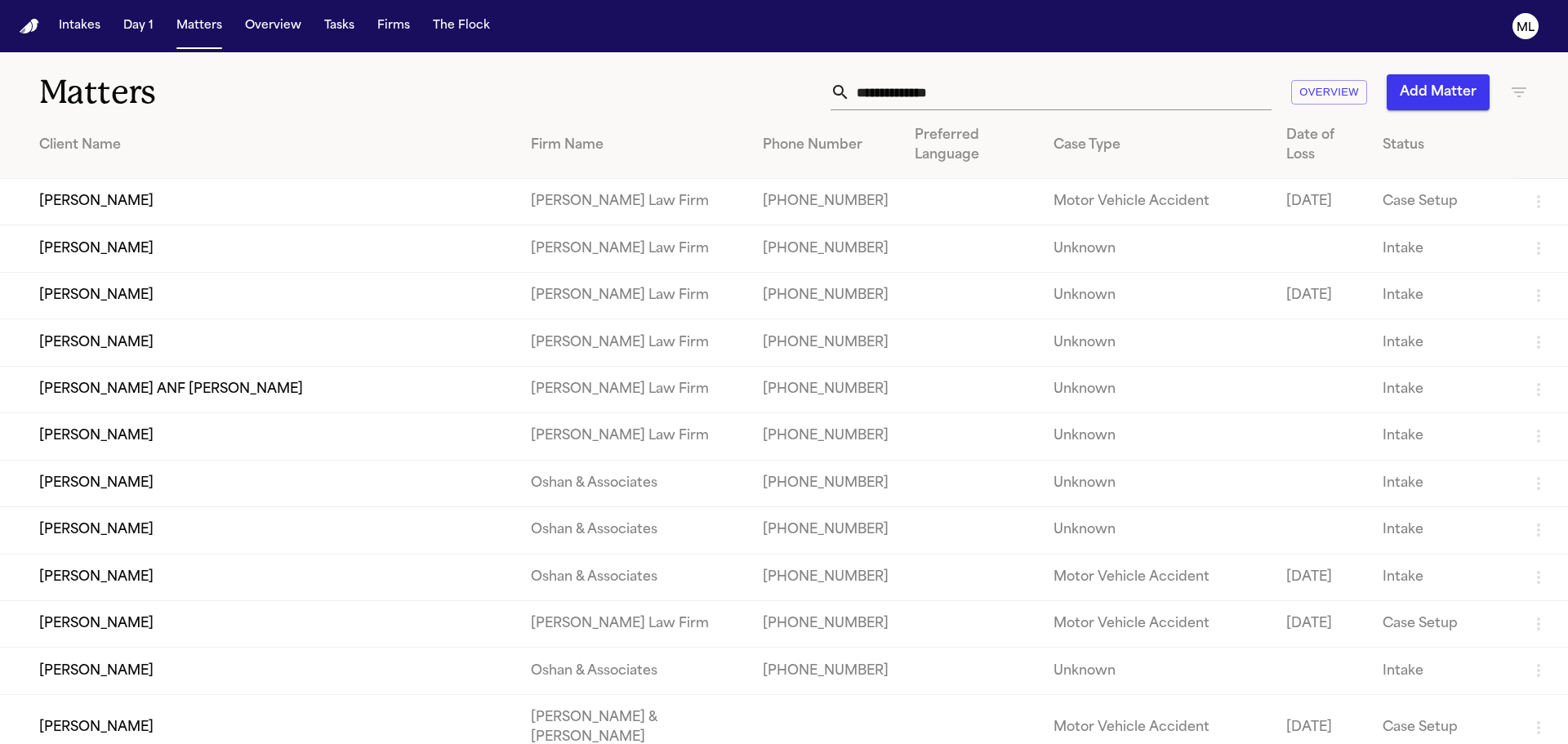
click at [934, 100] on input "text" at bounding box center [1061, 92] width 421 height 36
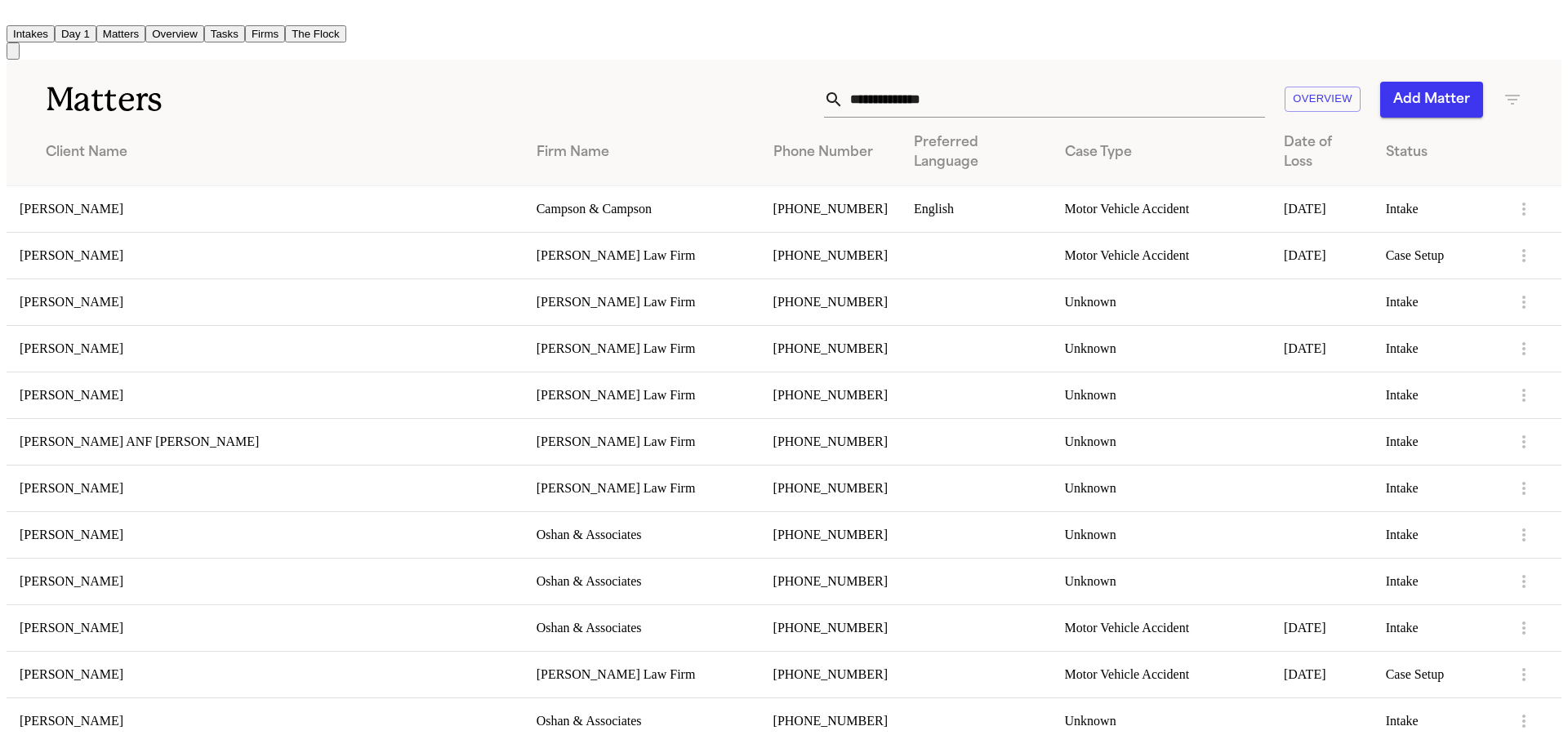
click at [896, 101] on input "text" at bounding box center [1054, 100] width 421 height 36
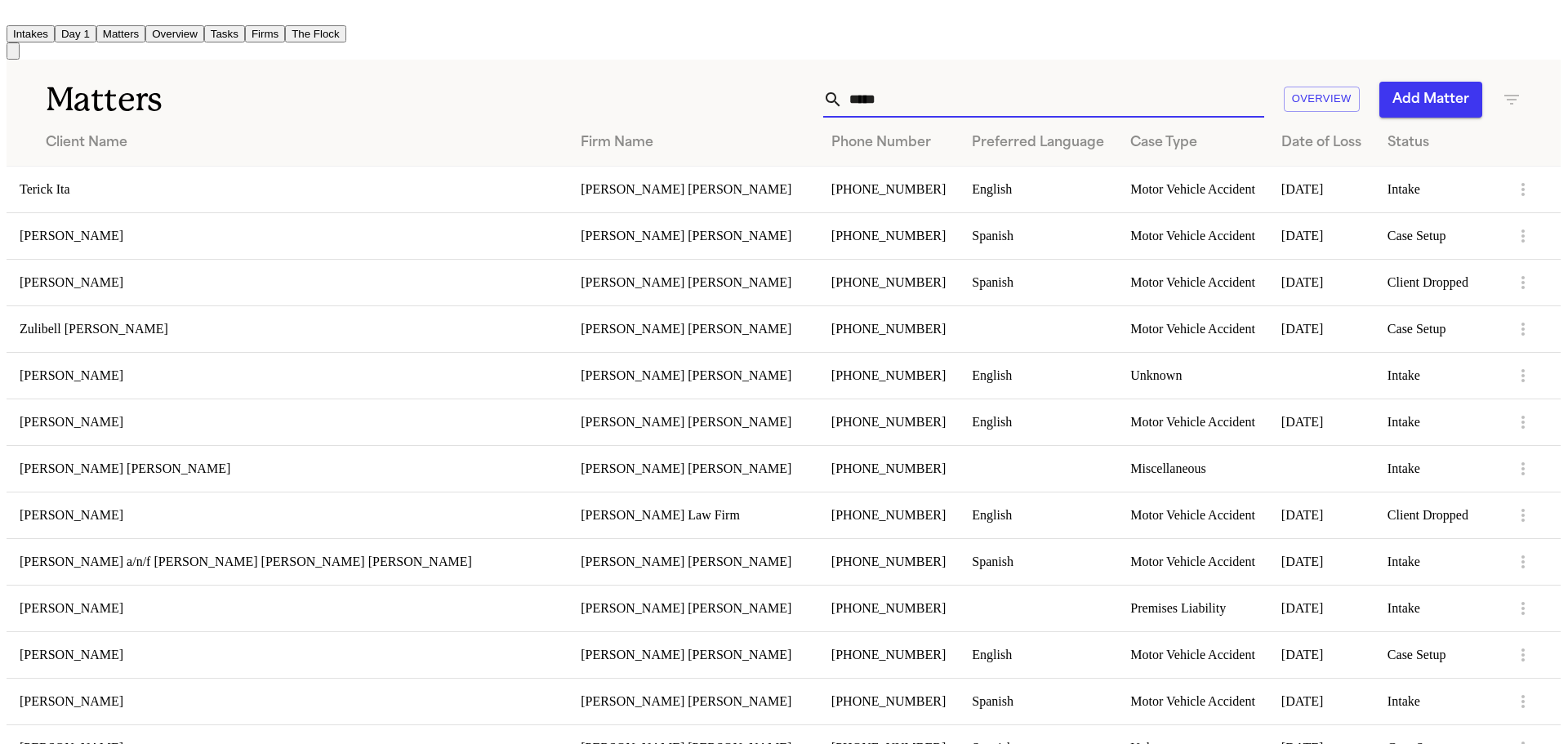
scroll to position [408, 0]
type input "*****"
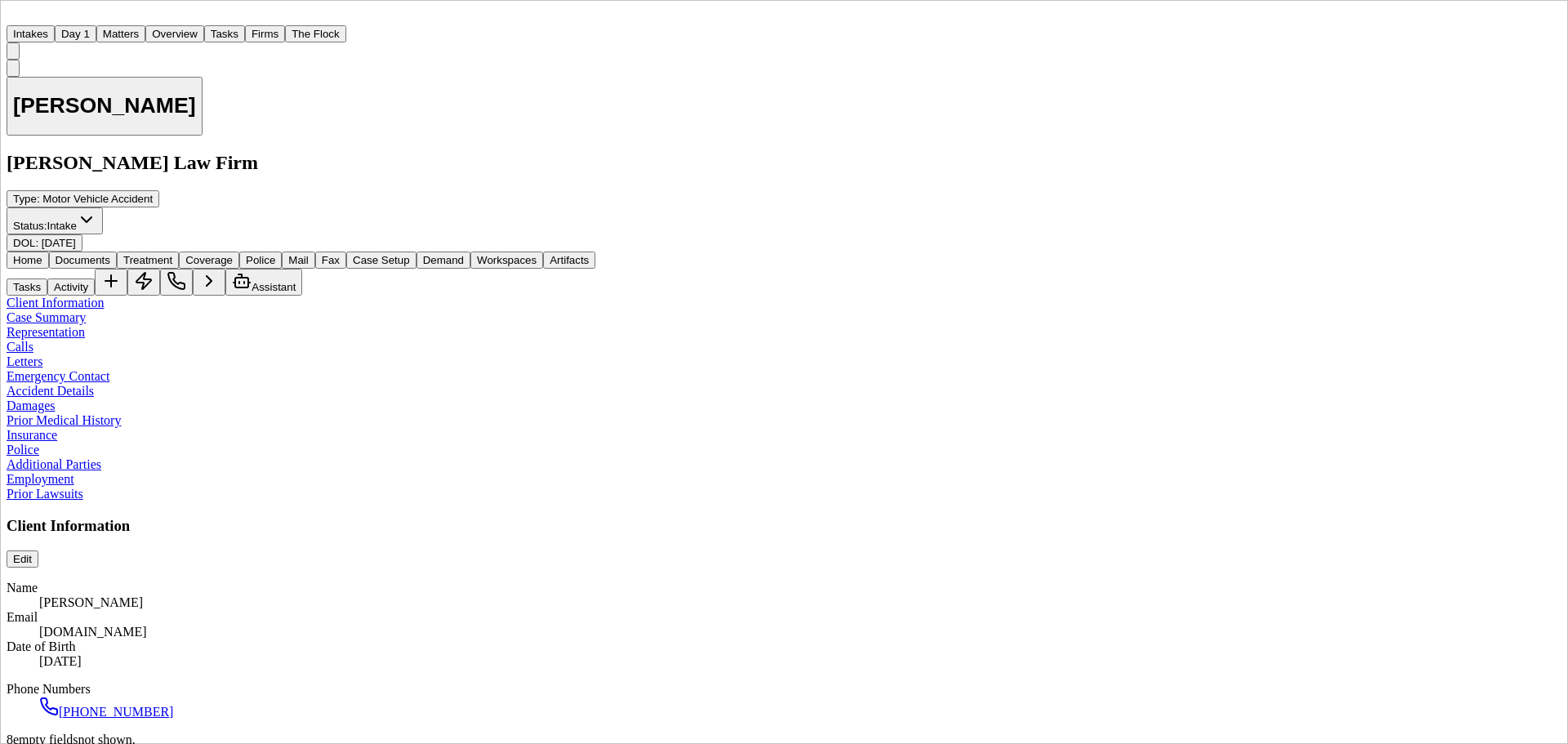
scroll to position [164, 0]
type textarea "**********"
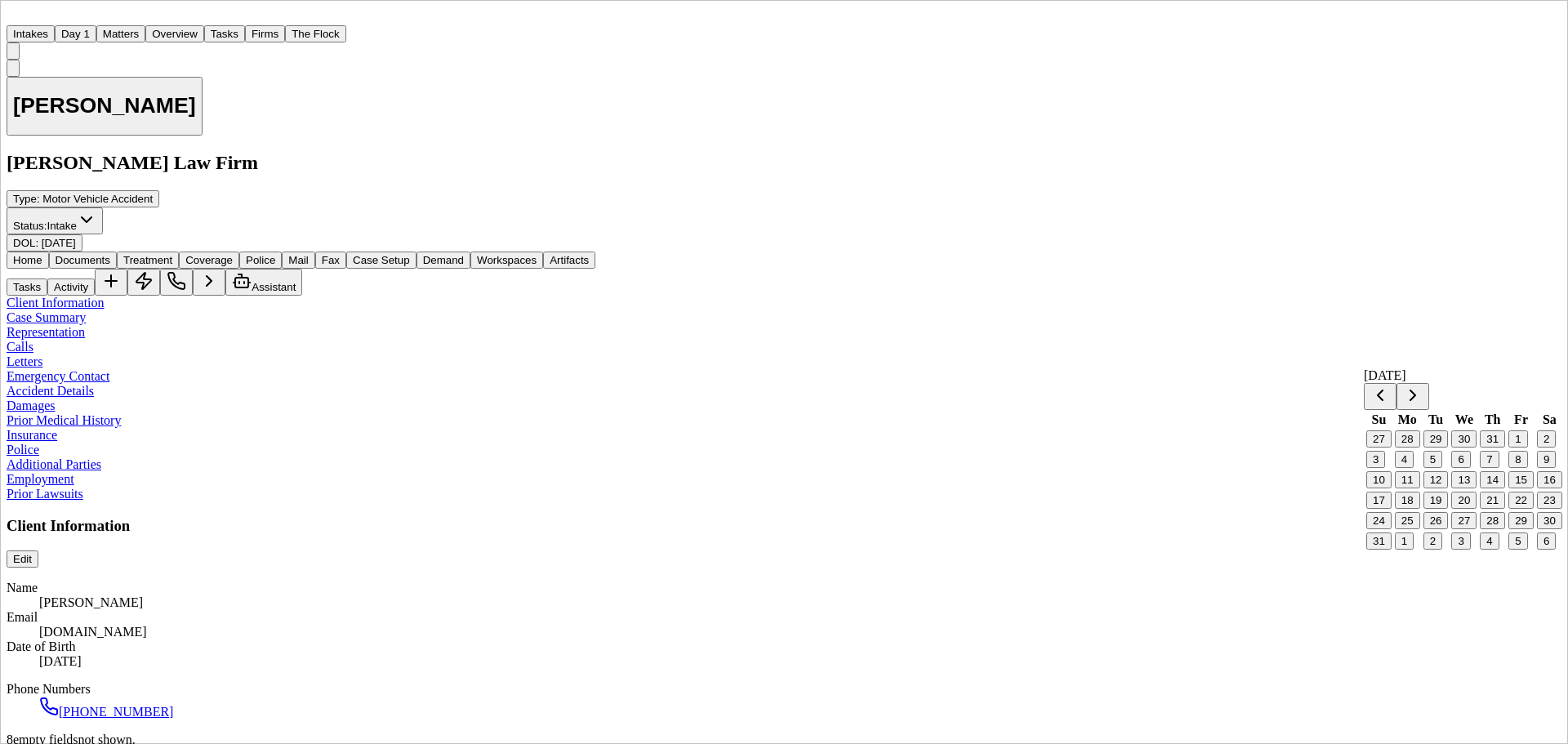
click at [1519, 550] on button "5" at bounding box center [1519, 541] width 19 height 17
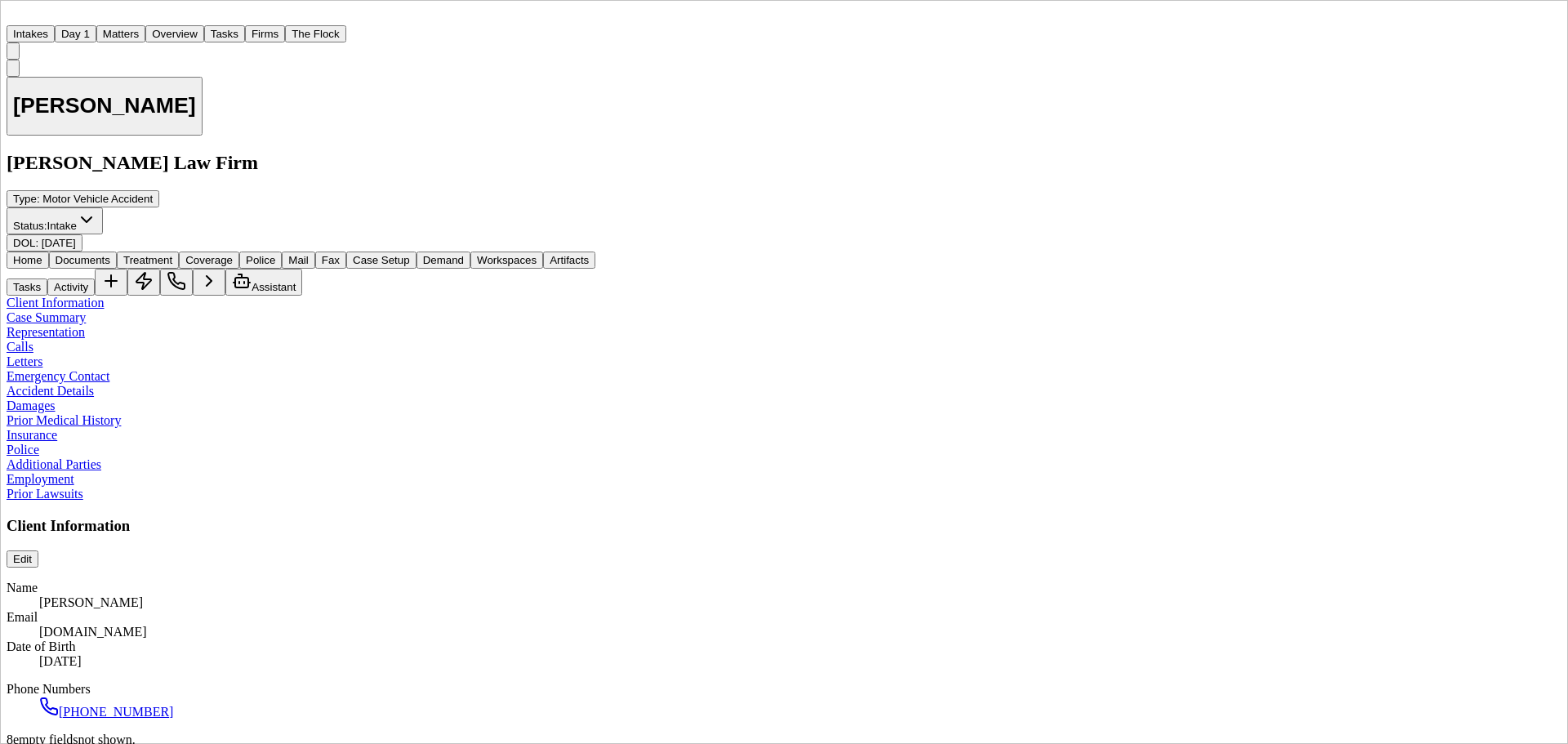
click at [97, 254] on span "Documents" at bounding box center [83, 260] width 55 height 12
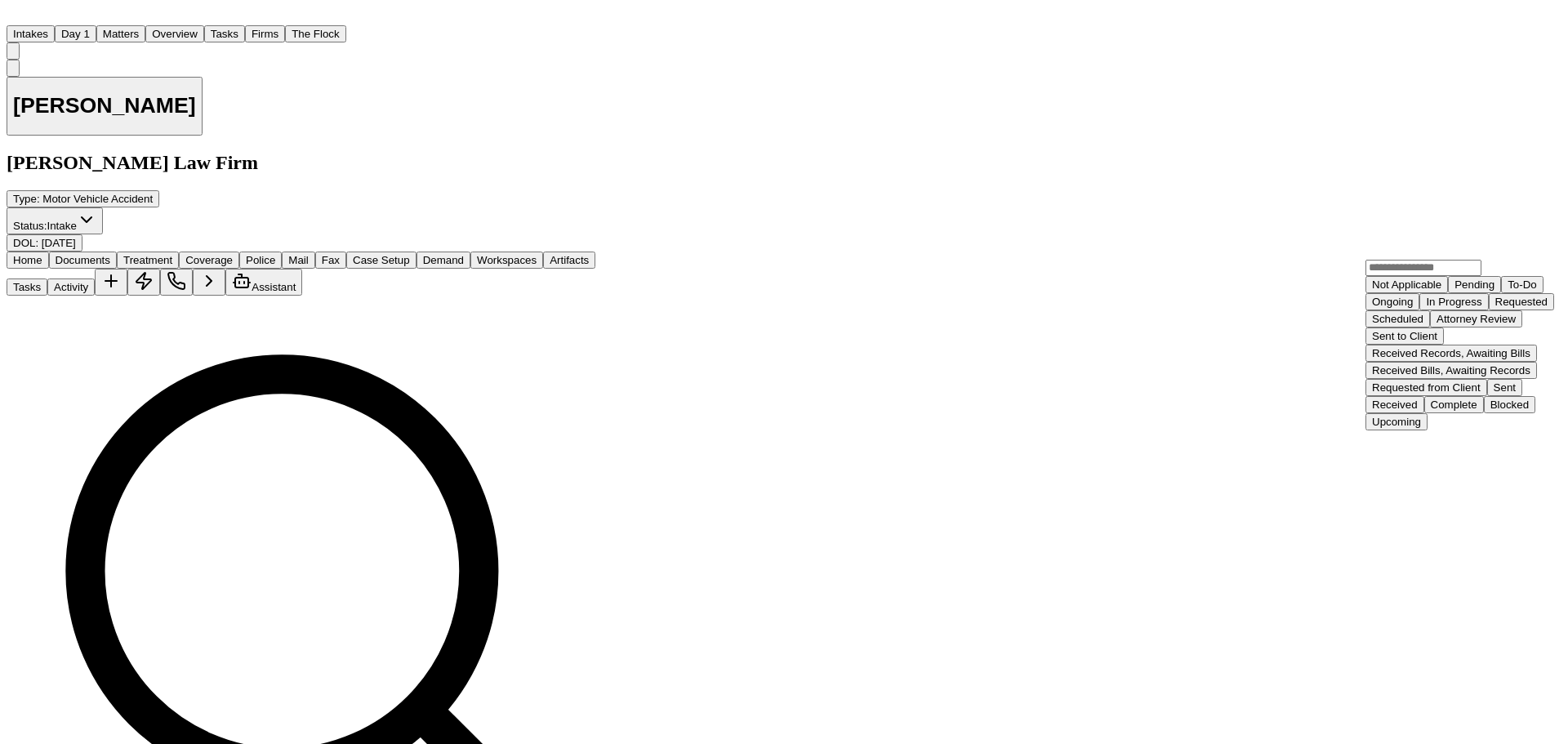
scroll to position [255, 0]
click at [1448, 411] on div "Complete" at bounding box center [1454, 404] width 47 height 12
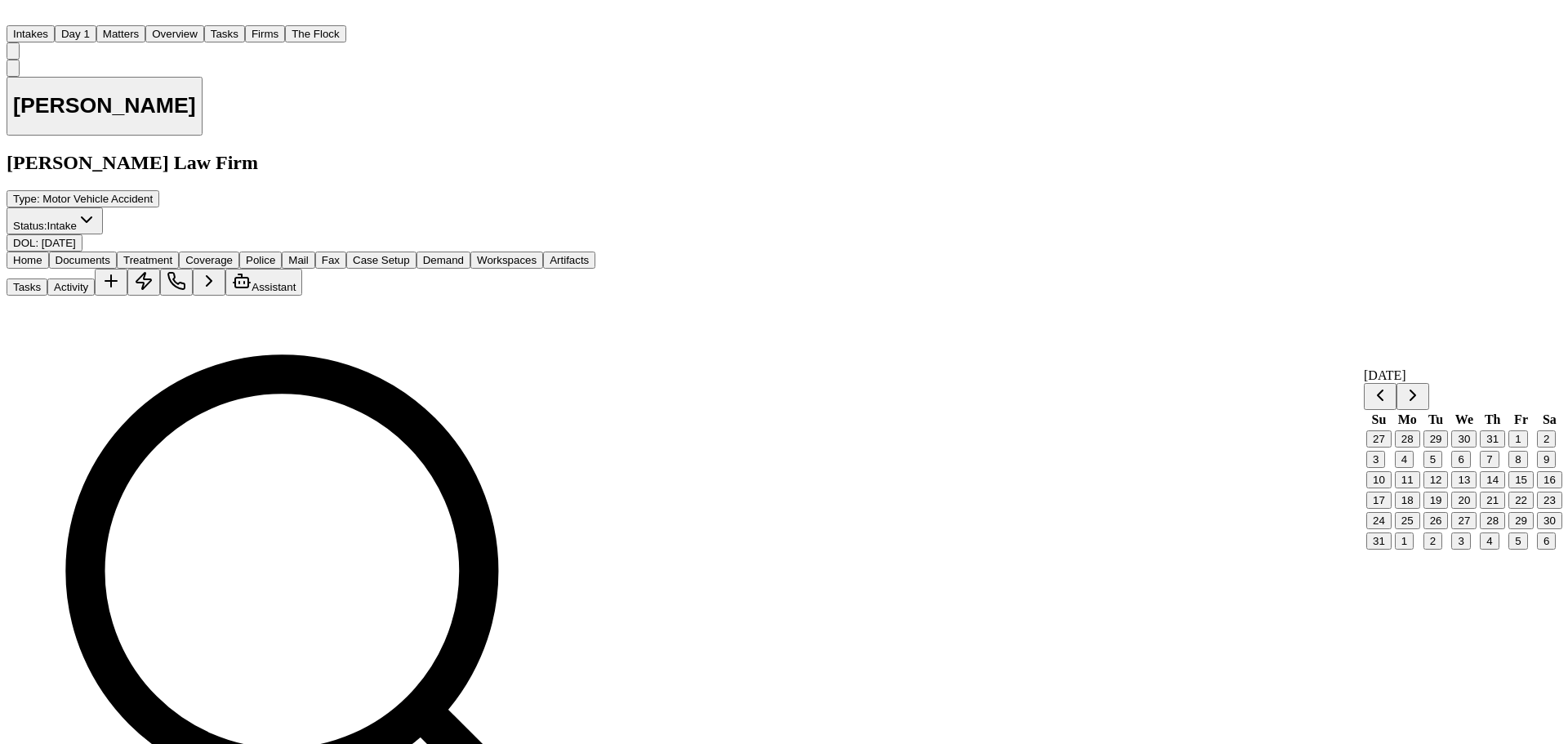
click at [1429, 393] on button "Go to next month" at bounding box center [1413, 397] width 32 height 27
click at [1462, 447] on button "3" at bounding box center [1461, 439] width 19 height 17
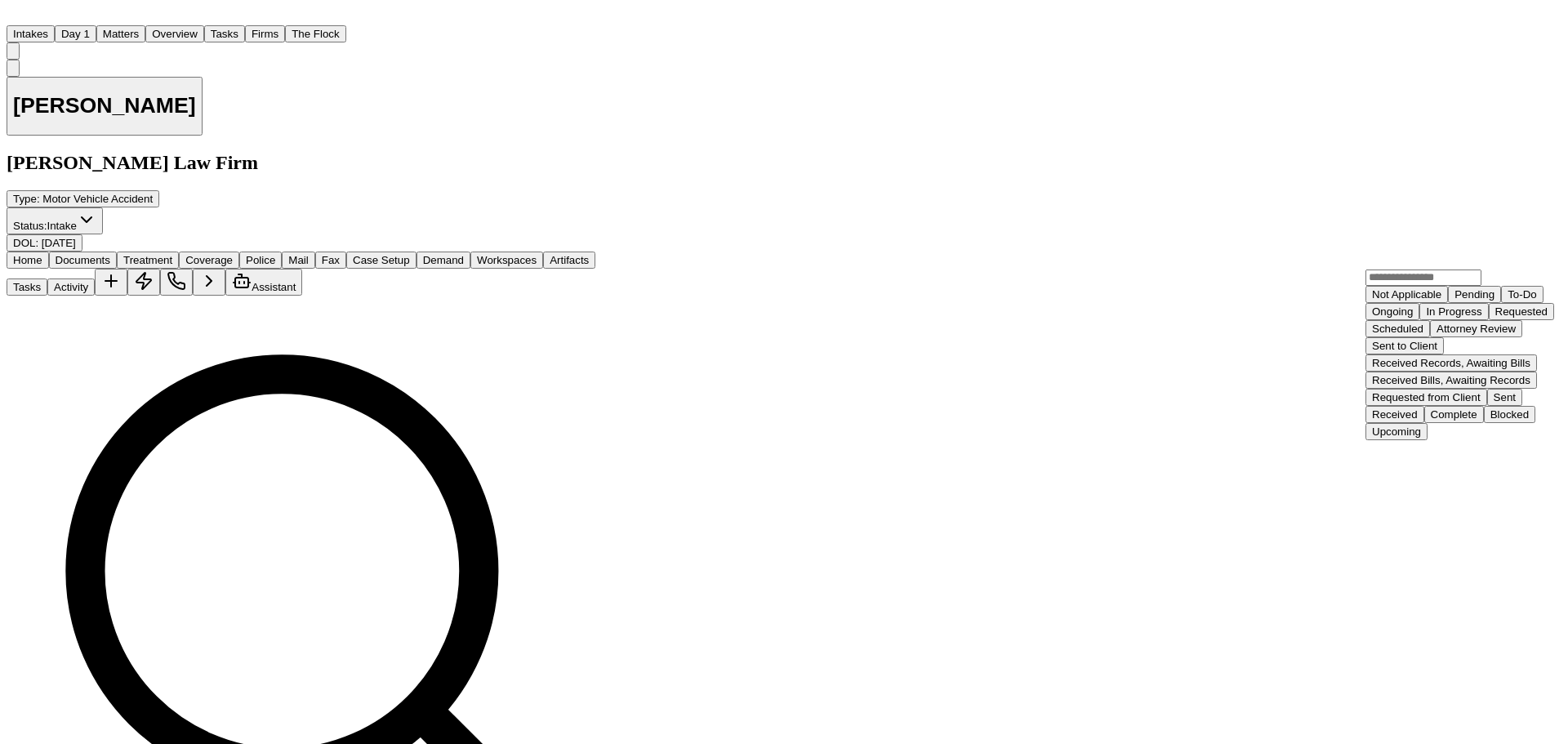
click at [1459, 421] on div "Complete" at bounding box center [1454, 414] width 47 height 12
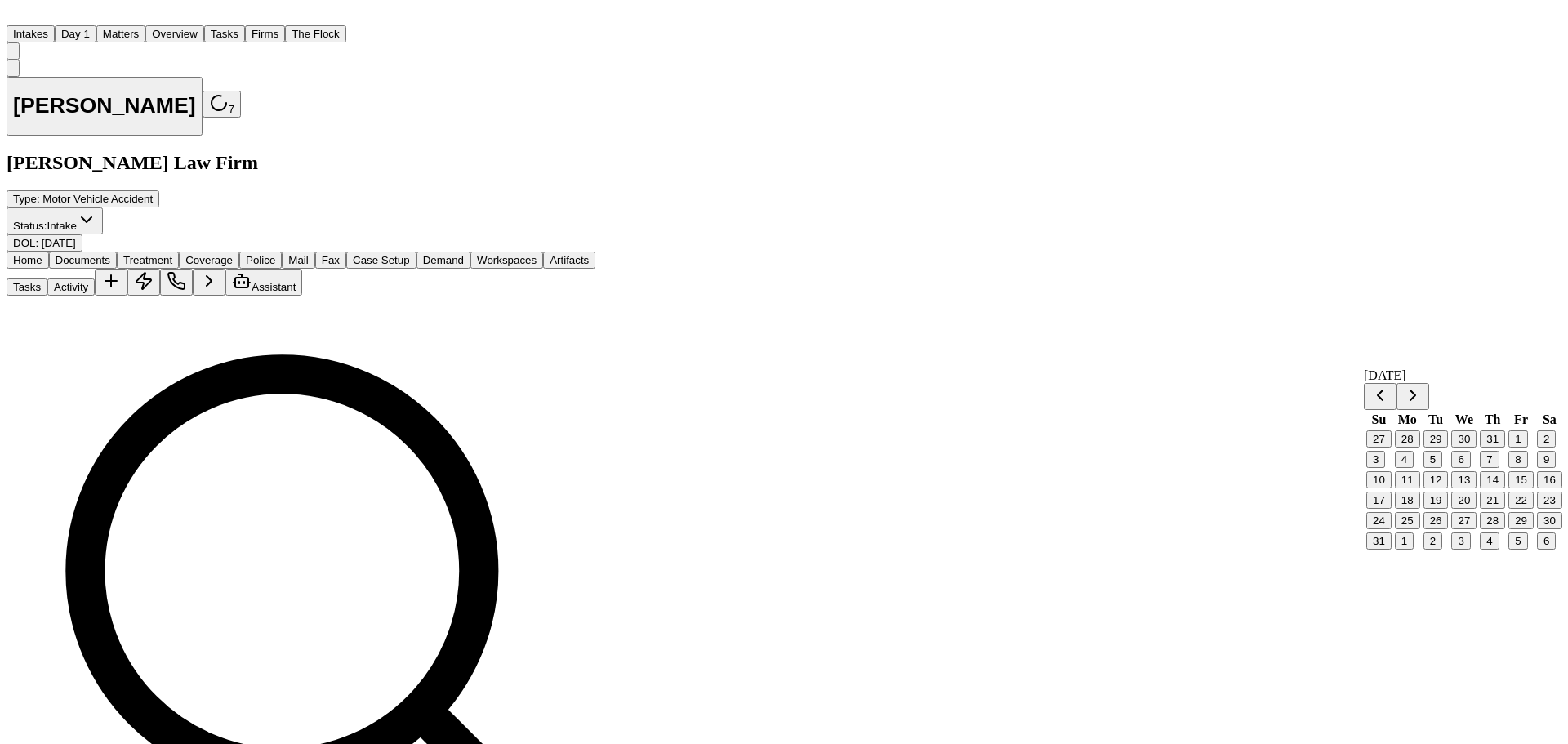
click at [1492, 550] on button "4" at bounding box center [1490, 541] width 19 height 17
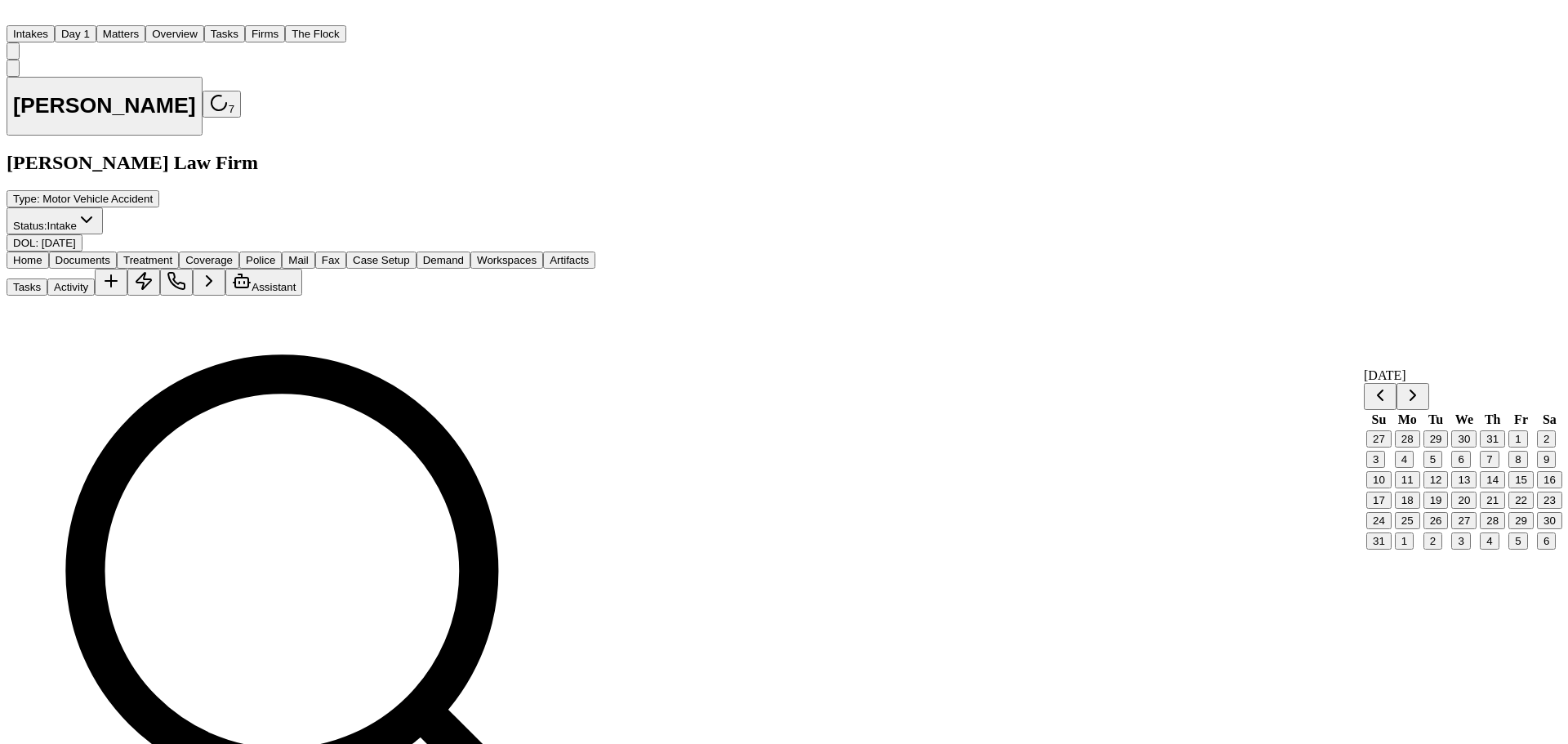
click at [1509, 550] on button "5" at bounding box center [1519, 541] width 19 height 17
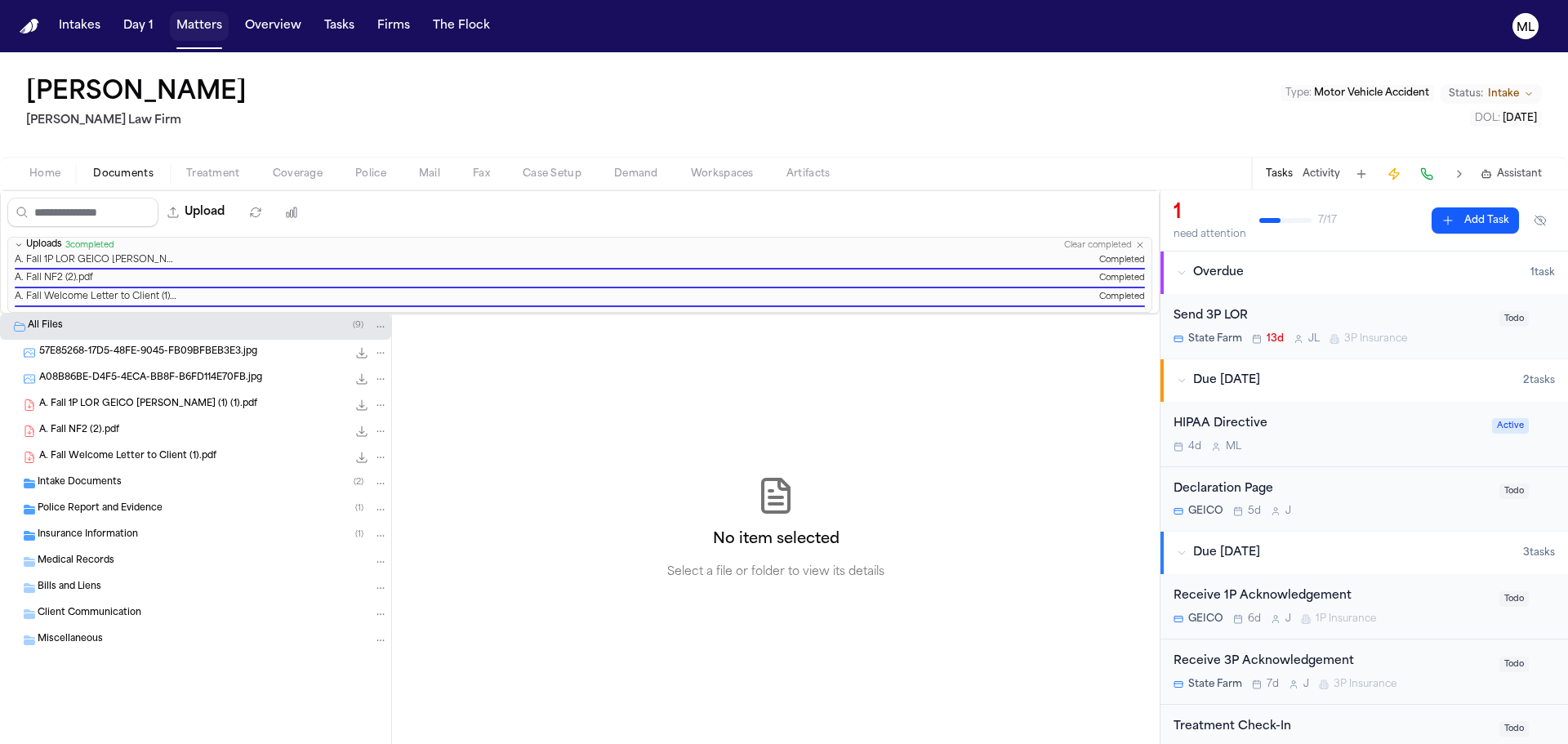
drag, startPoint x: 0, startPoint y: 0, endPoint x: 193, endPoint y: 31, distance: 195.5
click at [193, 31] on button "Matters" at bounding box center [200, 26] width 59 height 29
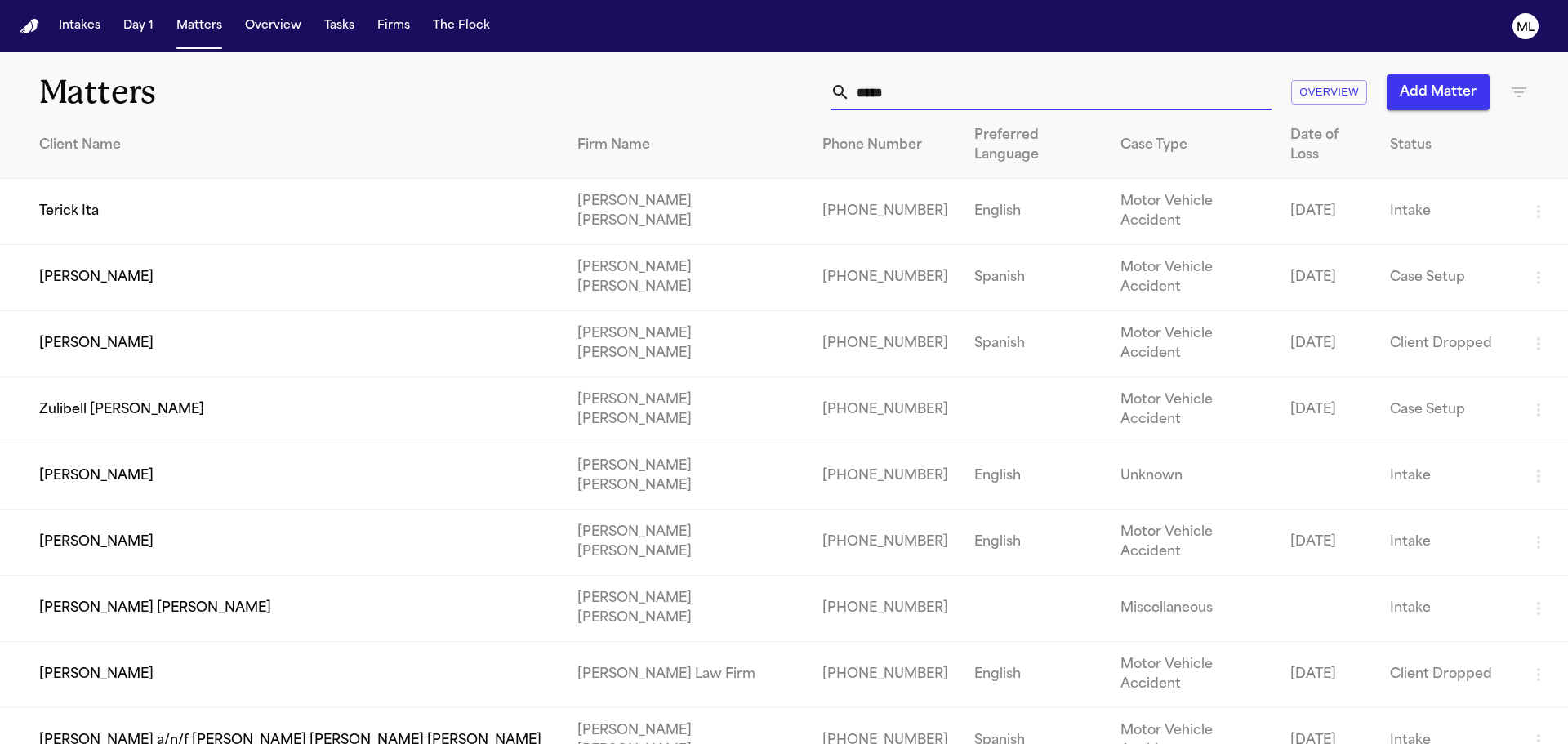
drag, startPoint x: 968, startPoint y: 97, endPoint x: 693, endPoint y: 102, distance: 275.0
click at [694, 102] on div "***** Overview Add Matter" at bounding box center [1001, 92] width 1056 height 36
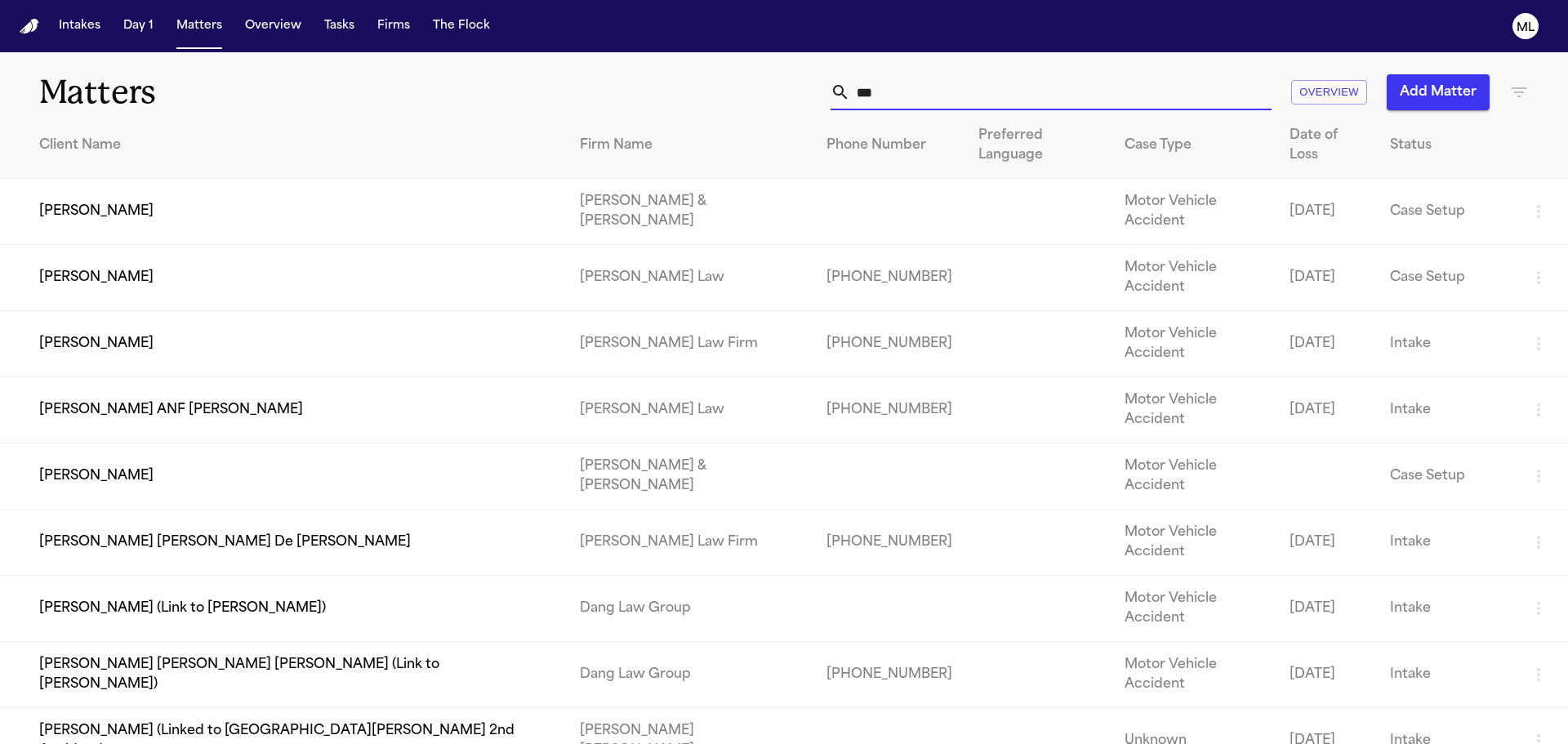
type input "***"
click at [294, 311] on td "[PERSON_NAME]" at bounding box center [284, 344] width 567 height 67
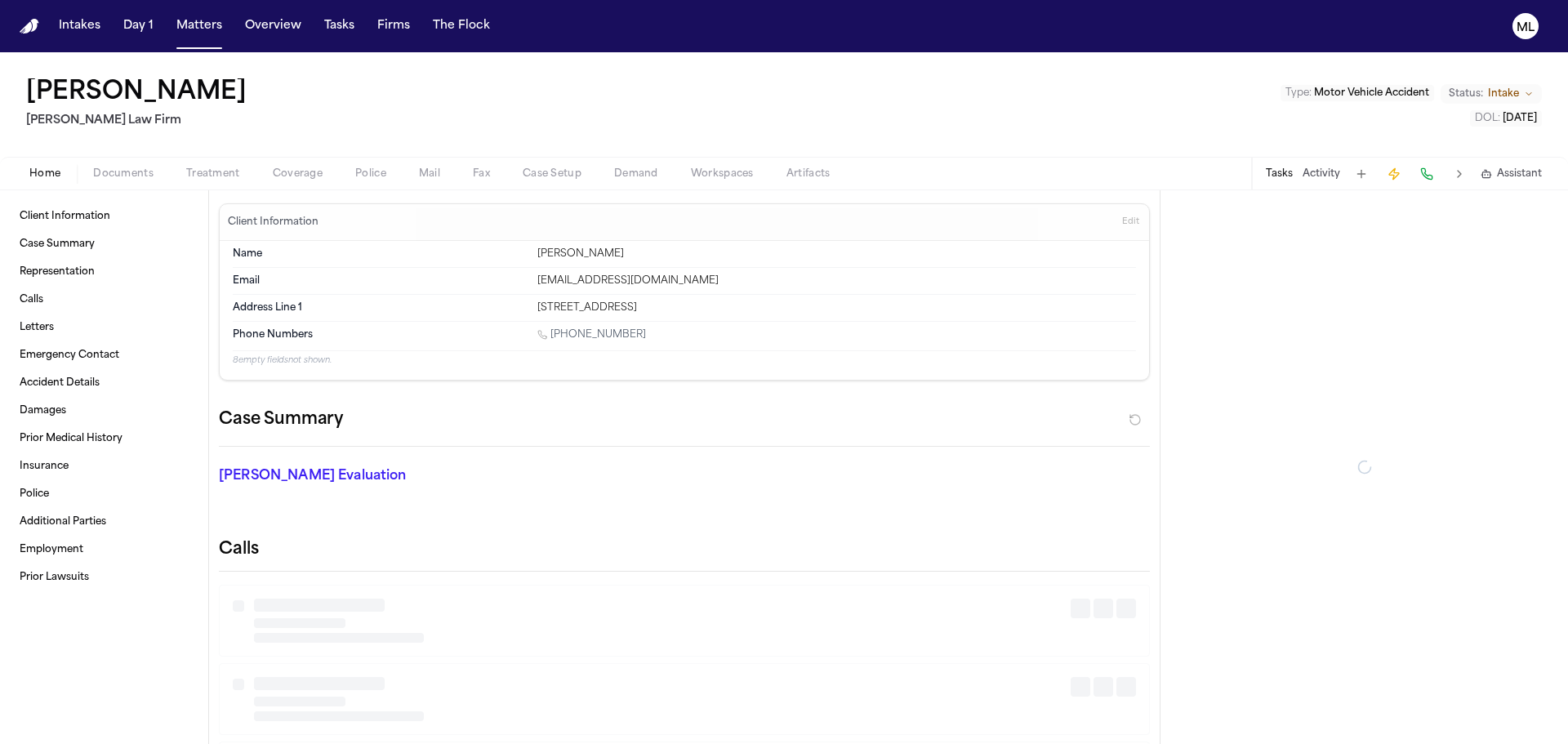
click at [127, 175] on span "Documents" at bounding box center [124, 174] width 61 height 13
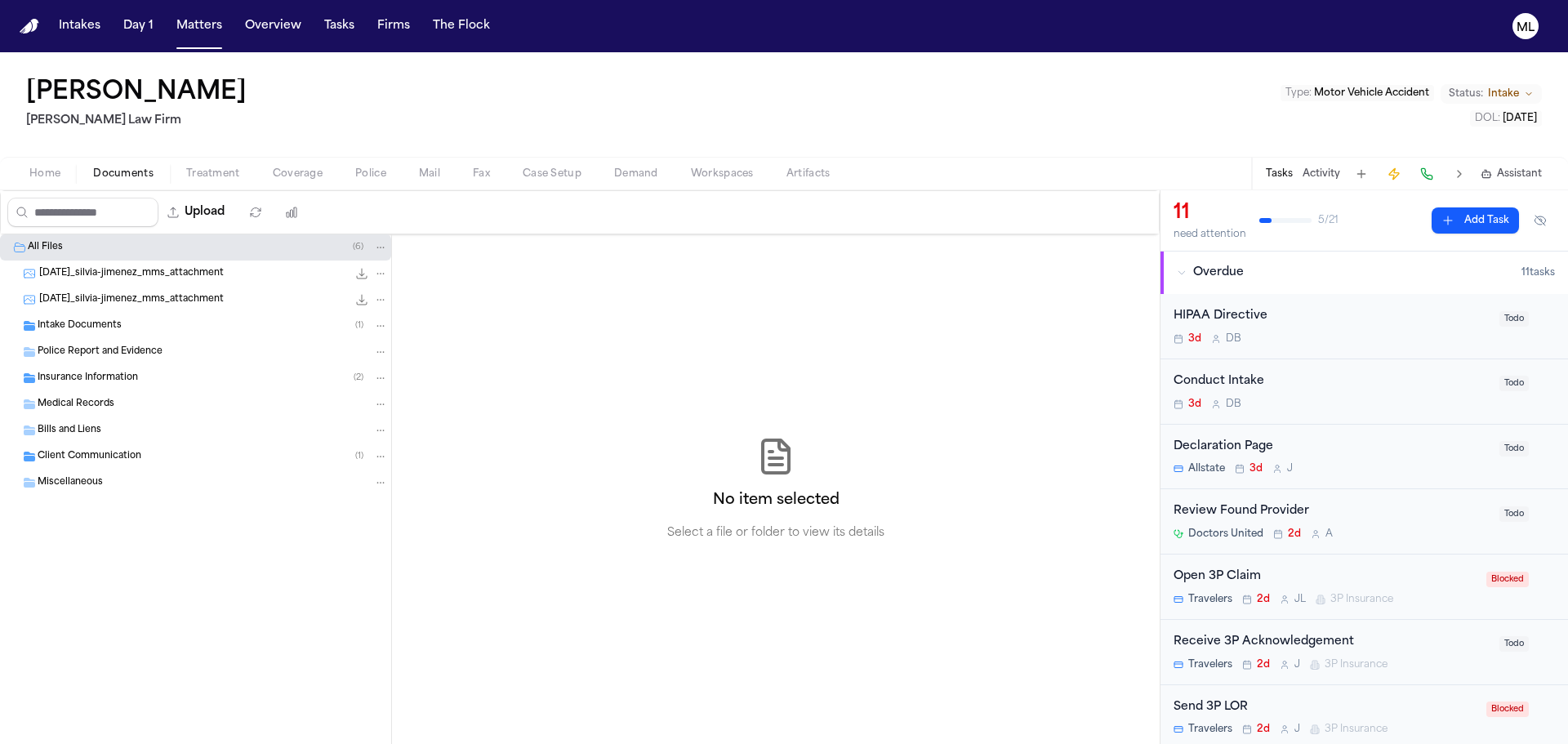
click at [122, 323] on div "Intake Documents ( 1 )" at bounding box center [212, 325] width 350 height 14
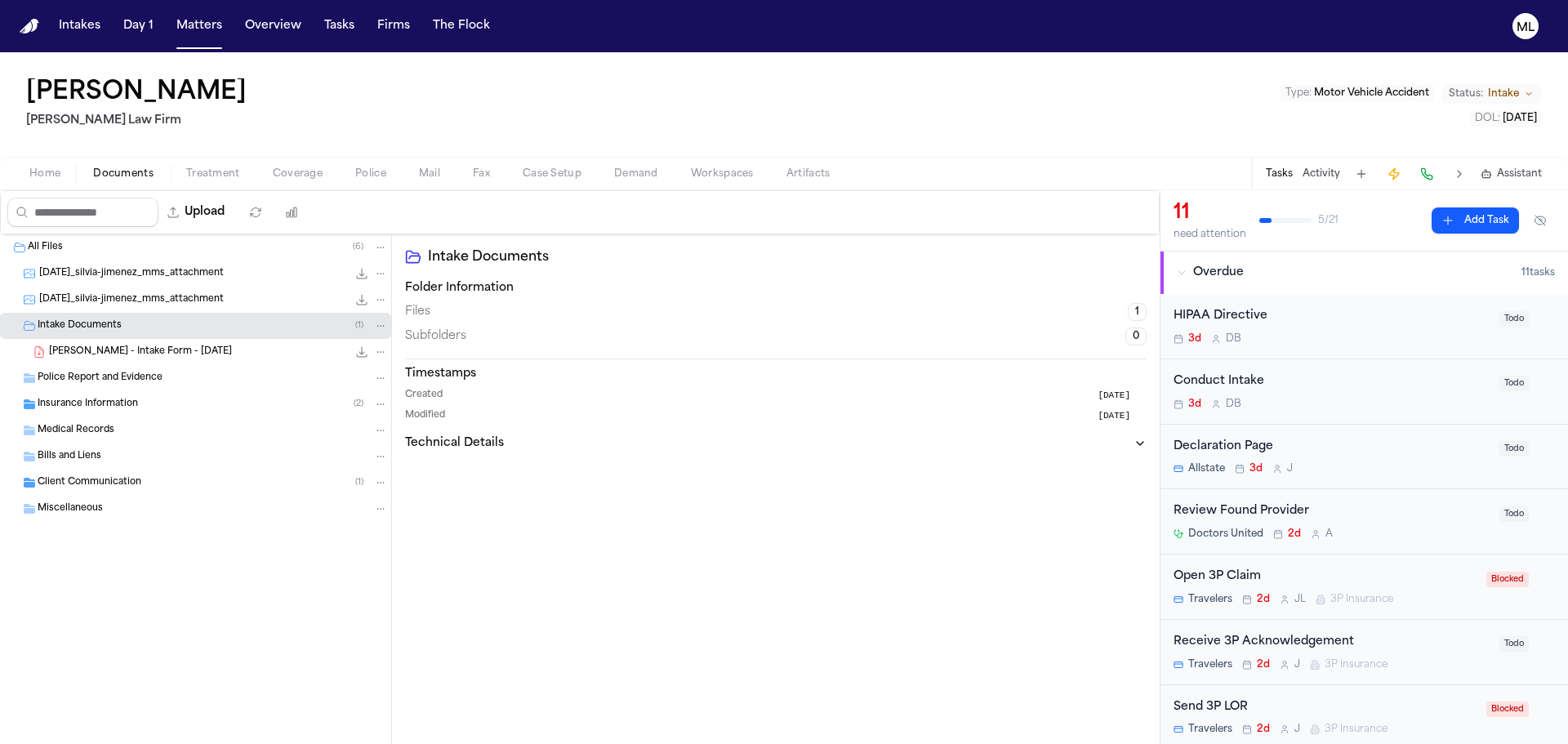
click at [107, 407] on span "Insurance Information" at bounding box center [88, 404] width 101 height 14
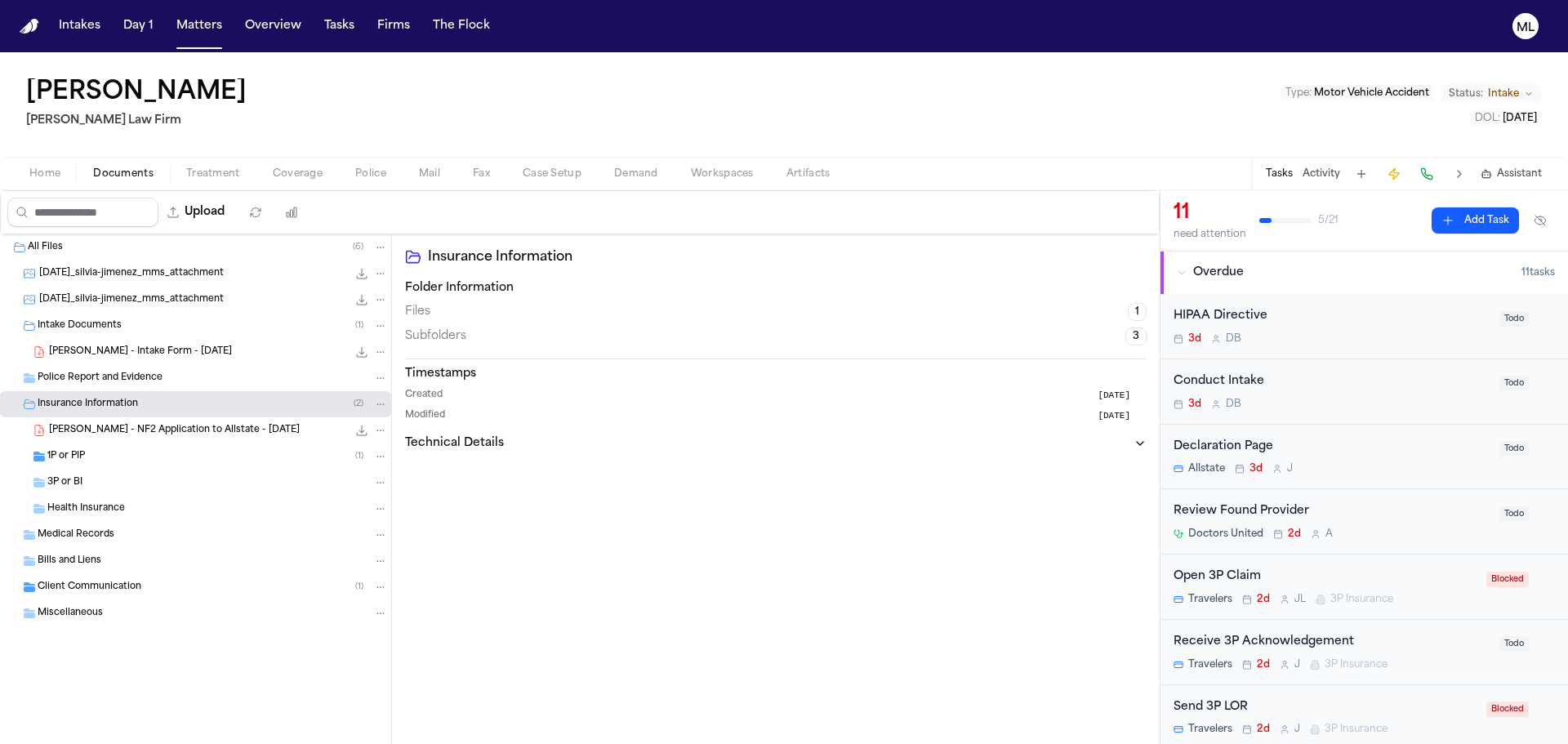
click at [112, 457] on div "1P or PIP ( 1 )" at bounding box center [218, 456] width 341 height 14
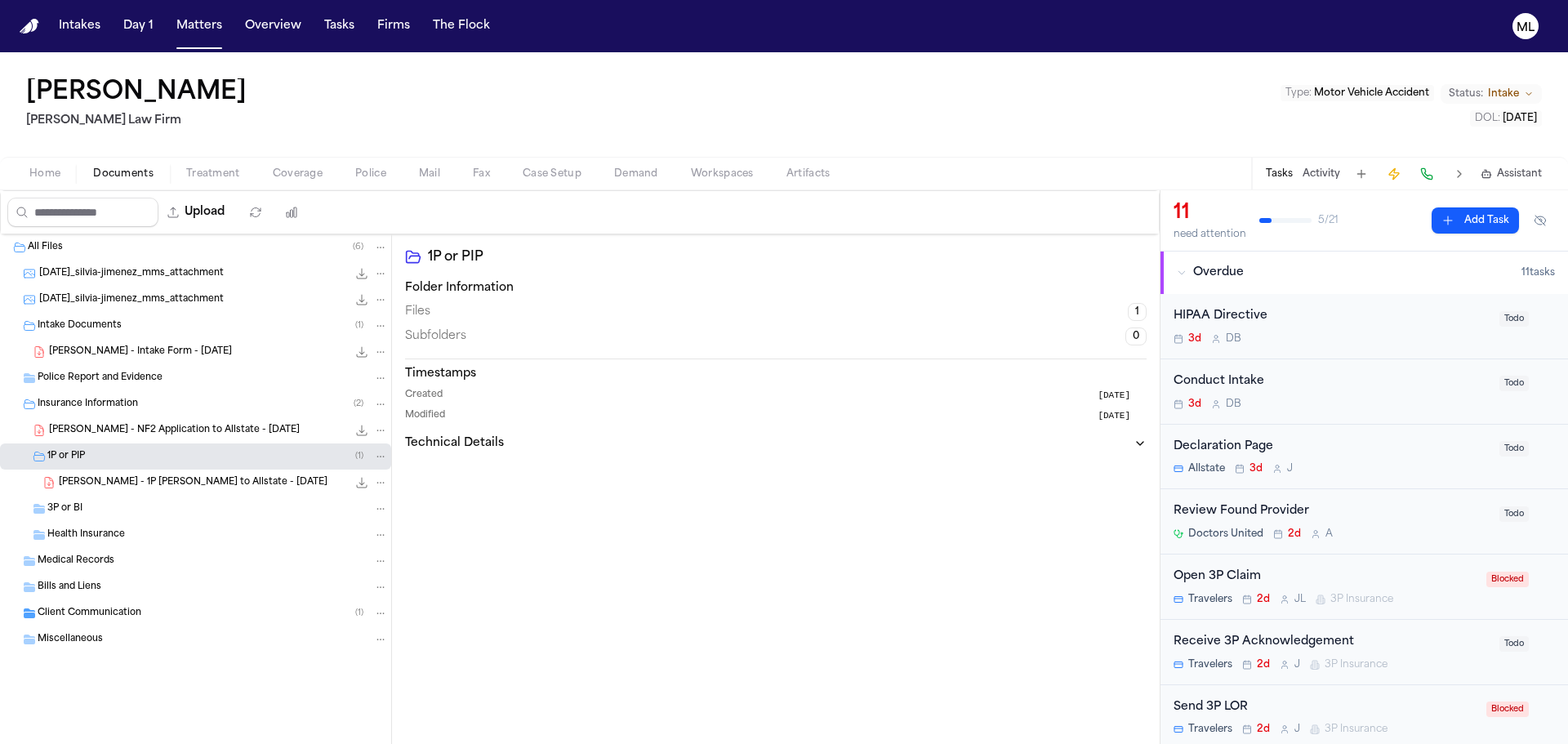
click at [64, 599] on div "Bills and Liens" at bounding box center [195, 587] width 391 height 26
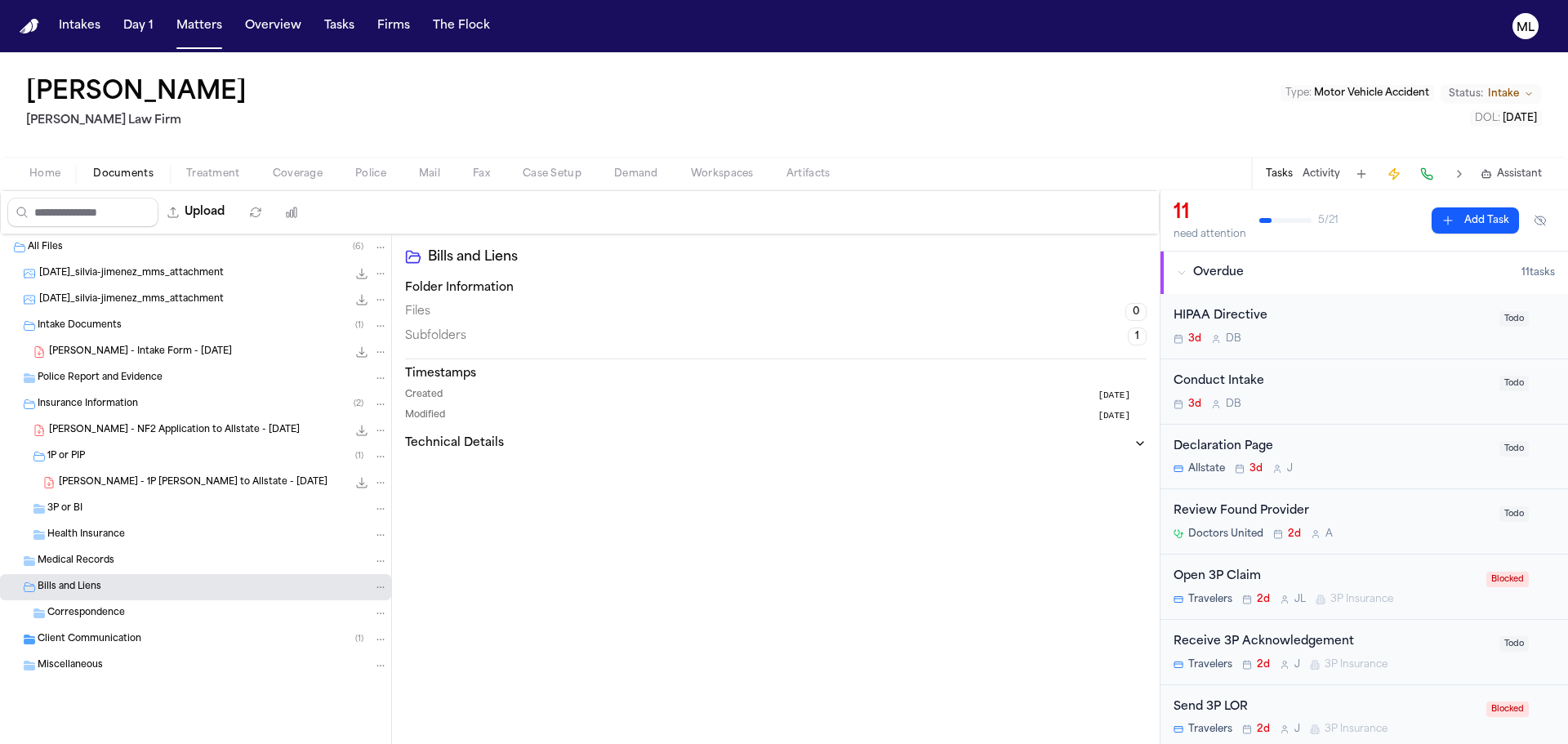
click at [89, 632] on div "Client Communication ( 1 )" at bounding box center [195, 638] width 391 height 26
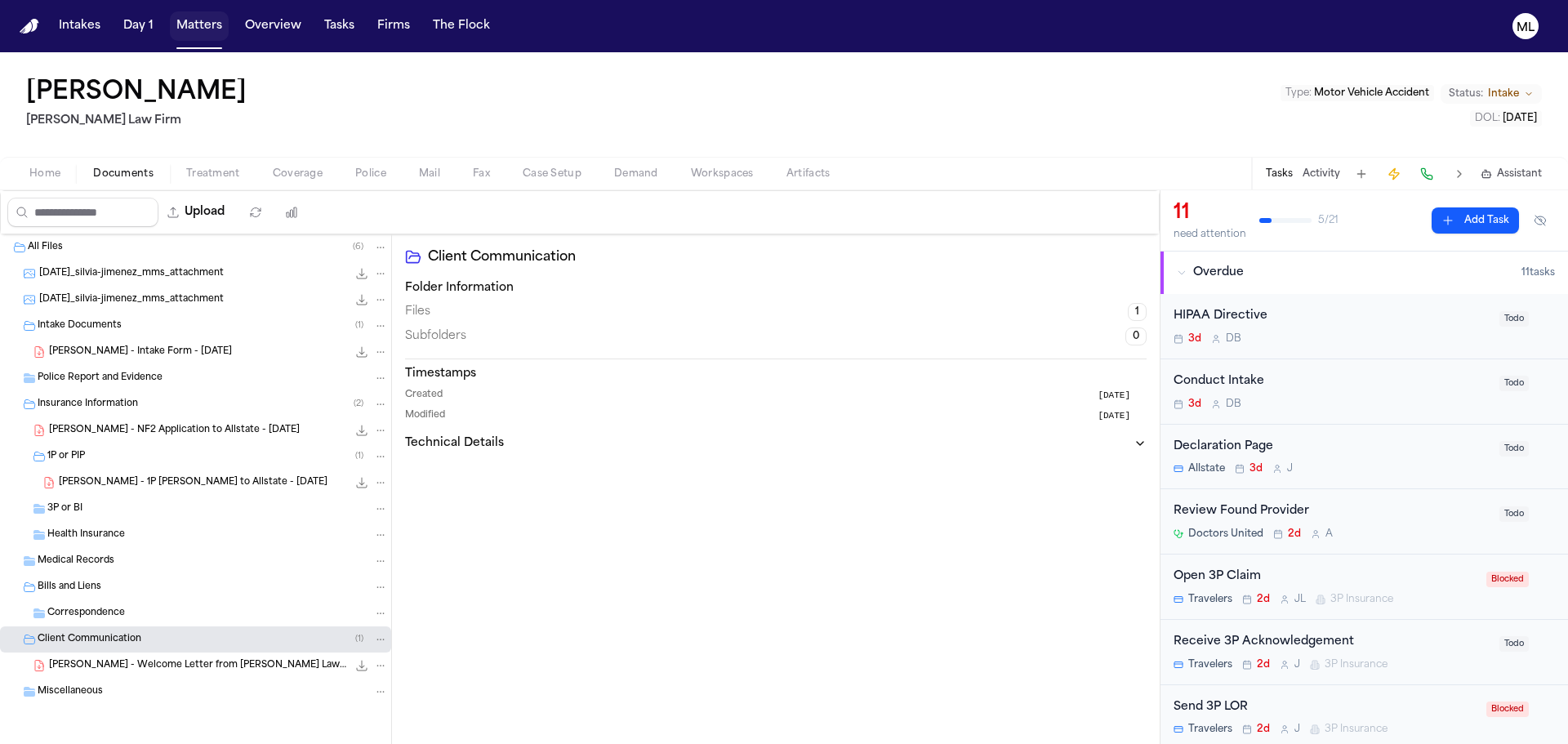
click at [215, 25] on button "Matters" at bounding box center [200, 26] width 59 height 29
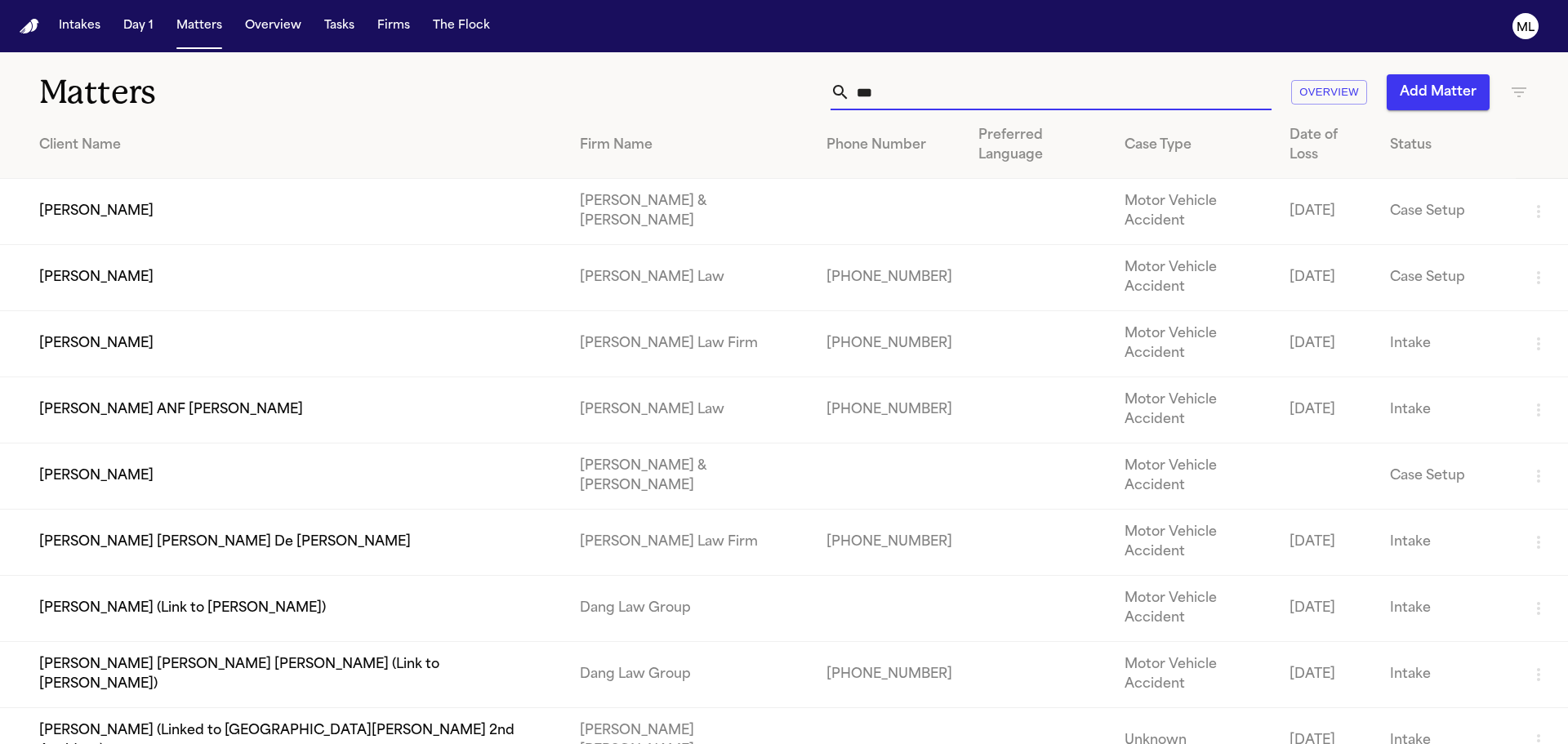
drag, startPoint x: 998, startPoint y: 95, endPoint x: 765, endPoint y: 106, distance: 233.3
click at [765, 105] on div "*** Overview Add Matter" at bounding box center [1001, 92] width 1056 height 36
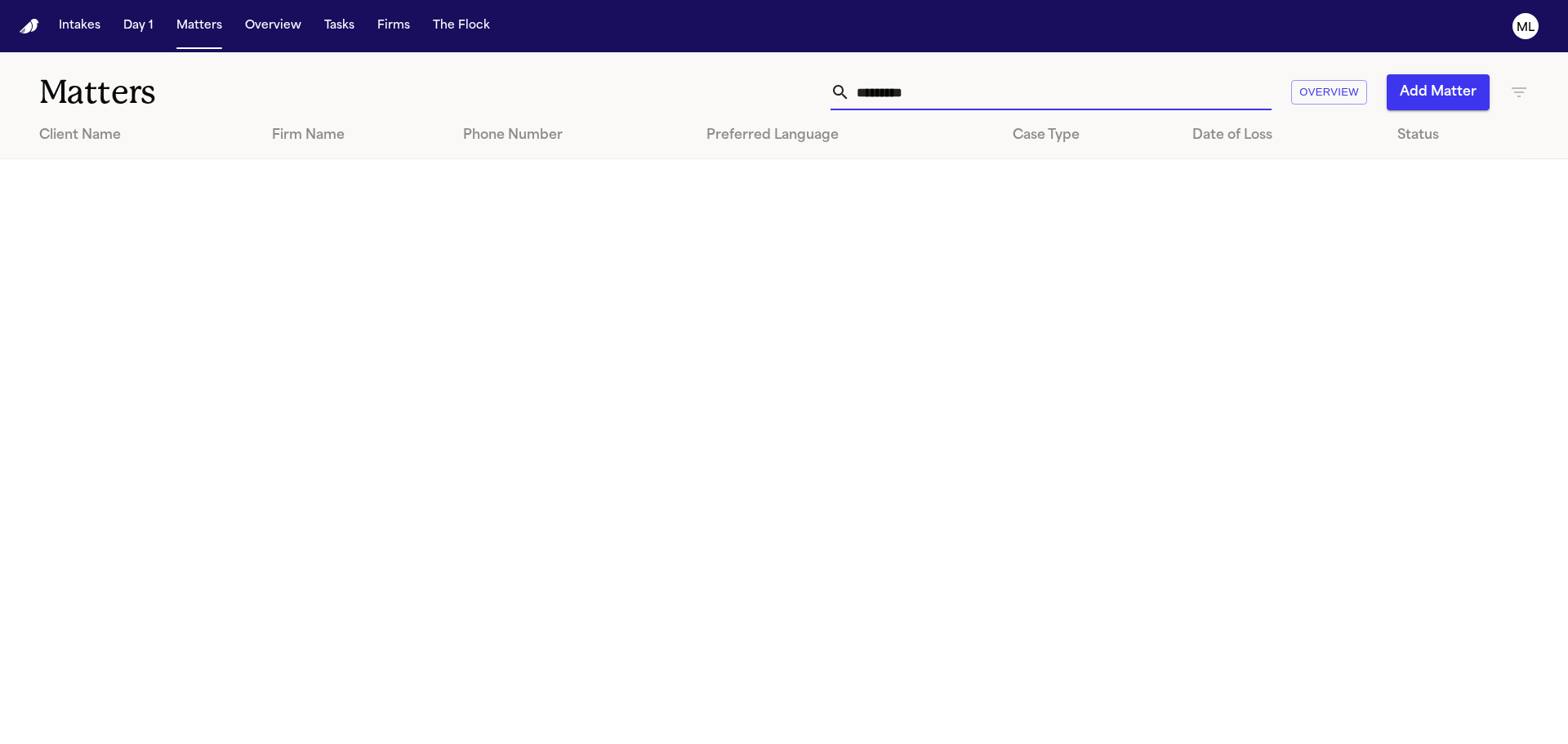
type input "**********"
click at [1016, 108] on input "**********" at bounding box center [1061, 92] width 421 height 36
type input "**********"
